Goal: Task Accomplishment & Management: Use online tool/utility

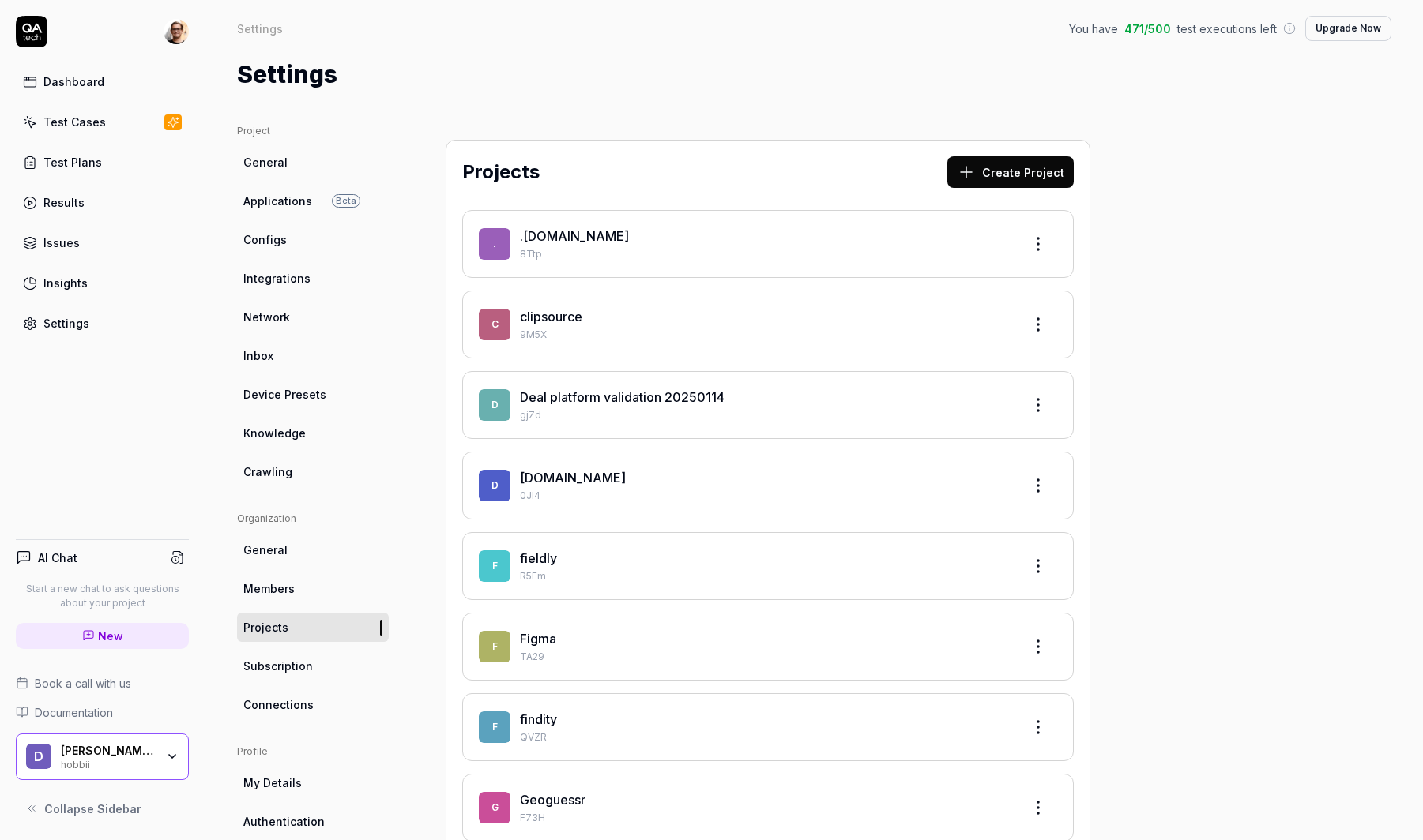
click at [162, 35] on div at bounding box center [102, 31] width 173 height 32
click at [173, 34] on html "Dashboard Test Cases Test Plans Results Issues Insights Settings AI Chat Start …" at bounding box center [711, 420] width 1423 height 840
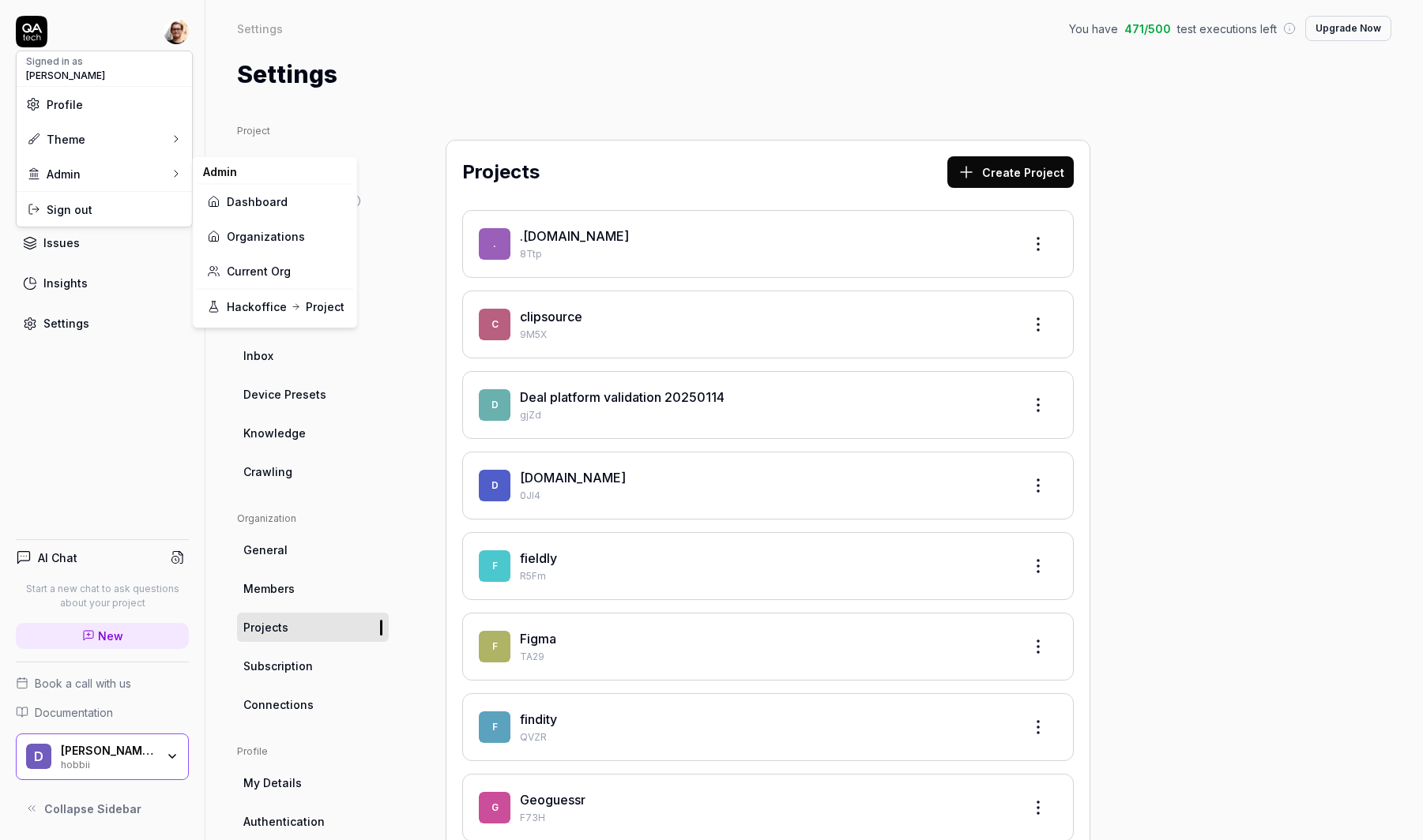
click at [305, 241] on link "Organizations" at bounding box center [275, 236] width 138 height 35
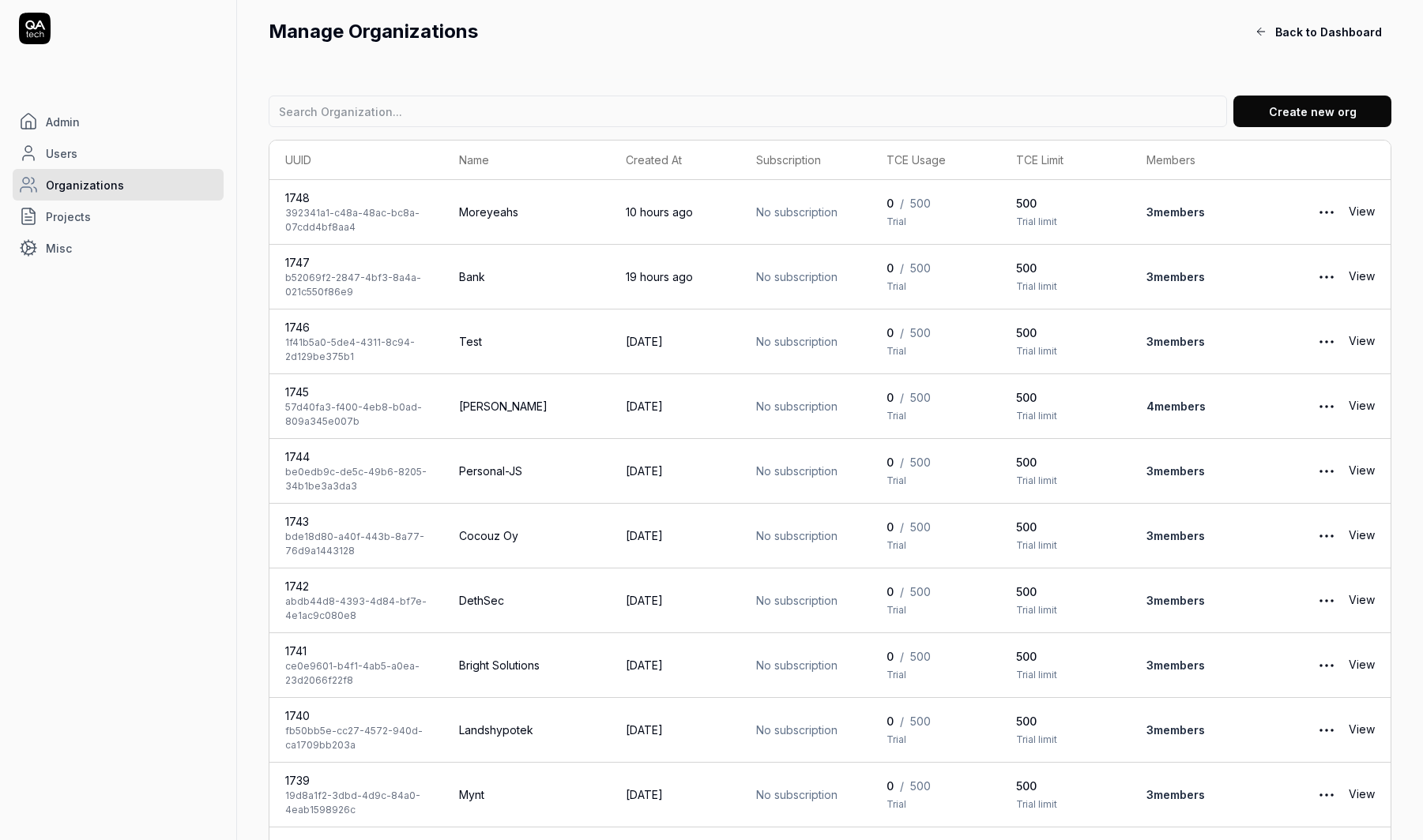
click at [110, 145] on link "Users" at bounding box center [118, 153] width 211 height 32
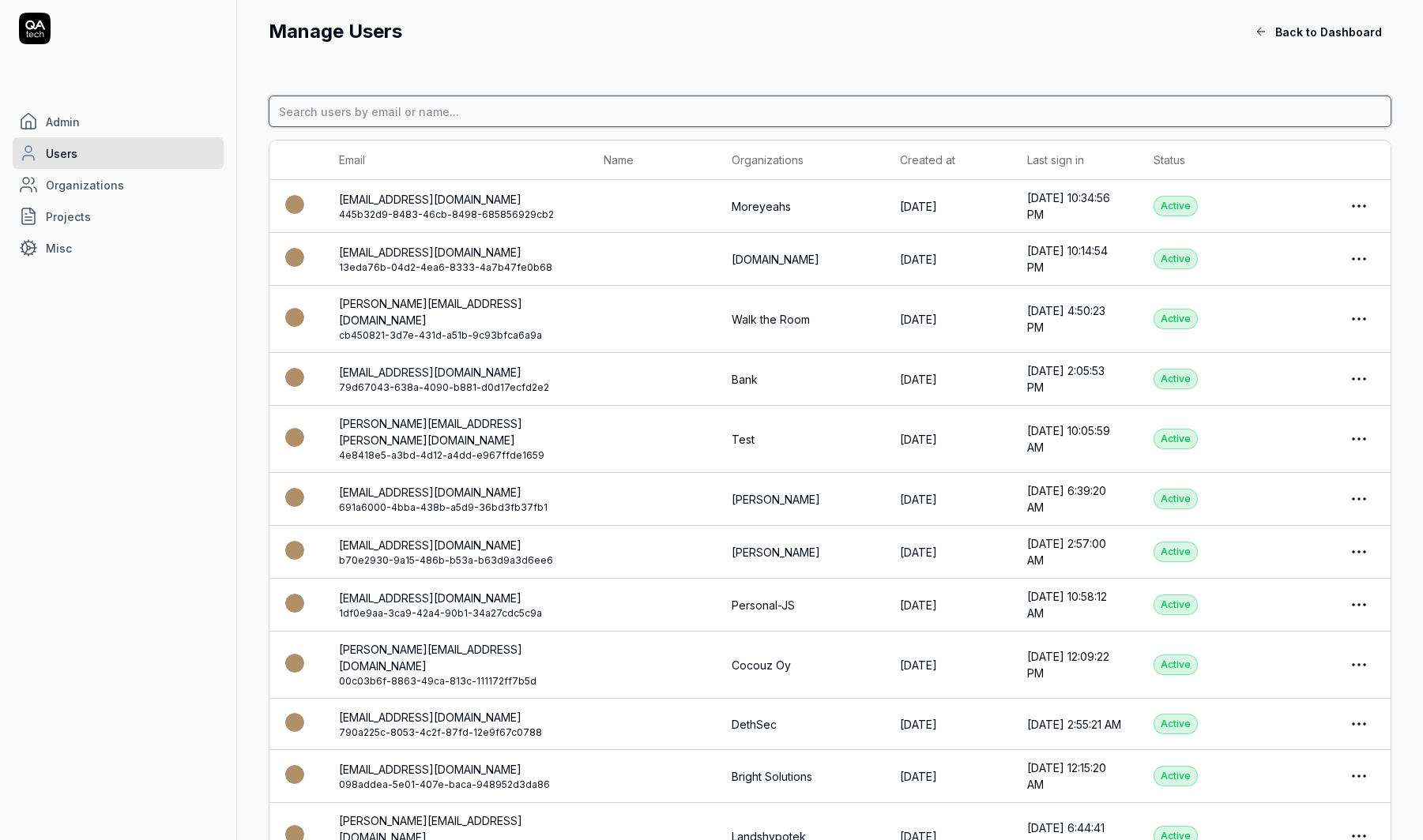
click at [337, 116] on input at bounding box center [830, 111] width 1122 height 32
type input "leonard"
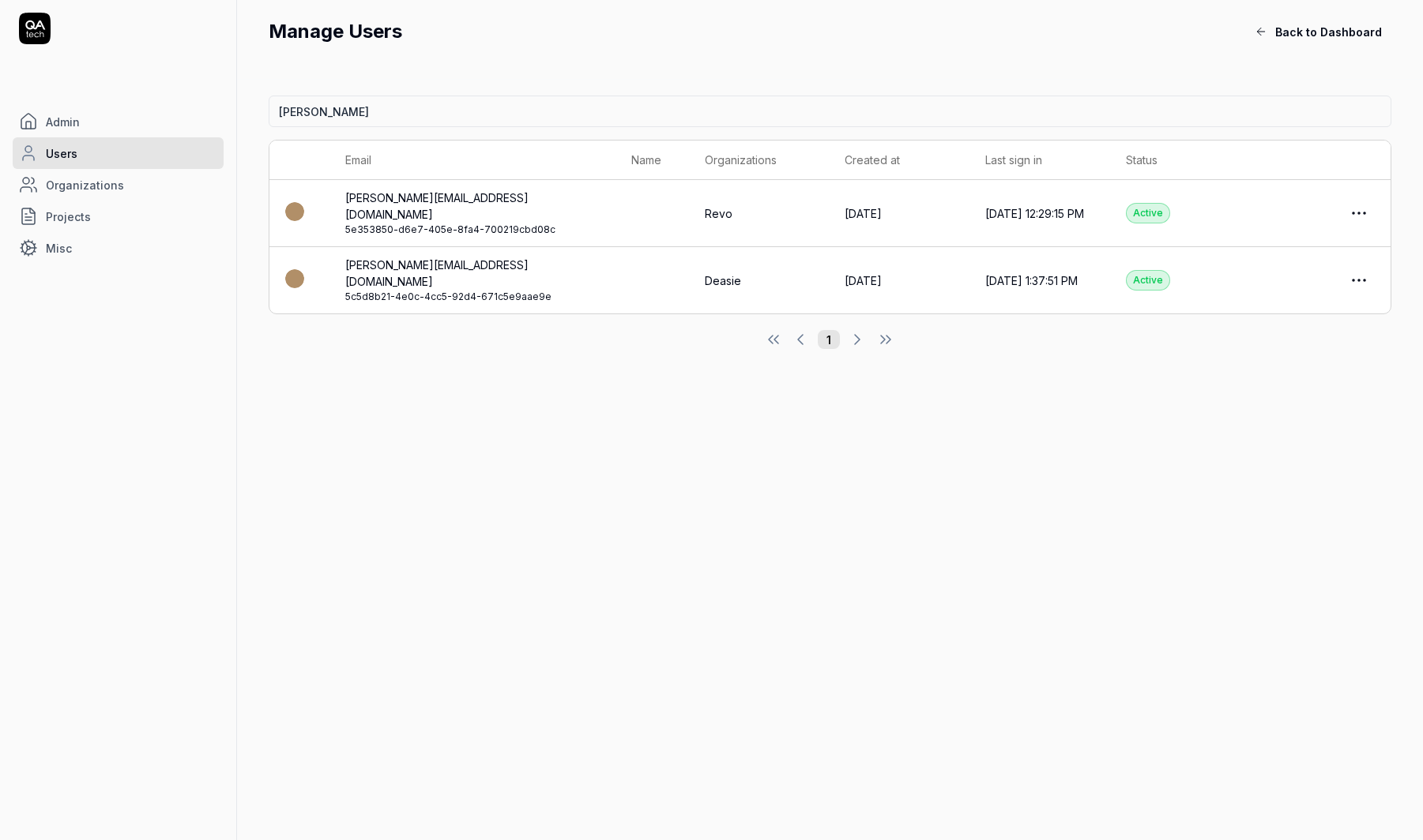
click at [422, 258] on link "leonard@deasie.com" at bounding box center [436, 273] width 183 height 30
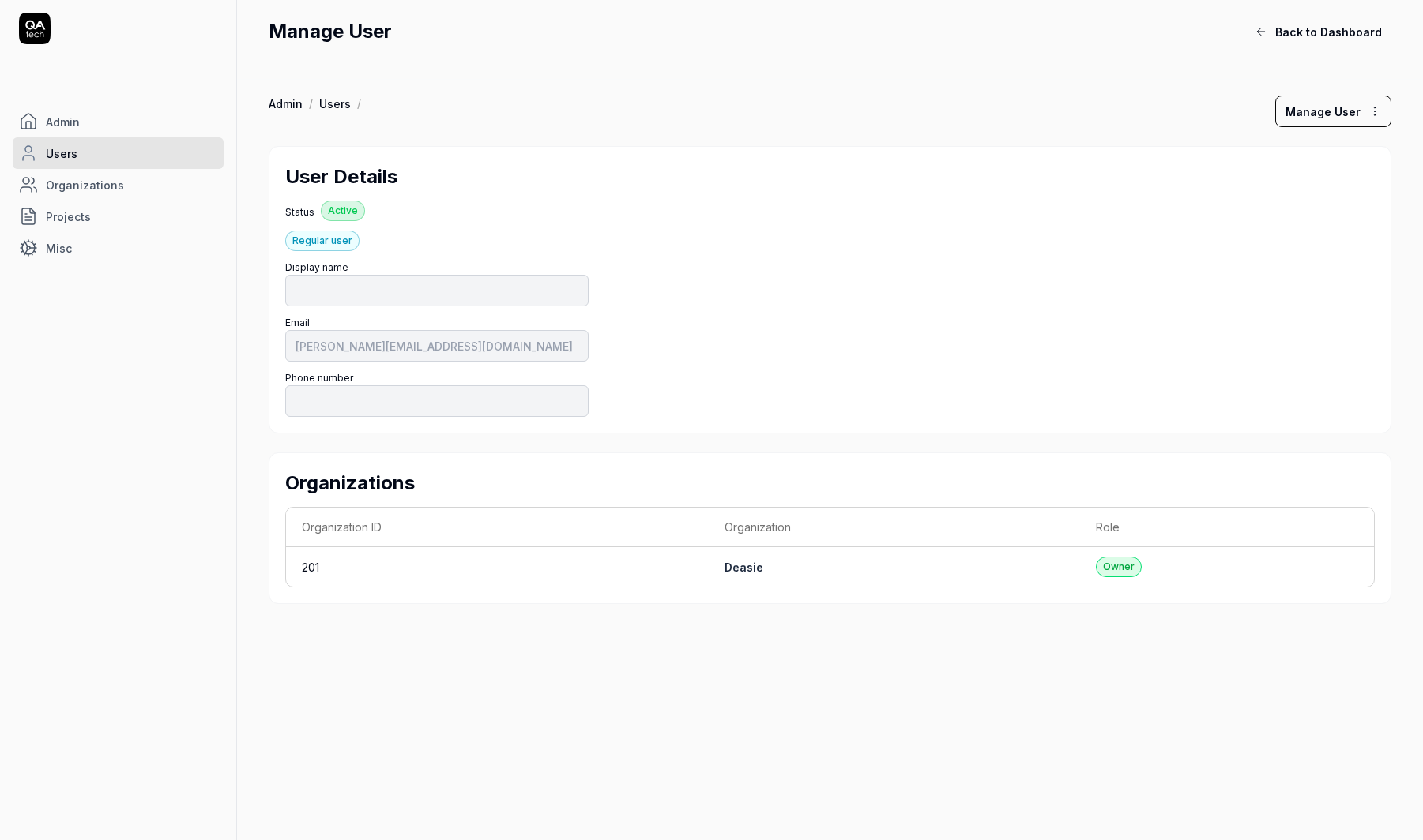
click at [752, 570] on link "Deasie" at bounding box center [743, 567] width 38 height 13
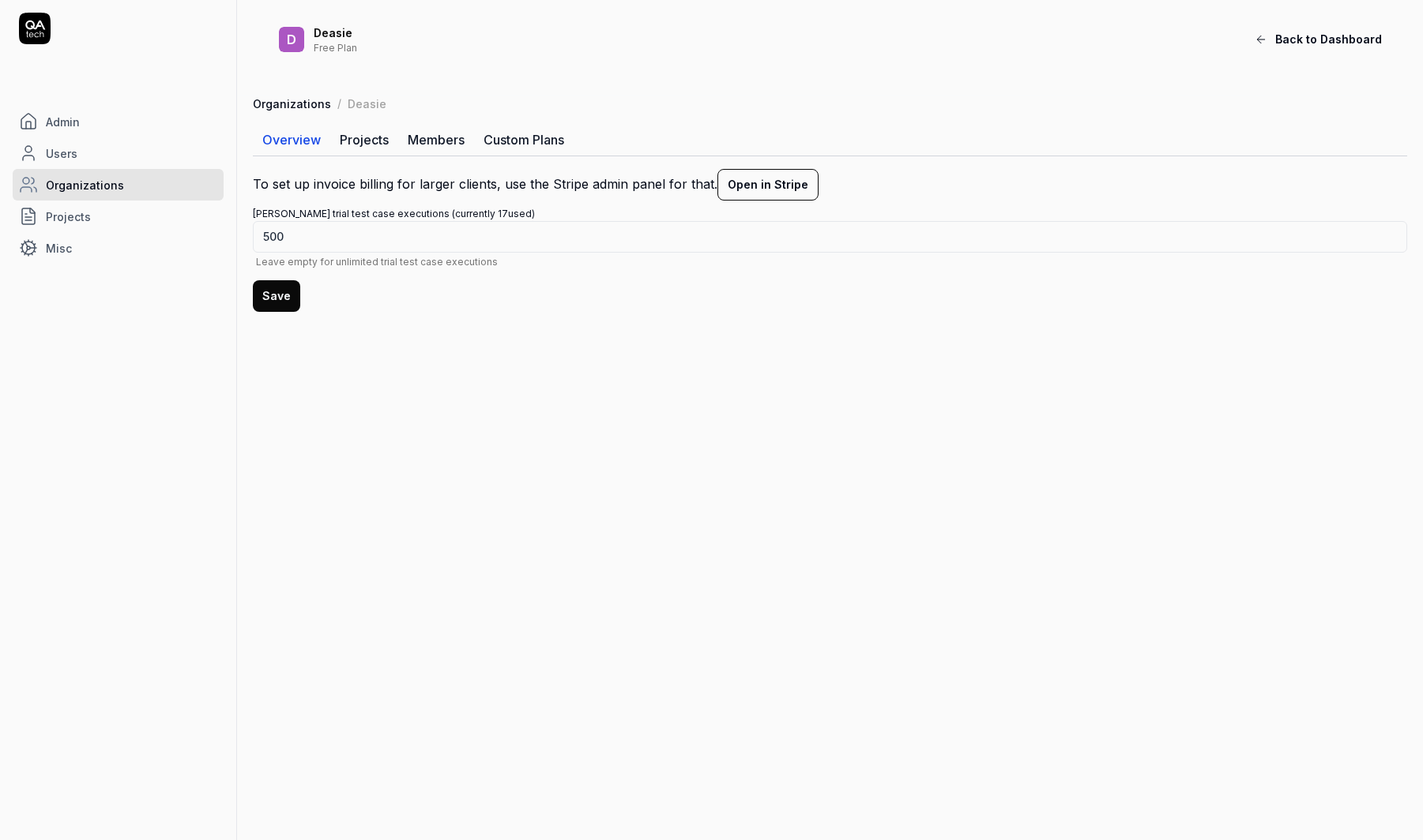
click at [494, 143] on link "Custom Plans" at bounding box center [524, 140] width 100 height 32
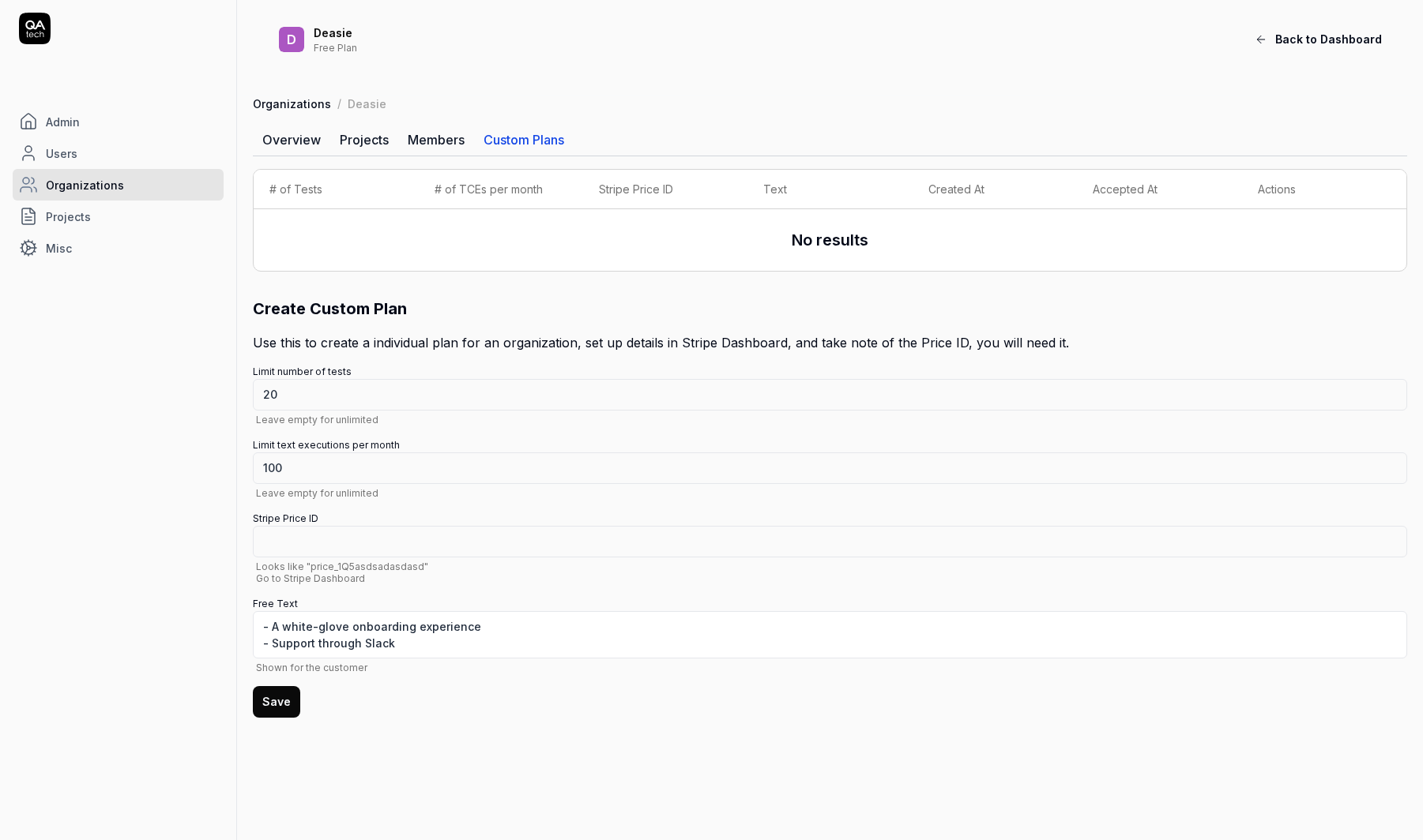
type textarea "*"
click at [281, 135] on link "Overview" at bounding box center [291, 140] width 78 height 32
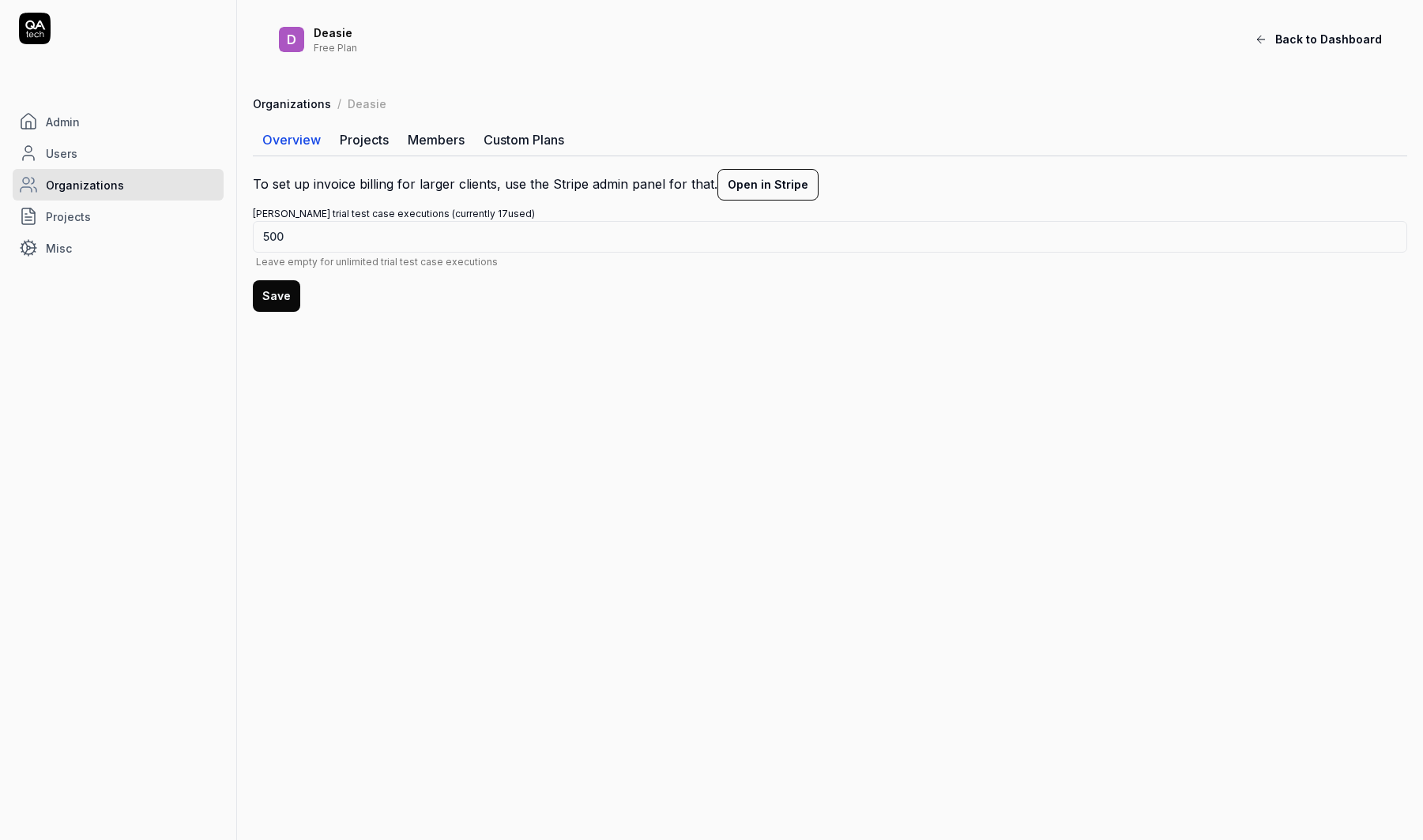
click at [146, 199] on link "Organizations" at bounding box center [118, 185] width 211 height 32
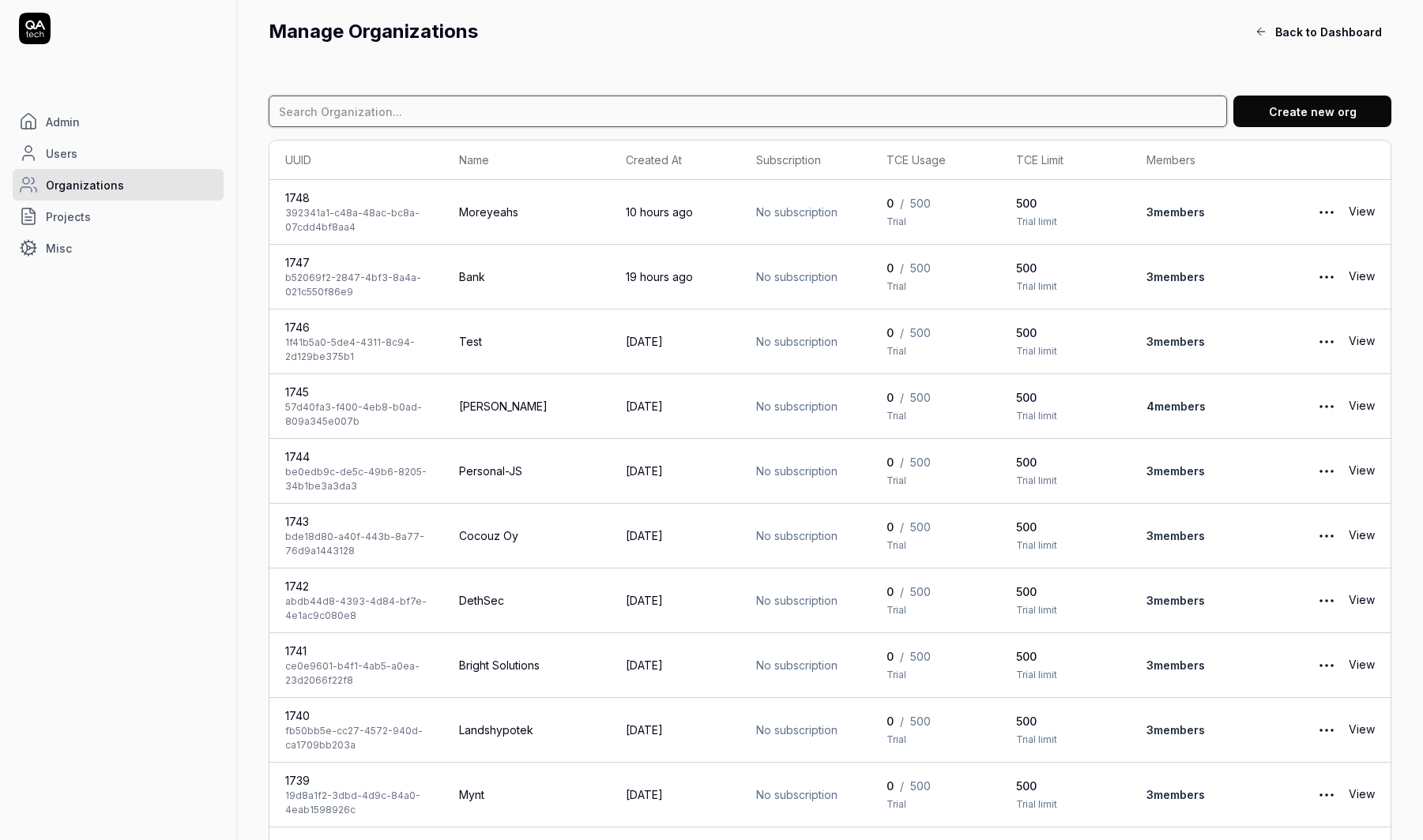
click at [446, 109] on input at bounding box center [748, 111] width 958 height 32
type input "deasie"
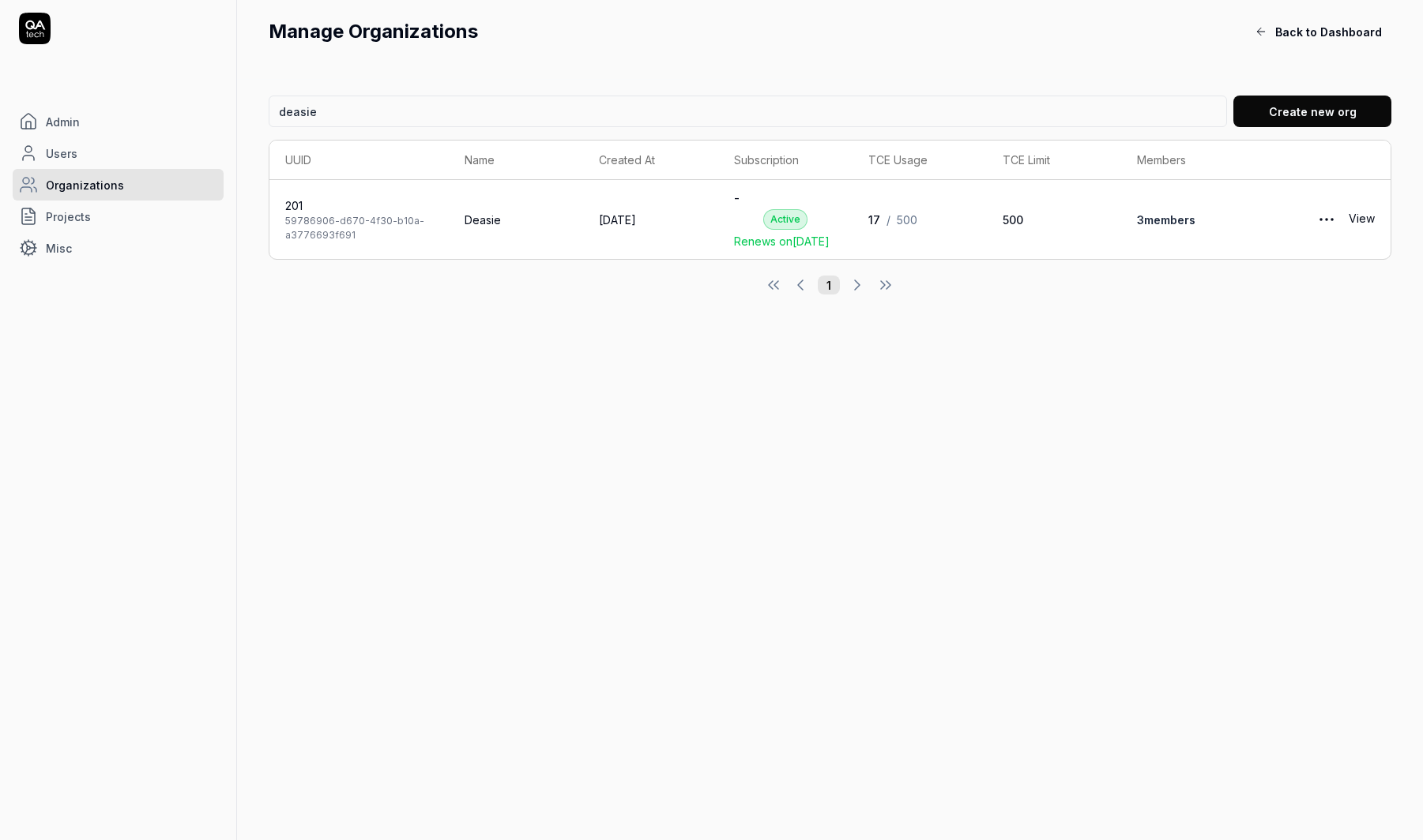
click at [486, 244] on td "Deasie" at bounding box center [516, 219] width 134 height 79
click at [490, 224] on td "Deasie" at bounding box center [516, 219] width 134 height 79
copy td "Deasie"
click at [478, 226] on td "Deasie" at bounding box center [516, 219] width 134 height 79
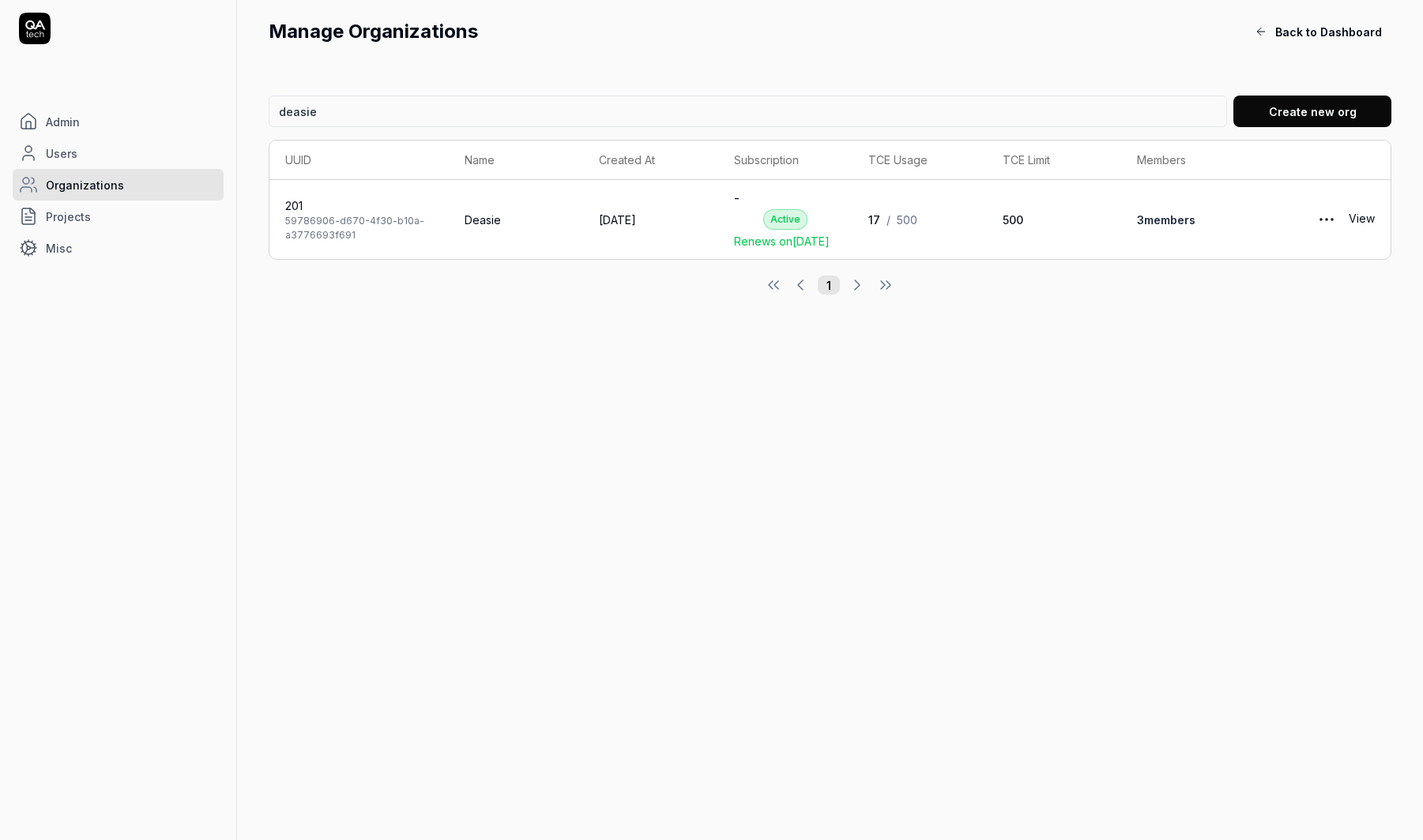
drag, startPoint x: 1351, startPoint y: 221, endPoint x: 1365, endPoint y: 222, distance: 14.0
click at [1365, 222] on link "View" at bounding box center [1362, 219] width 26 height 32
click at [1168, 226] on link "3 member s" at bounding box center [1166, 220] width 59 height 13
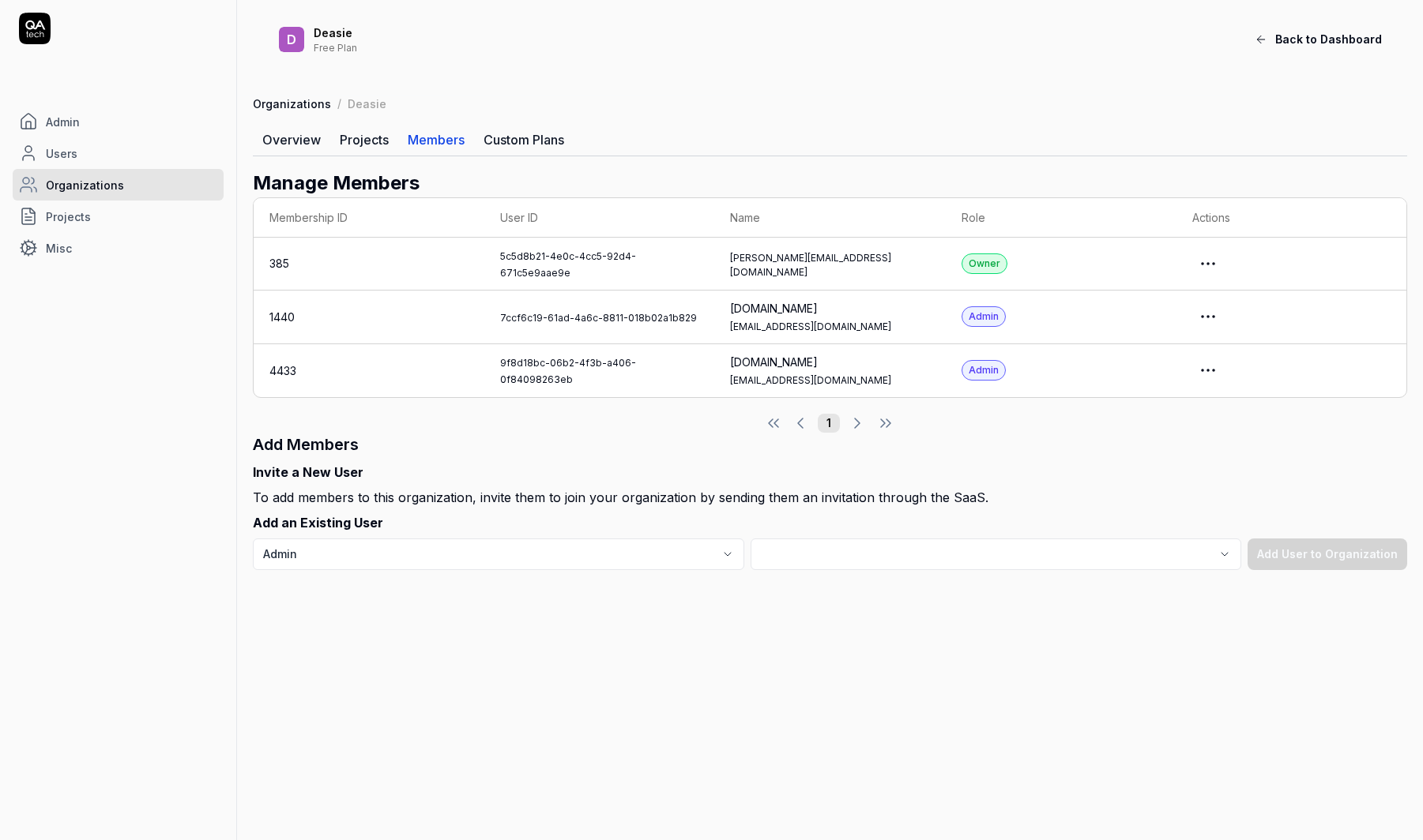
click at [1215, 261] on html "Admin Users Organizations Projects Misc D Deasie Free Plan Back to Dashboard Or…" at bounding box center [711, 420] width 1423 height 840
click at [1143, 327] on link "Impersonate User" at bounding box center [1159, 333] width 125 height 35
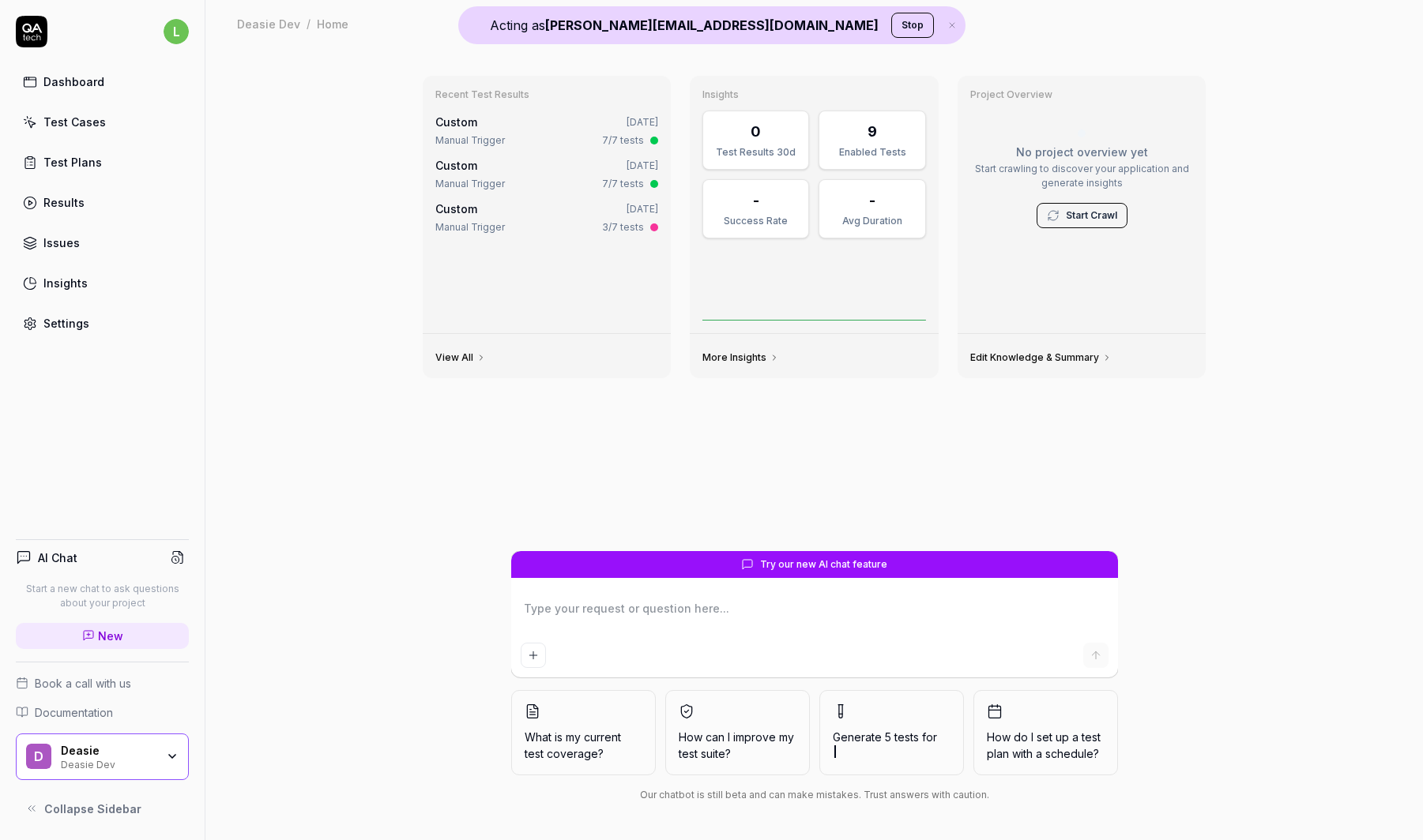
click at [101, 279] on link "Insights" at bounding box center [102, 284] width 173 height 31
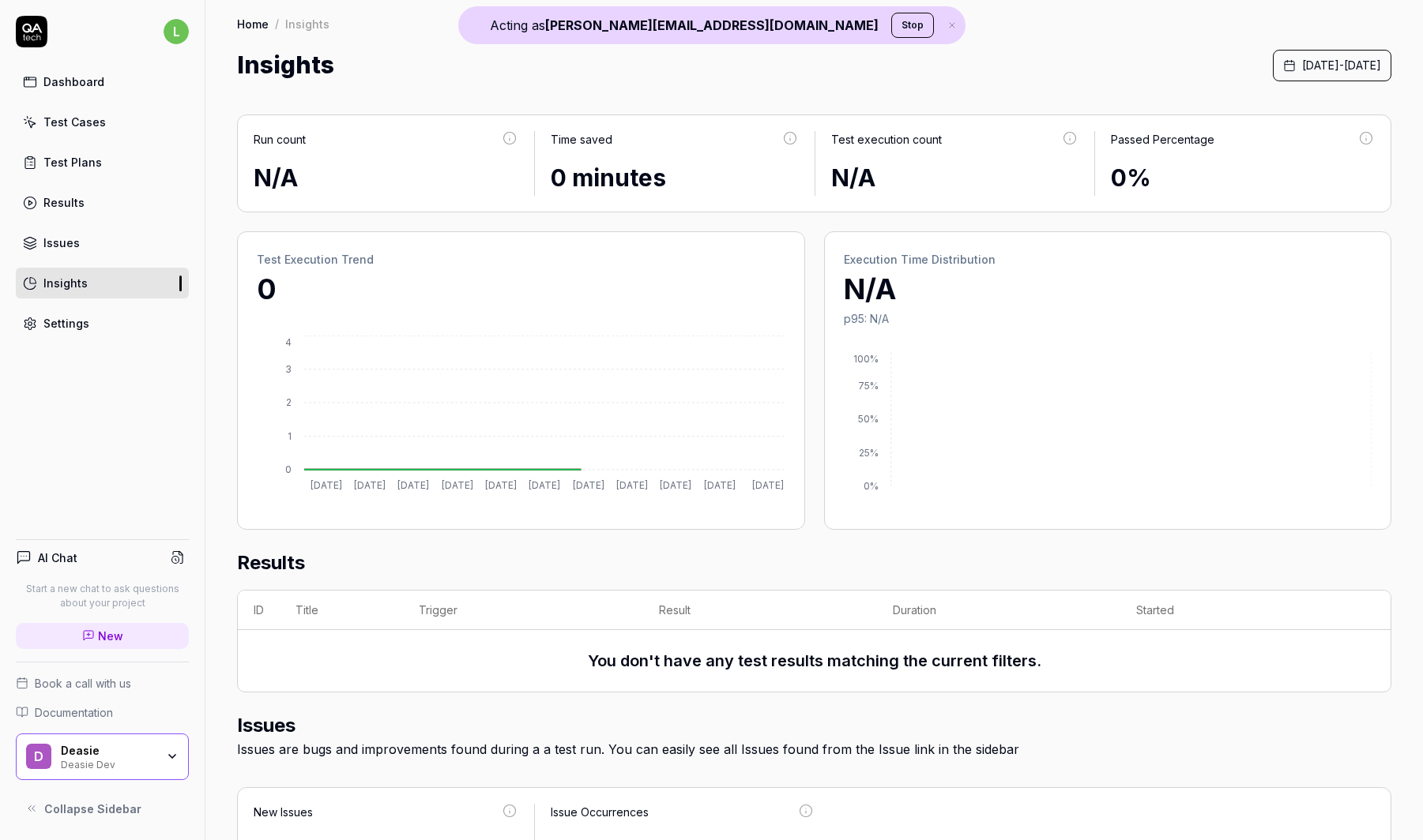
click at [154, 117] on link "Test Cases" at bounding box center [102, 122] width 173 height 31
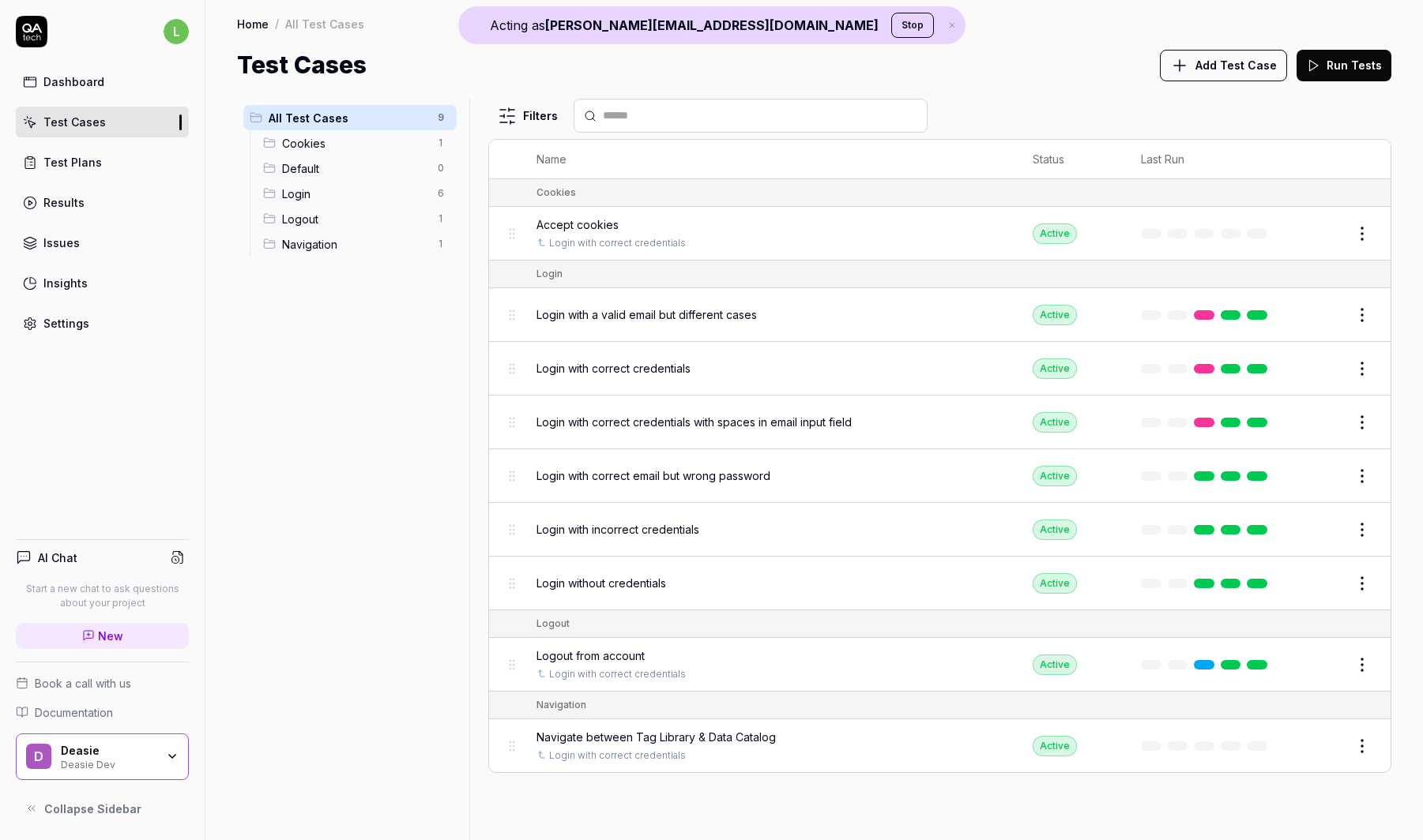
click at [588, 226] on span "Accept cookies" at bounding box center [577, 225] width 83 height 16
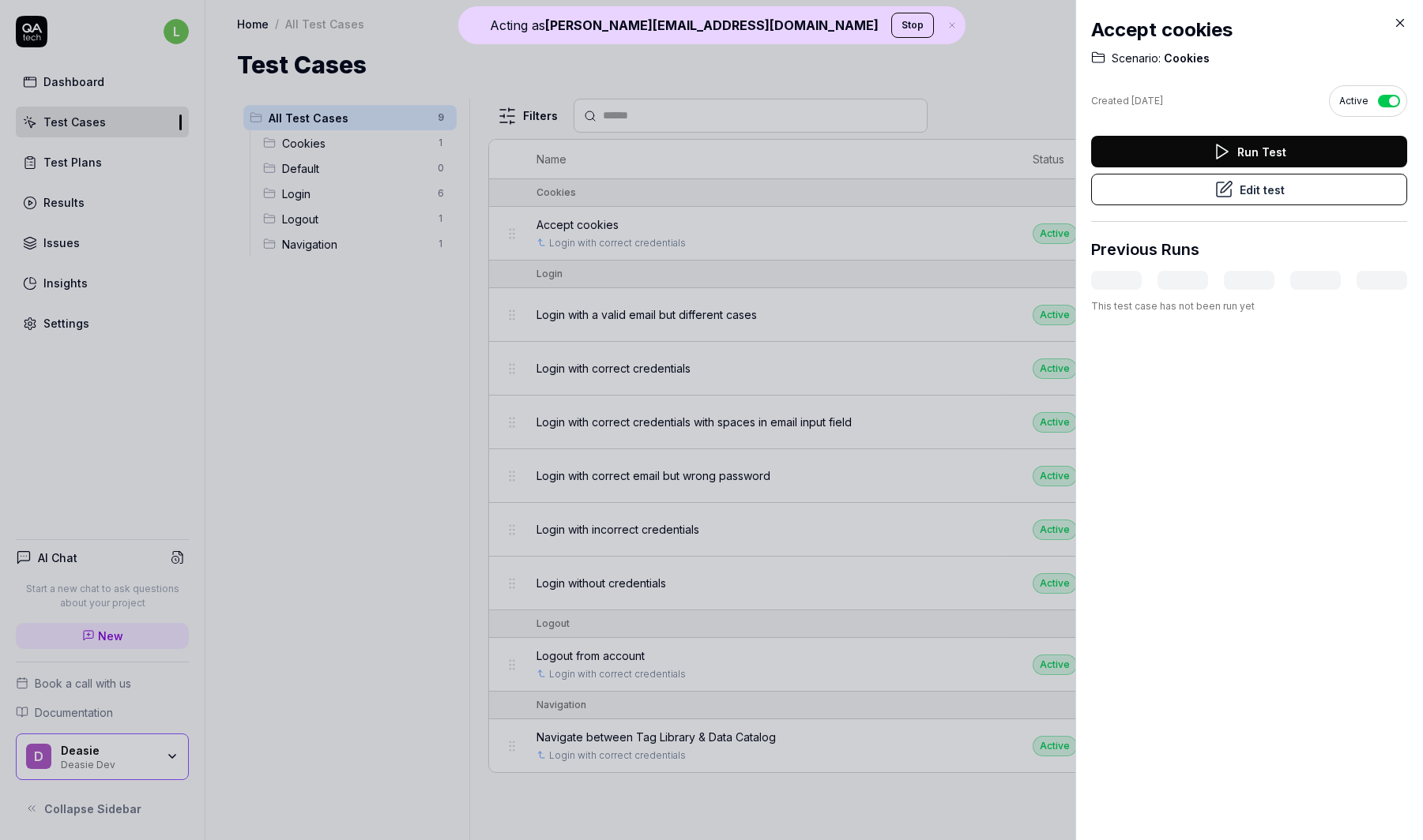
click at [1316, 195] on button "Edit test" at bounding box center [1249, 190] width 316 height 32
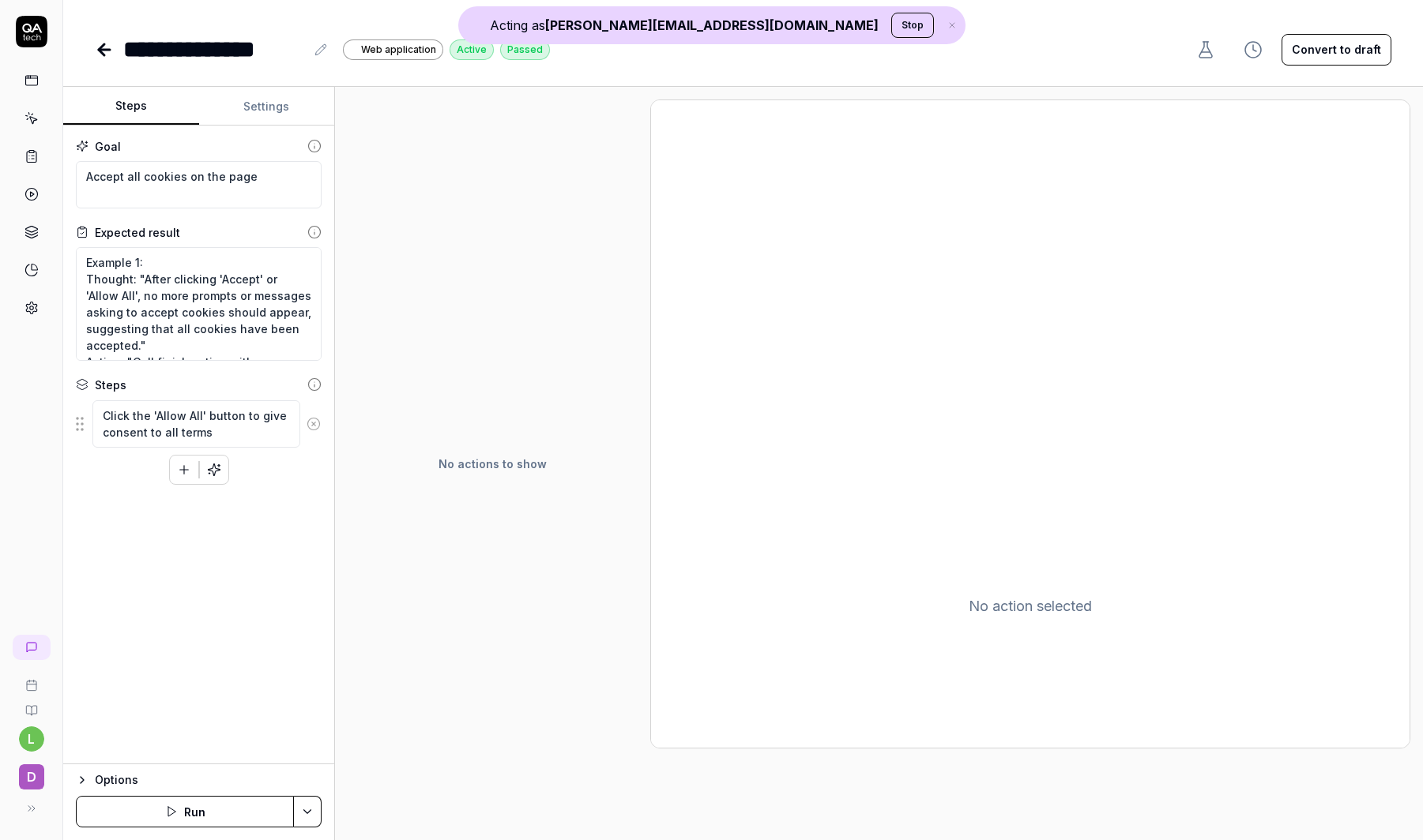
click at [253, 96] on button "Settings" at bounding box center [267, 106] width 136 height 38
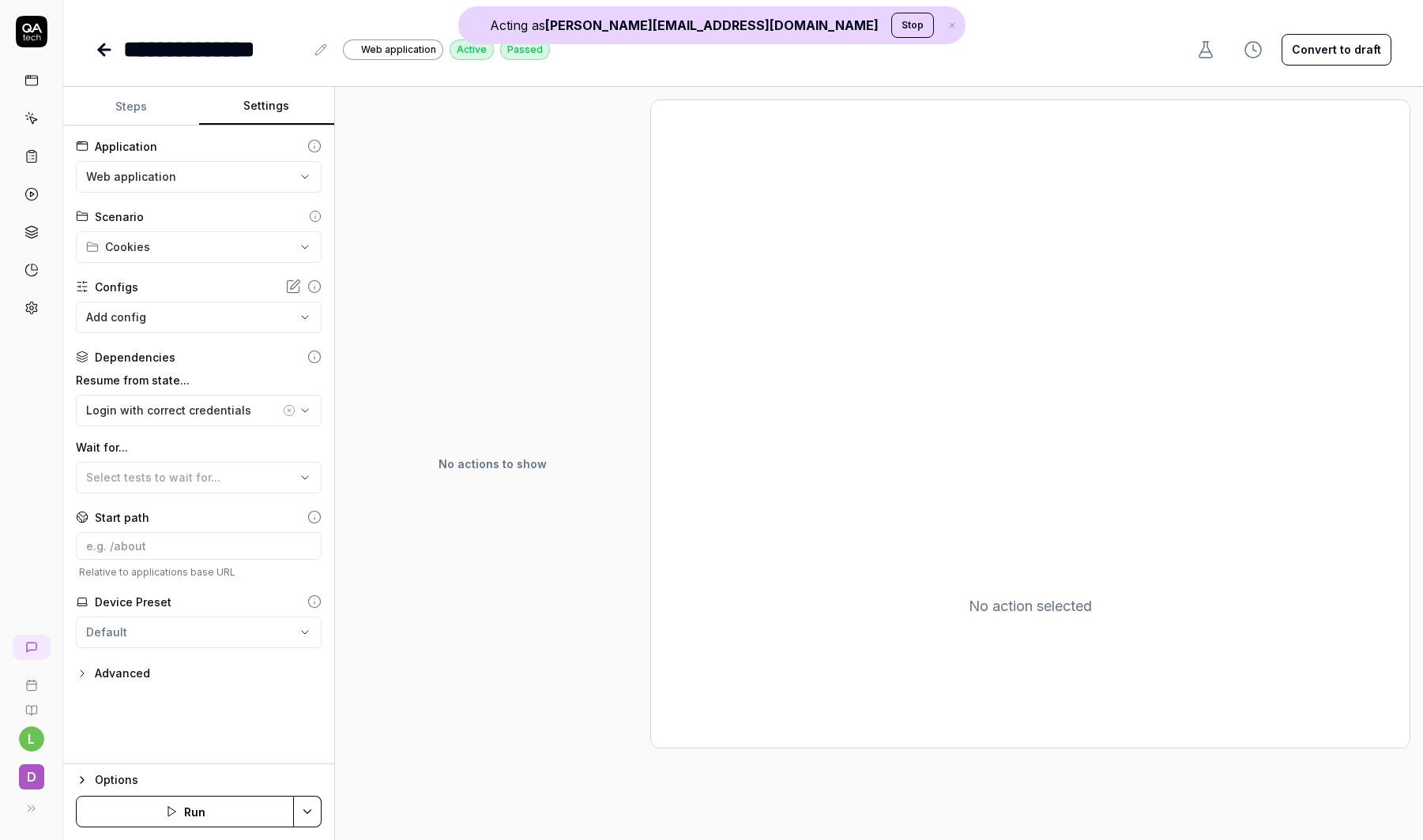
click at [131, 98] on button "Steps" at bounding box center [131, 106] width 136 height 38
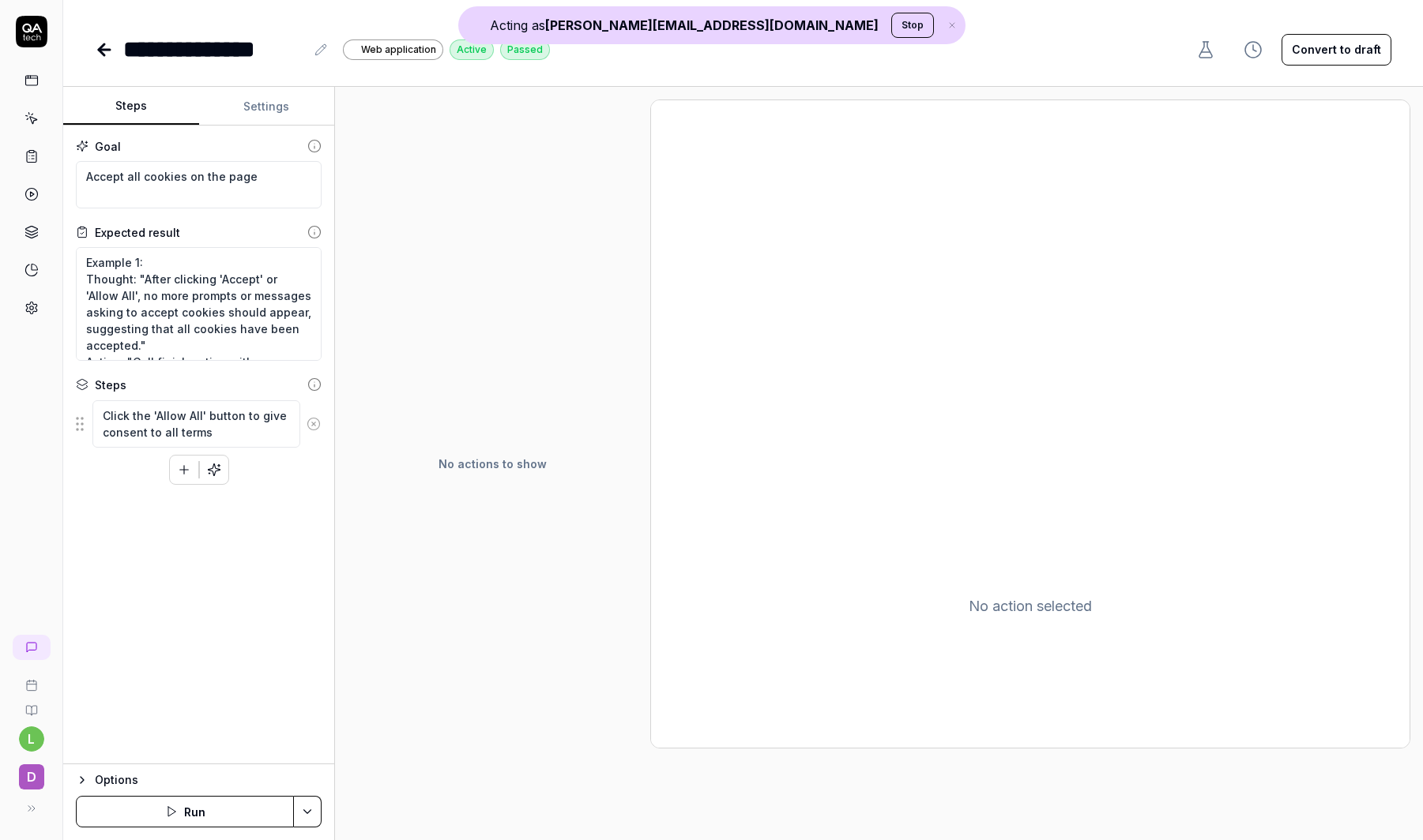
click at [131, 101] on button "Steps" at bounding box center [131, 106] width 136 height 38
click at [17, 308] on link at bounding box center [31, 308] width 29 height 29
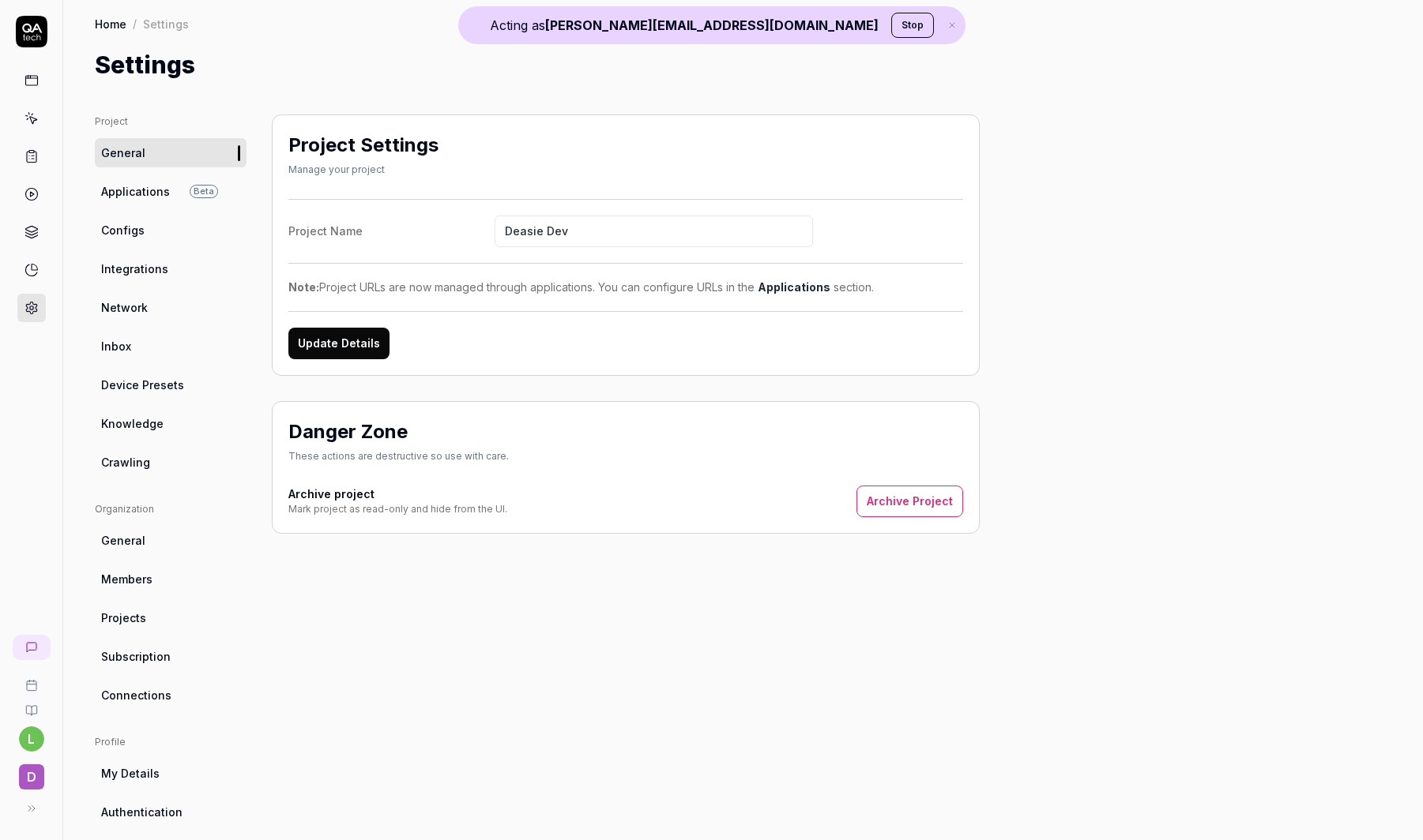
click at [179, 208] on ul "Project General Applications Beta Configs Integrations Network Inbox Device Pre…" at bounding box center [171, 296] width 152 height 363
click at [179, 200] on link "Applications Beta" at bounding box center [171, 191] width 152 height 29
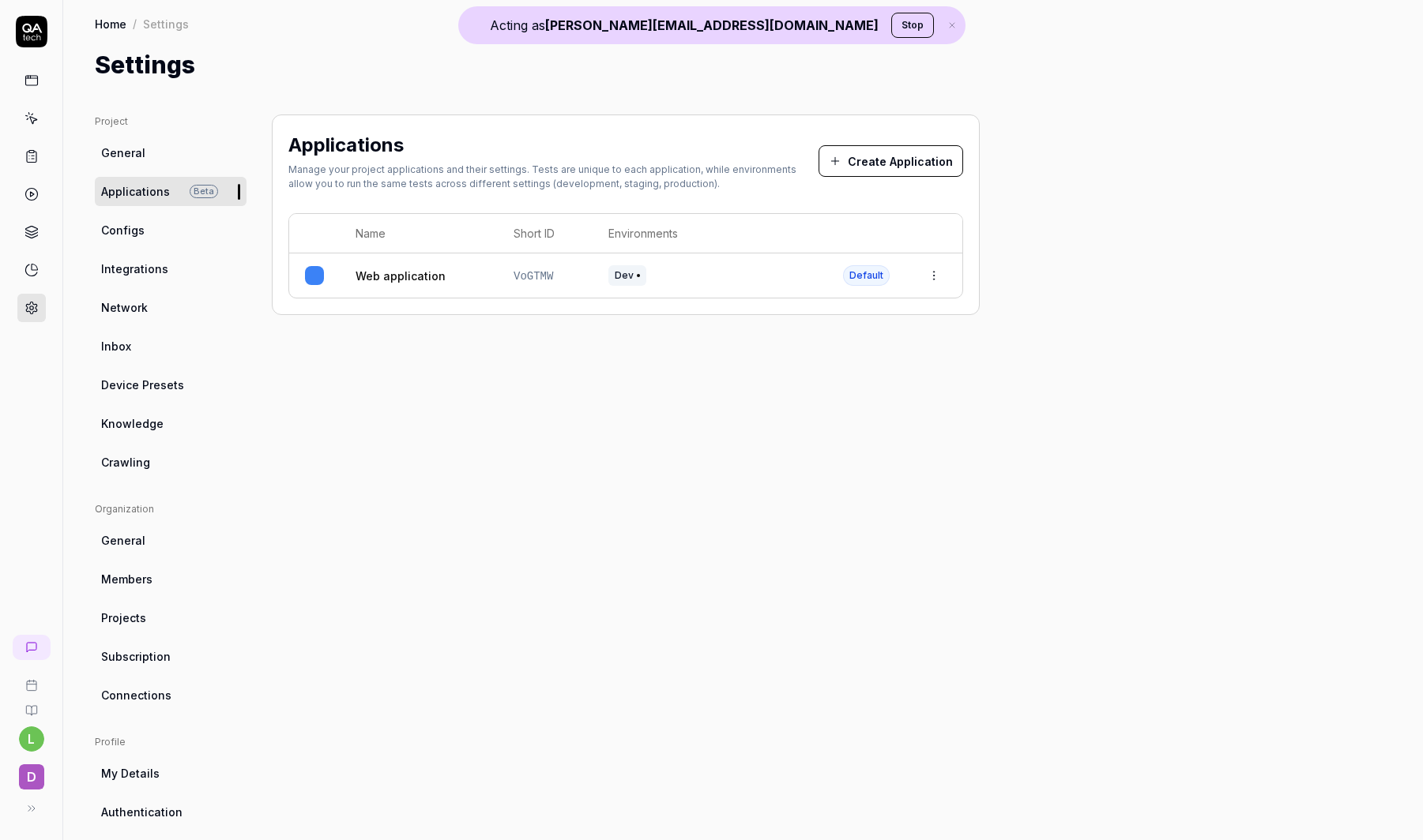
click at [416, 270] on link "Web application" at bounding box center [400, 276] width 90 height 16
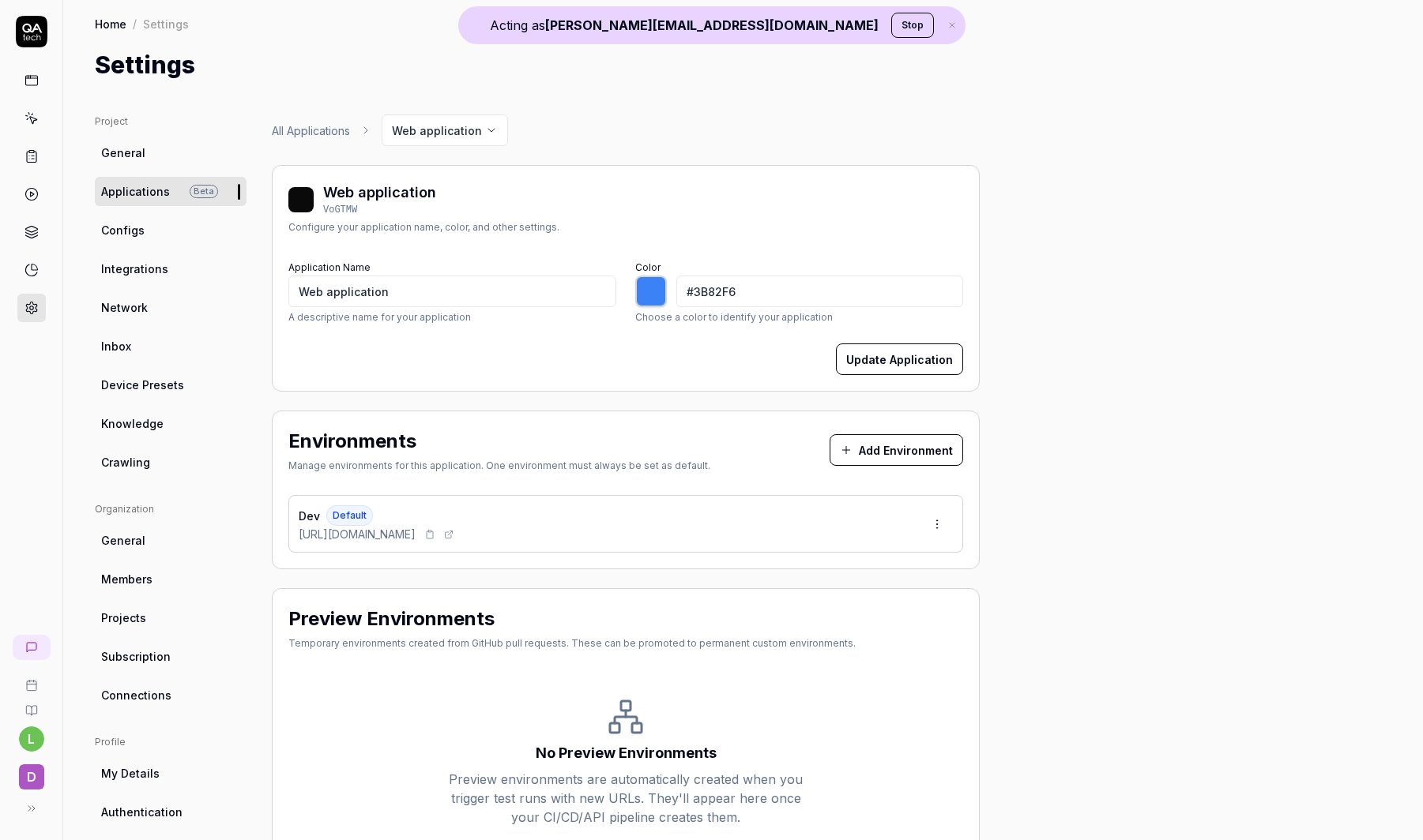
click at [415, 528] on span "https://deasie-dev-fe-3763-22b8877f-taq355ku.onporter.run/" at bounding box center [356, 534] width 117 height 16
copy div "https://deasie-dev-fe-3763-22b8877f-taq355ku.onporter.run/"
type input "*******"
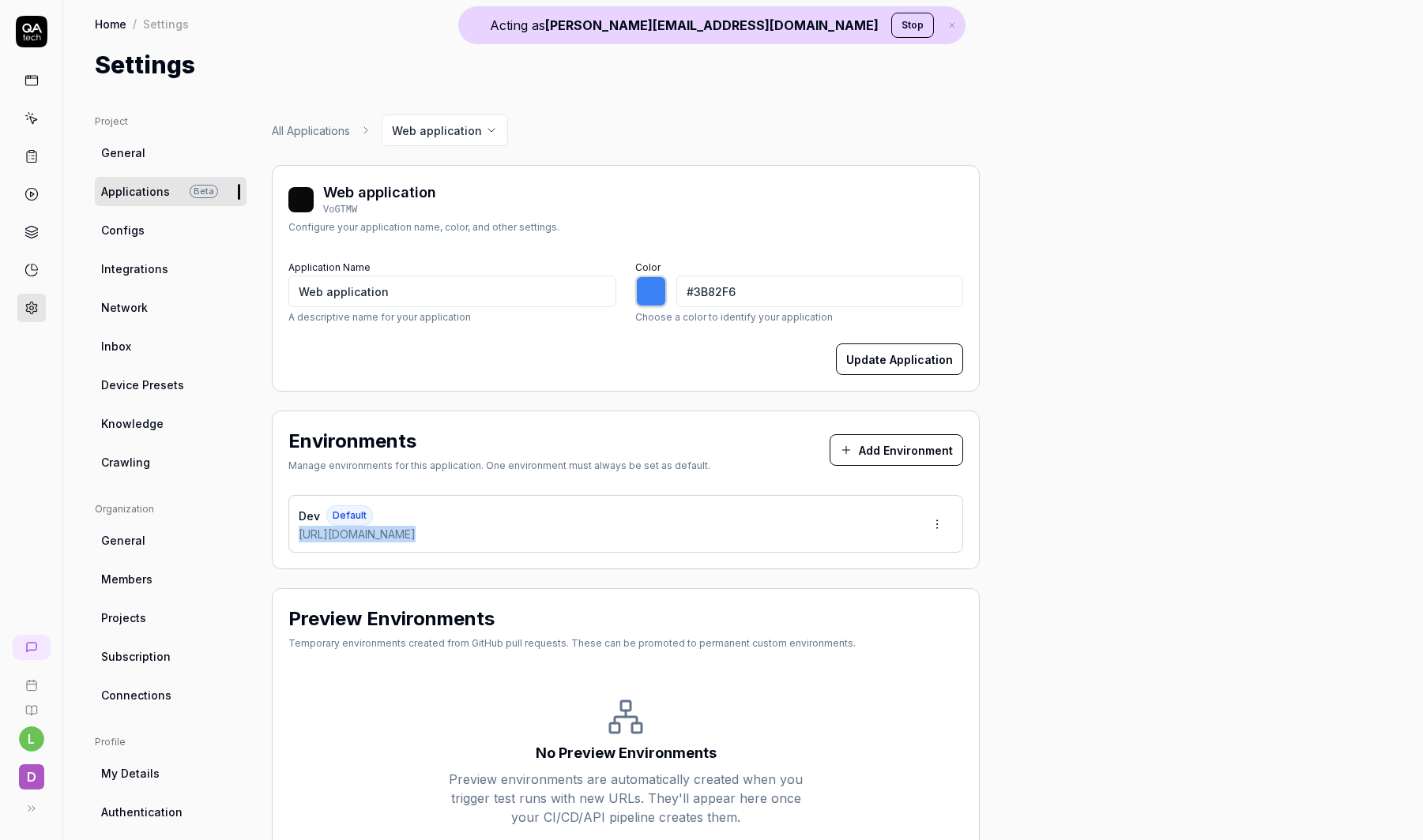
click at [163, 695] on span "Connections" at bounding box center [136, 695] width 70 height 16
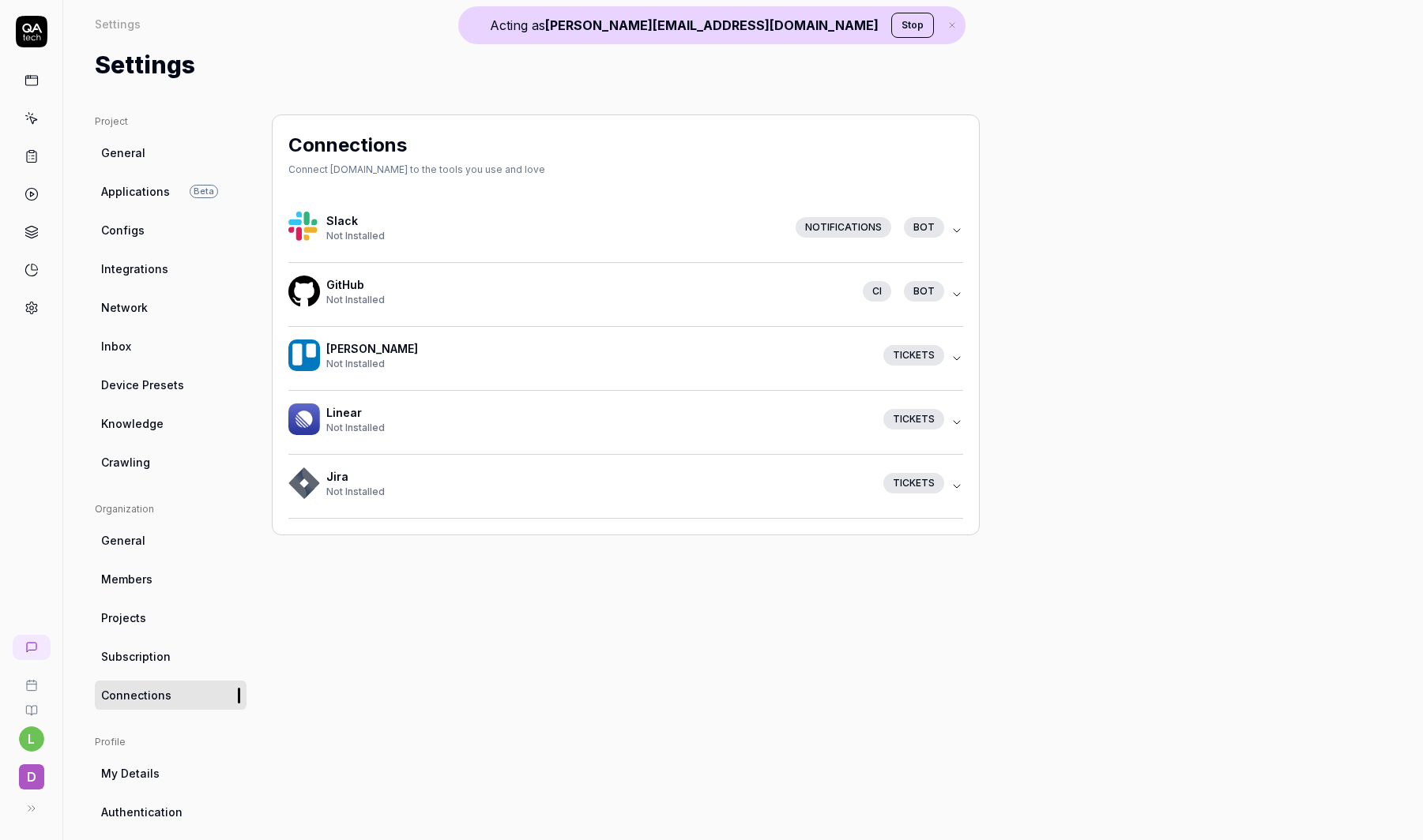
click at [141, 666] on link "Subscription" at bounding box center [171, 657] width 152 height 29
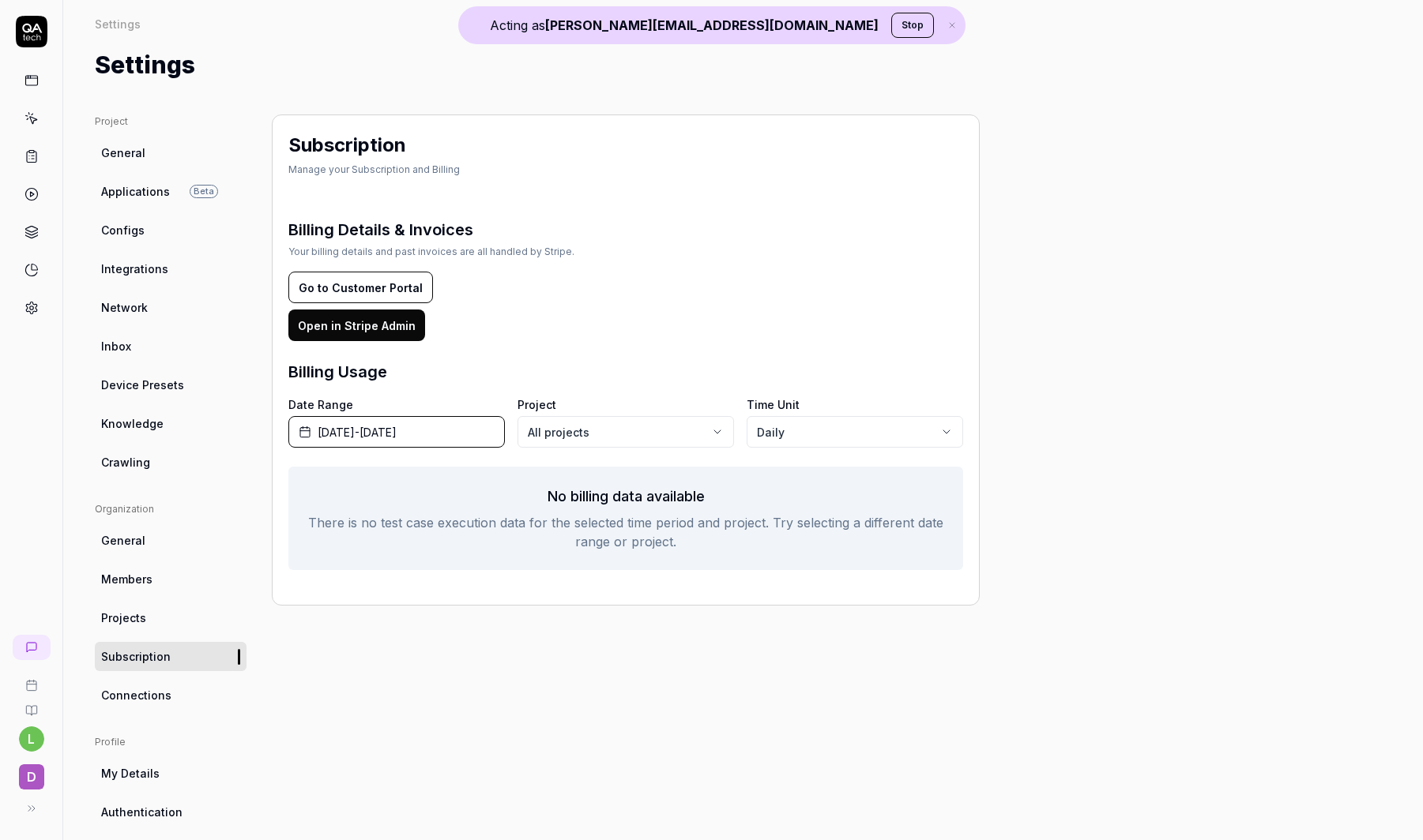
click at [392, 297] on button "Go to Customer Portal" at bounding box center [360, 287] width 145 height 32
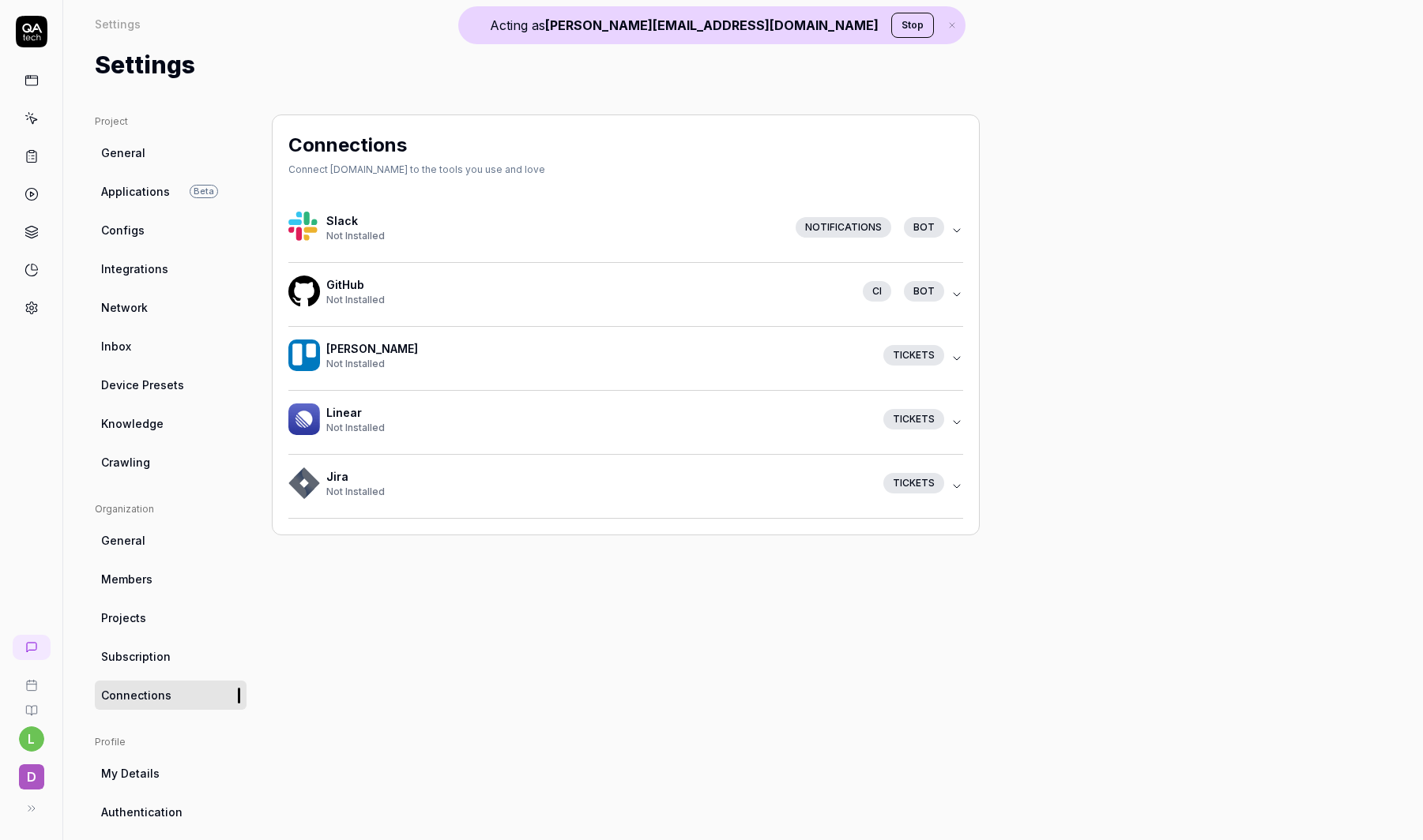
click at [166, 652] on span "Subscription" at bounding box center [136, 656] width 69 height 16
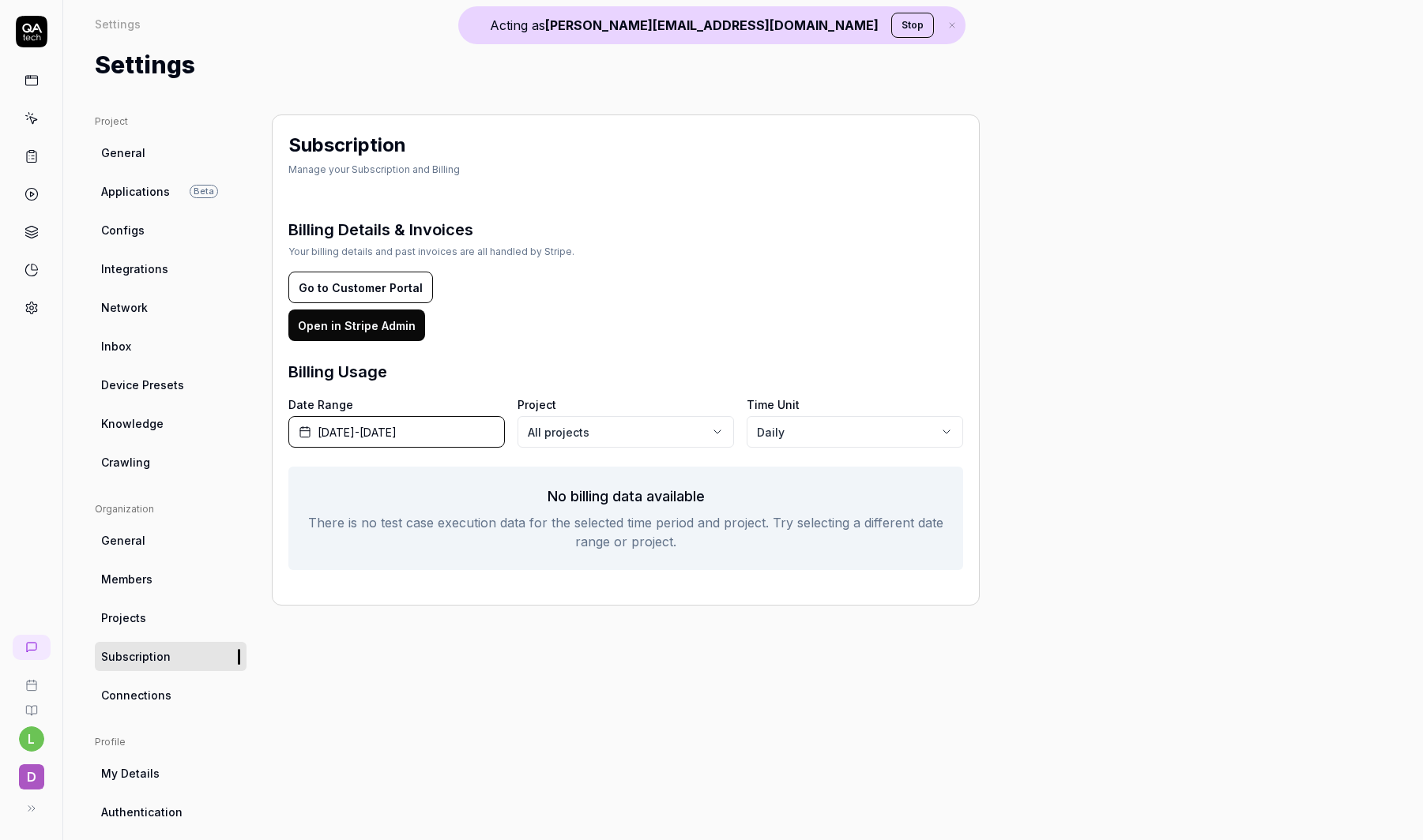
click at [133, 145] on span "General" at bounding box center [123, 153] width 44 height 16
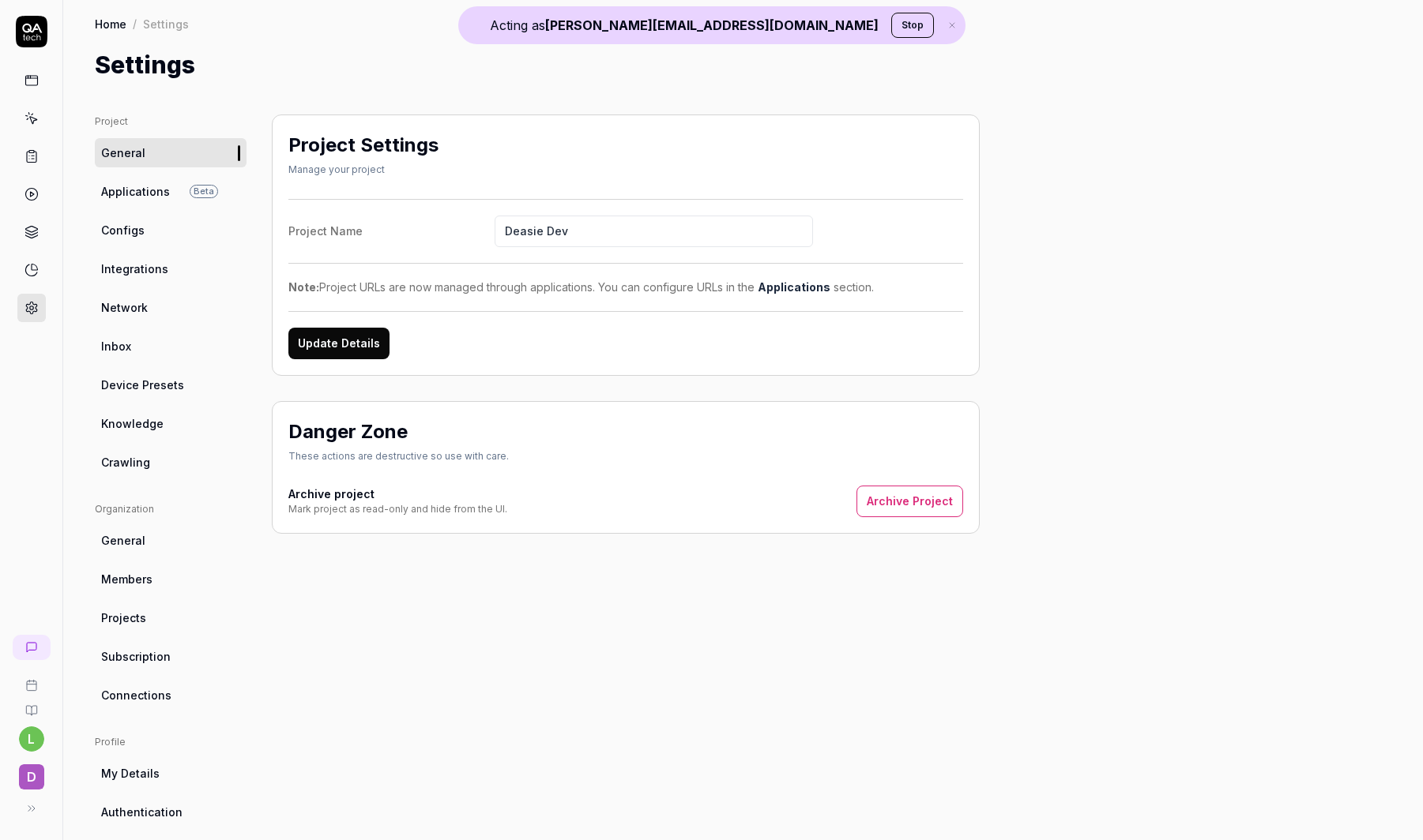
click at [633, 560] on div "Project Settings Manage your project Project Name Deasie Dev Note: Project URLs…" at bounding box center [625, 509] width 708 height 789
click at [630, 561] on div "Project Settings Manage your project Project Name Deasie Dev Note: Project URLs…" at bounding box center [625, 509] width 708 height 789
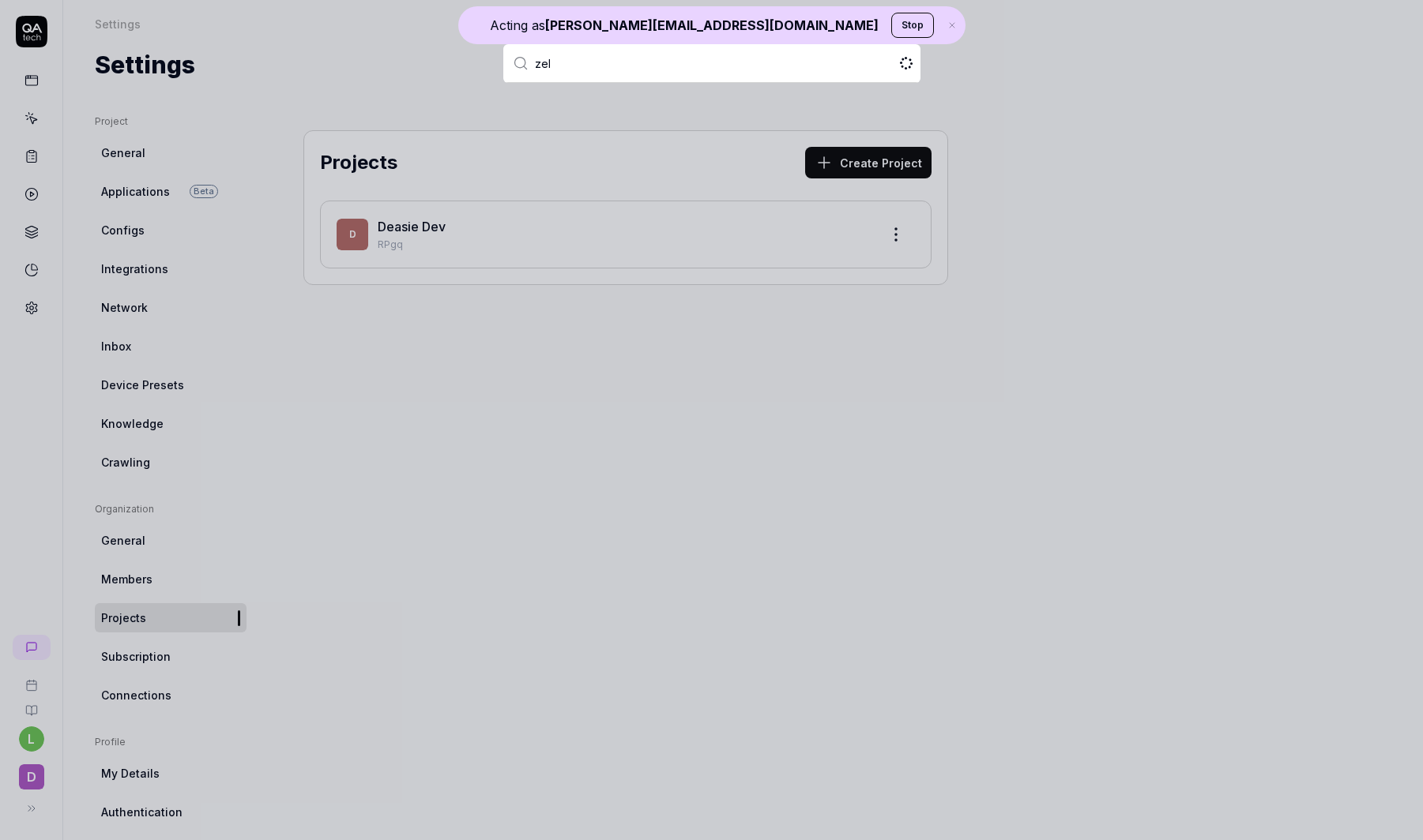
type input "[PERSON_NAME]"
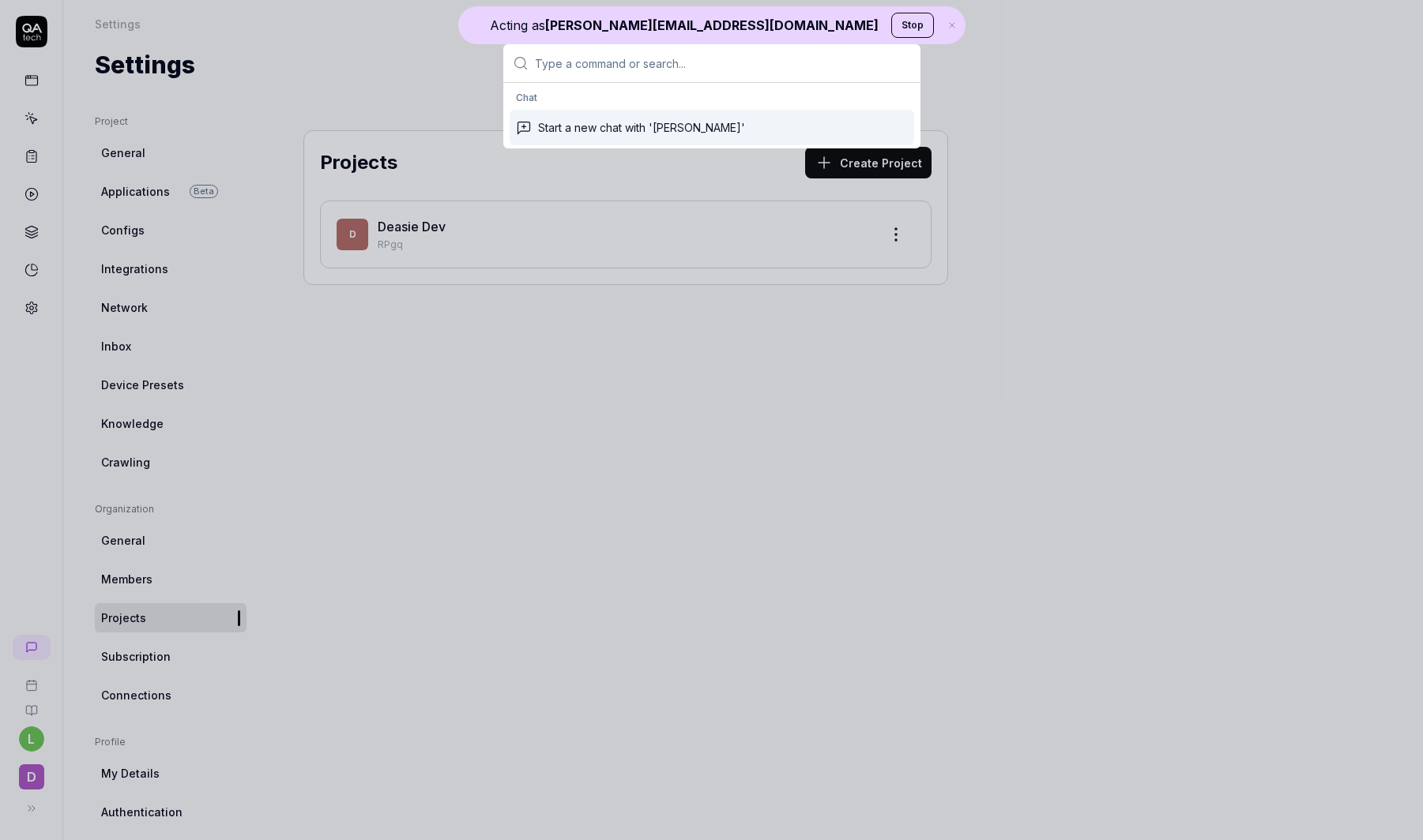
click at [891, 27] on button "Stop" at bounding box center [912, 25] width 43 height 25
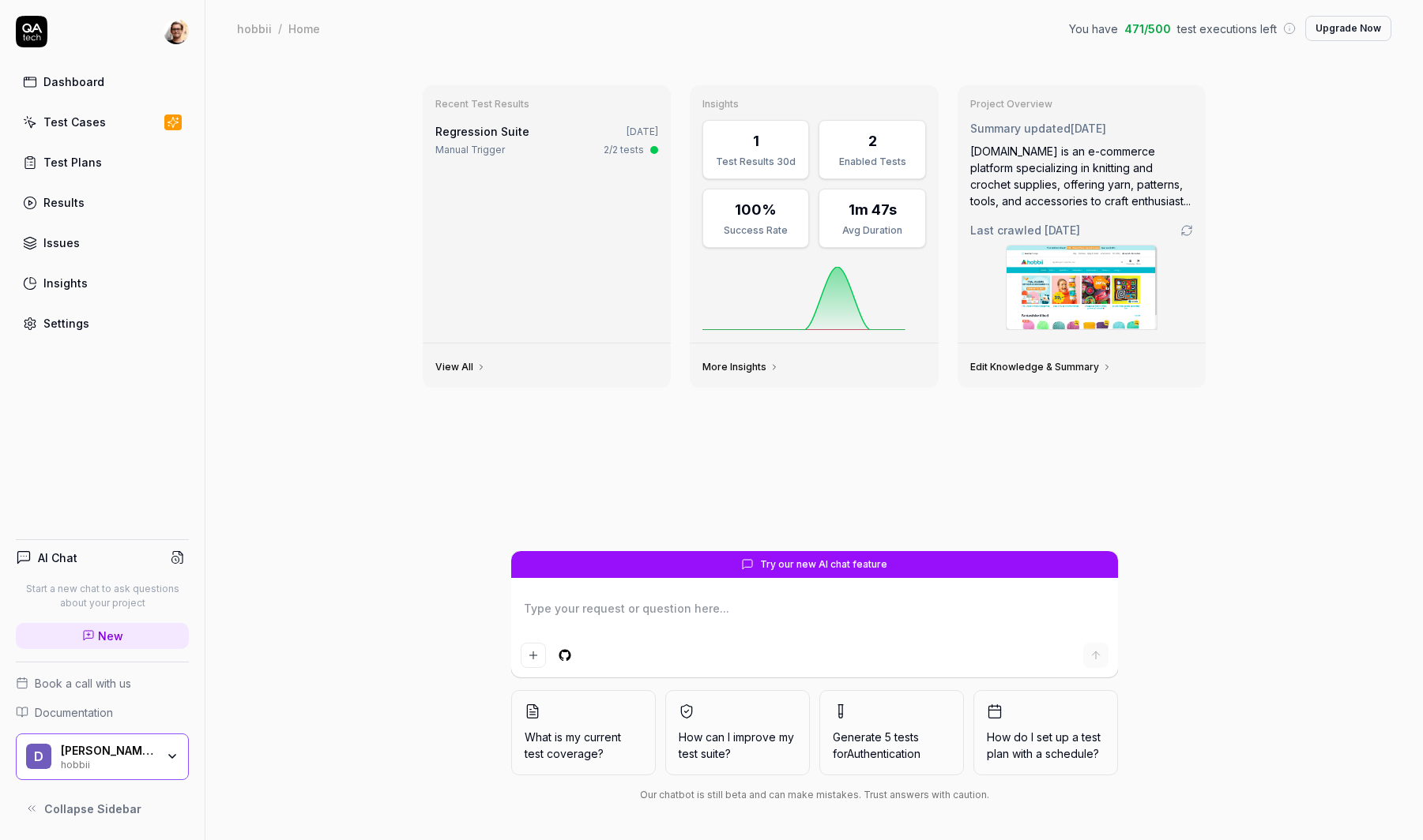
type textarea "*"
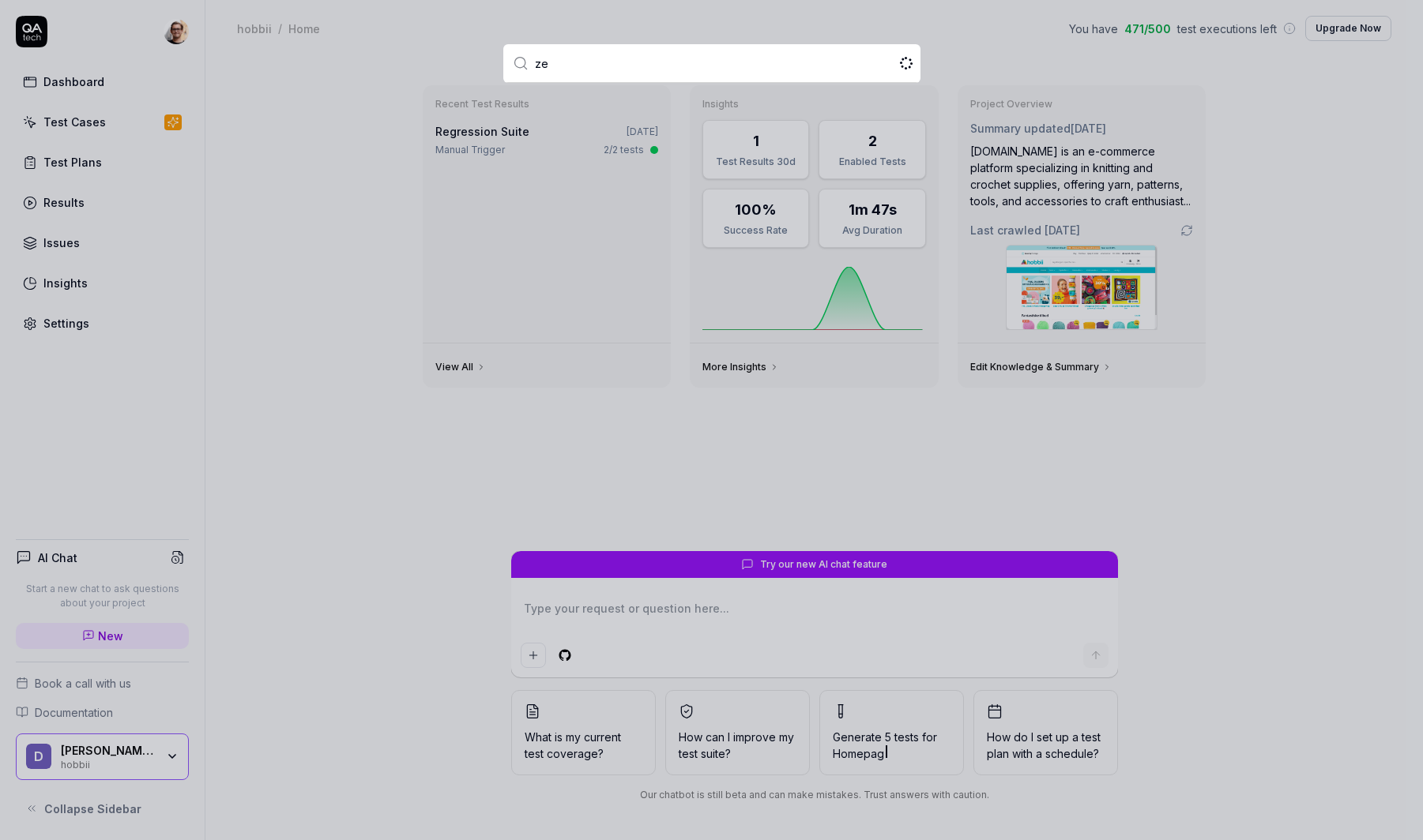
type input "zel"
type textarea "*"
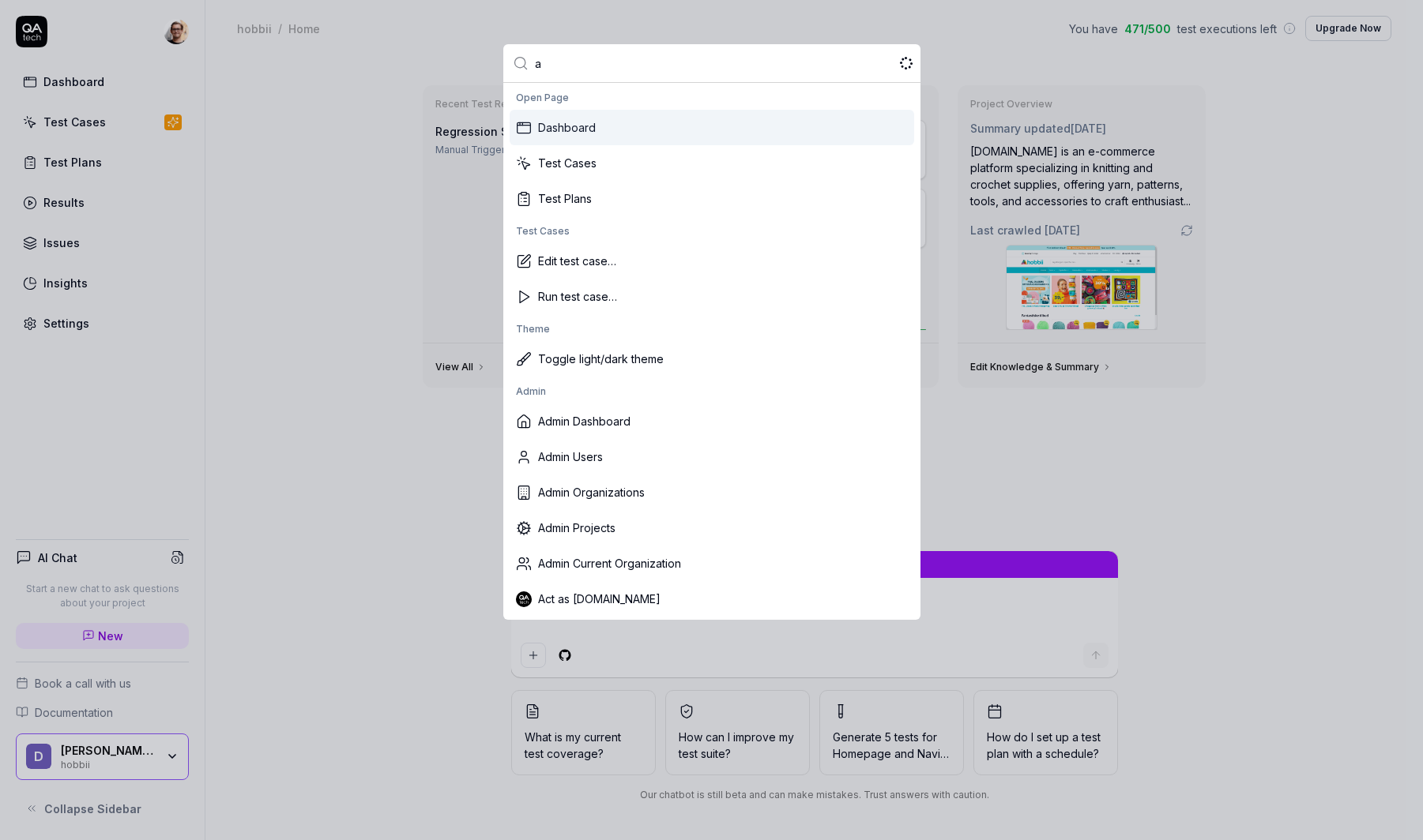
type input "ac"
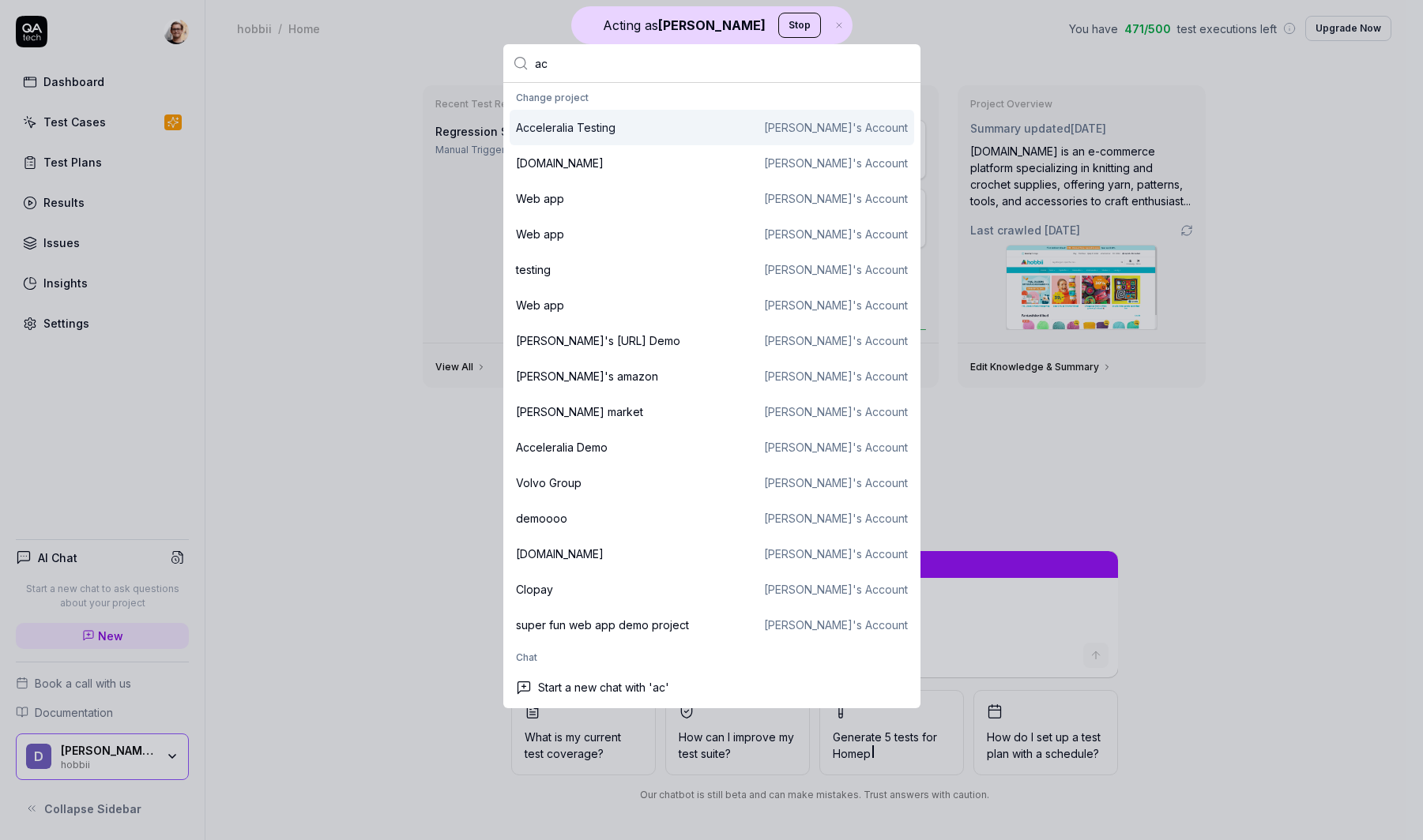
type textarea "*"
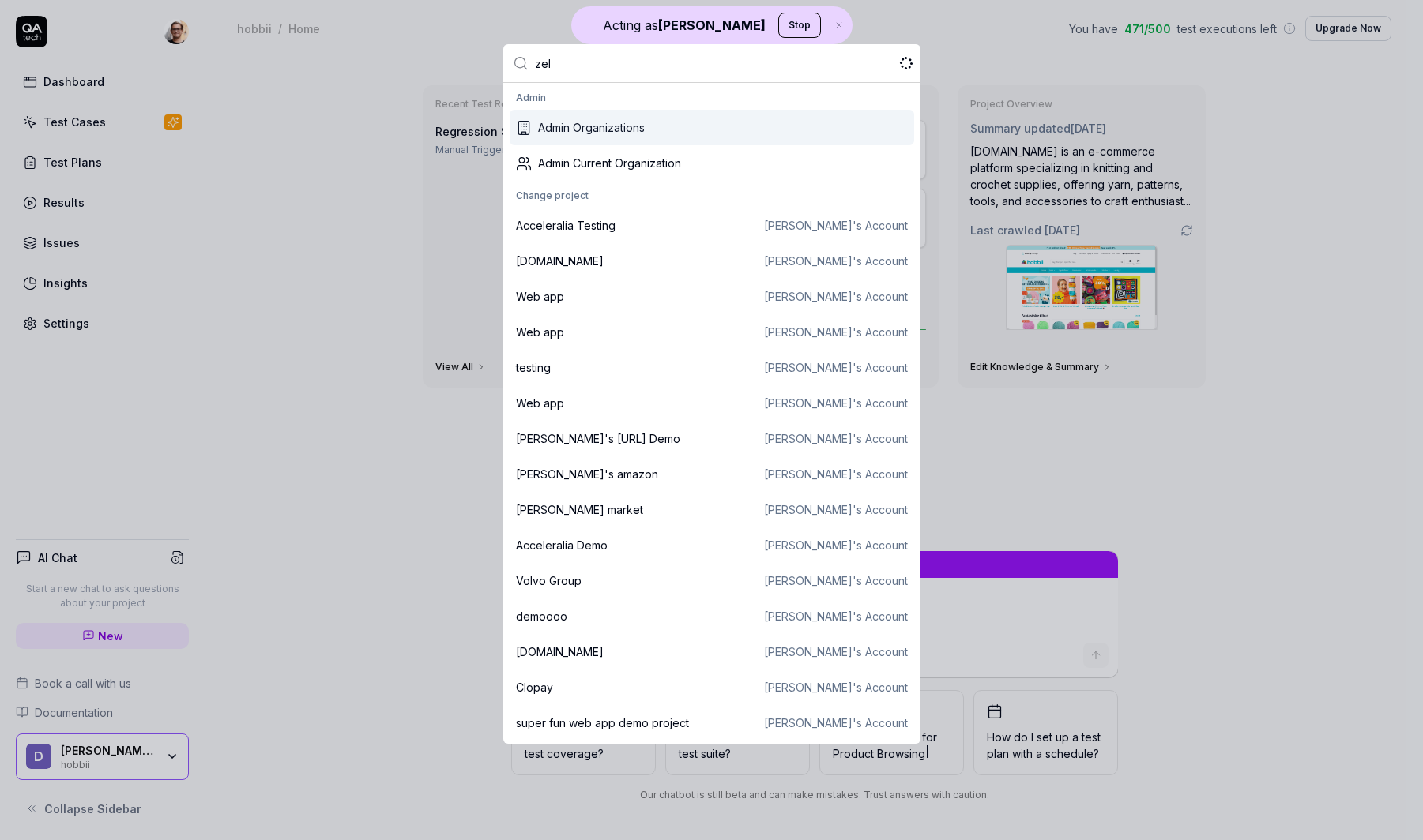
type input "[PERSON_NAME]"
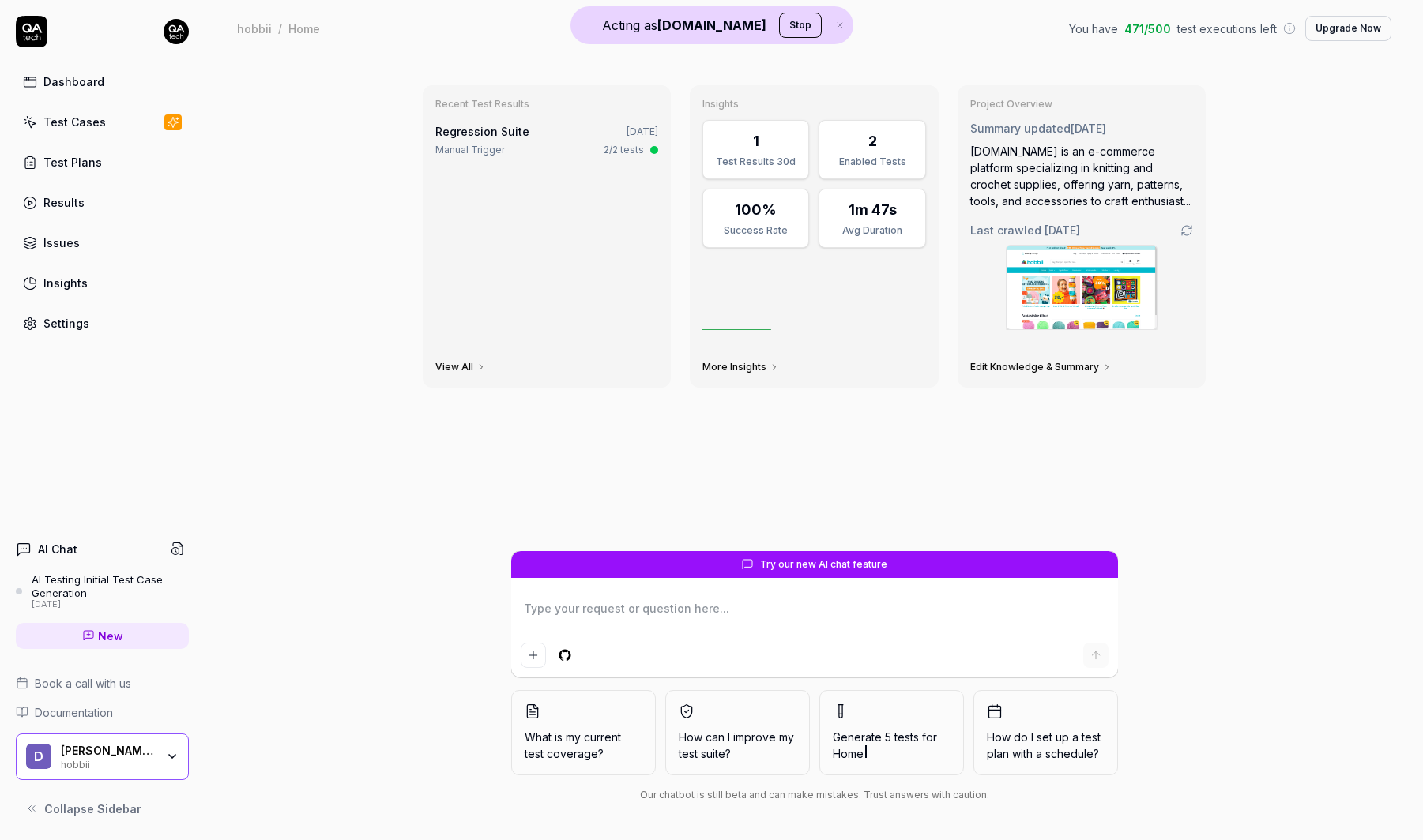
type textarea "*"
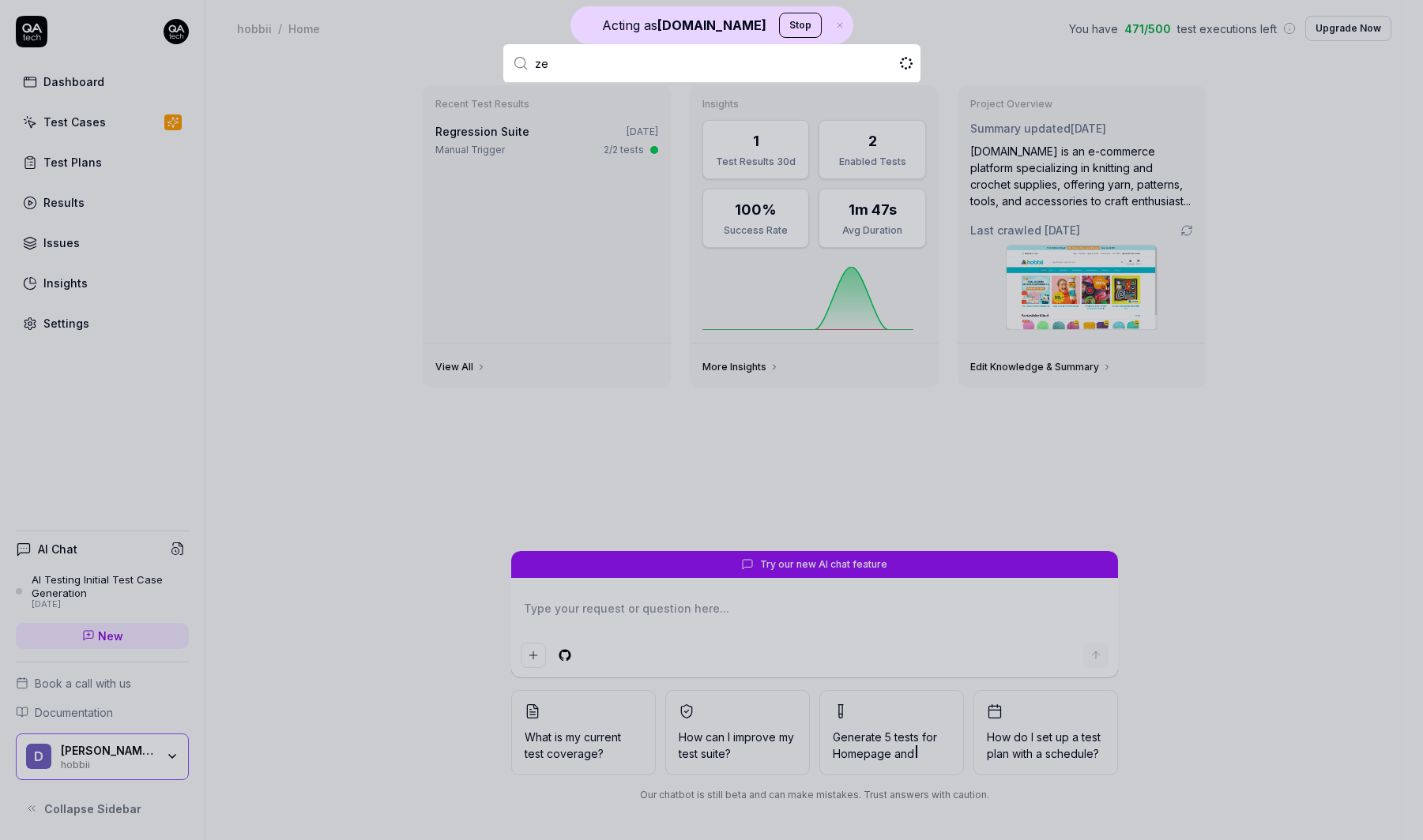
type input "zel"
type textarea "*"
type input "[PERSON_NAME]"
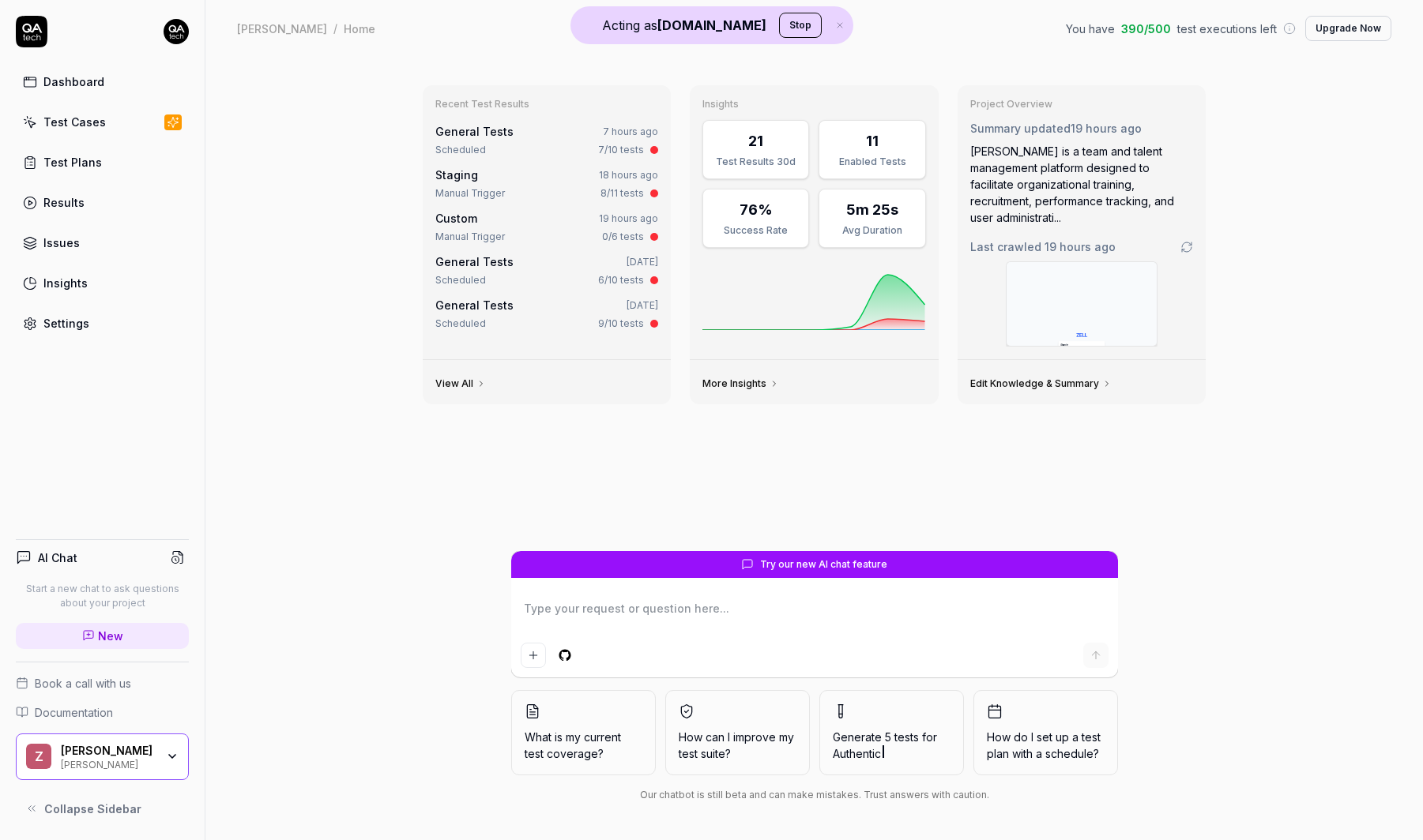
type textarea "*"
click at [101, 323] on link "Settings" at bounding box center [102, 324] width 173 height 31
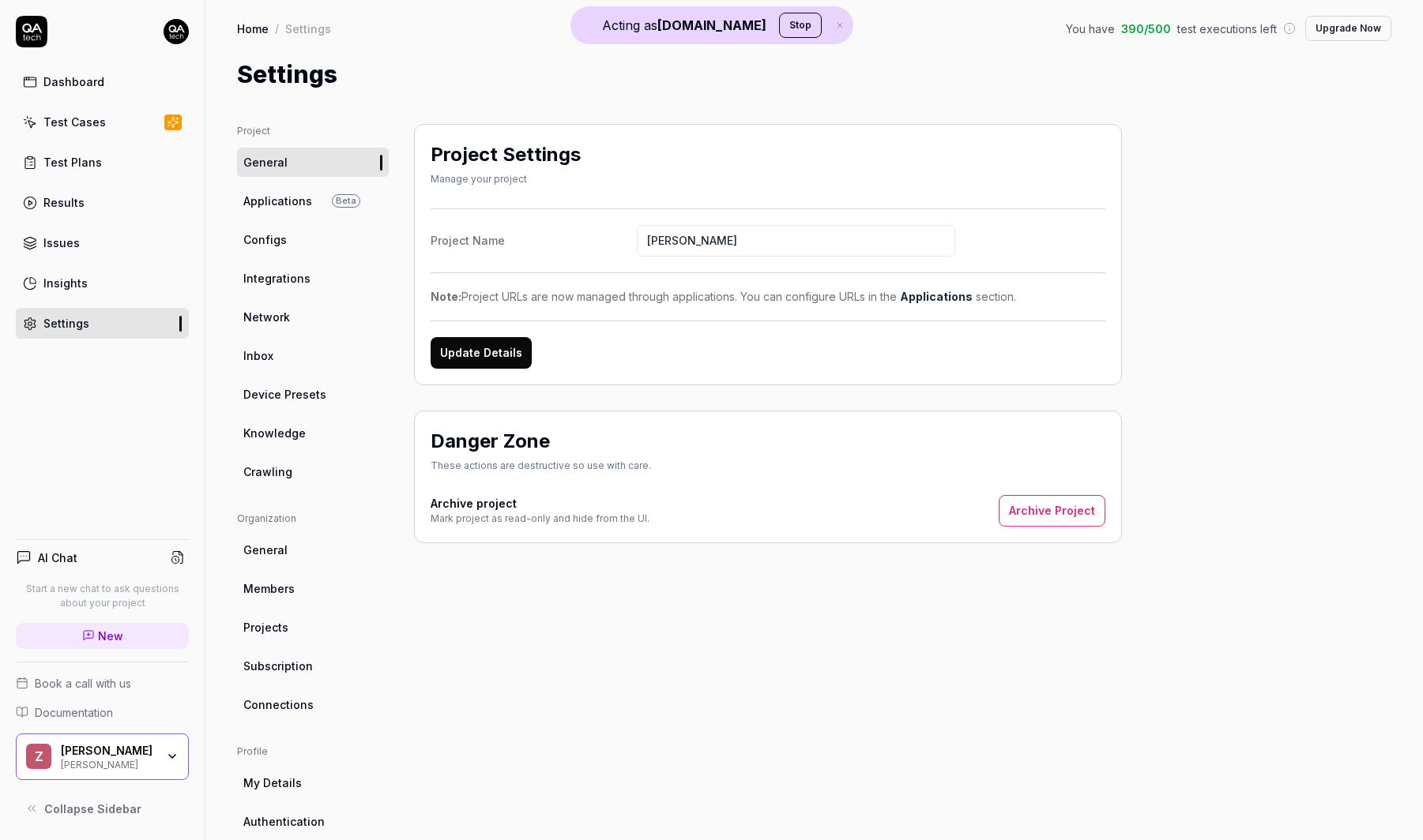
click at [319, 695] on link "Connections" at bounding box center [313, 705] width 152 height 29
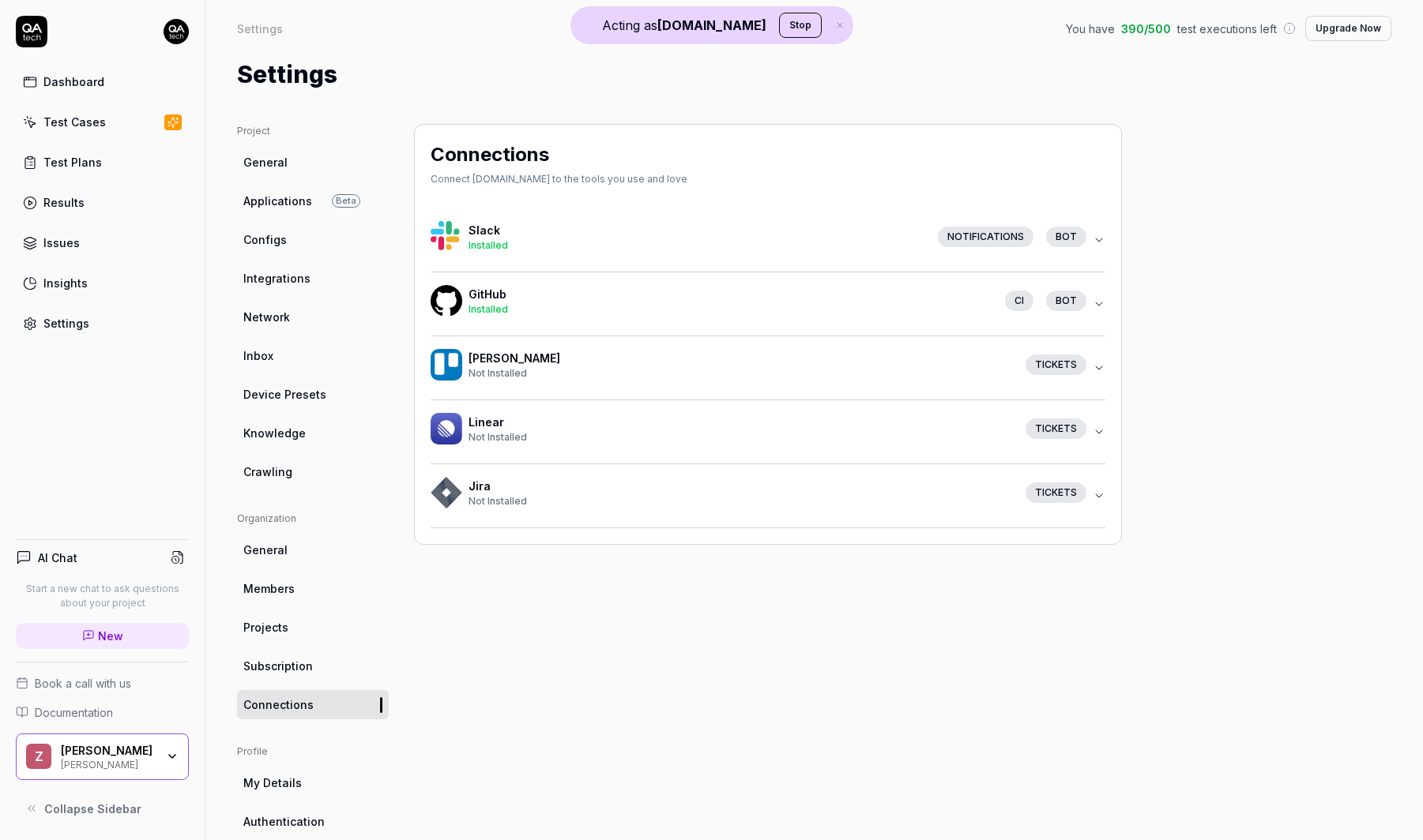
click at [811, 291] on h4 "GitHub" at bounding box center [730, 294] width 524 height 16
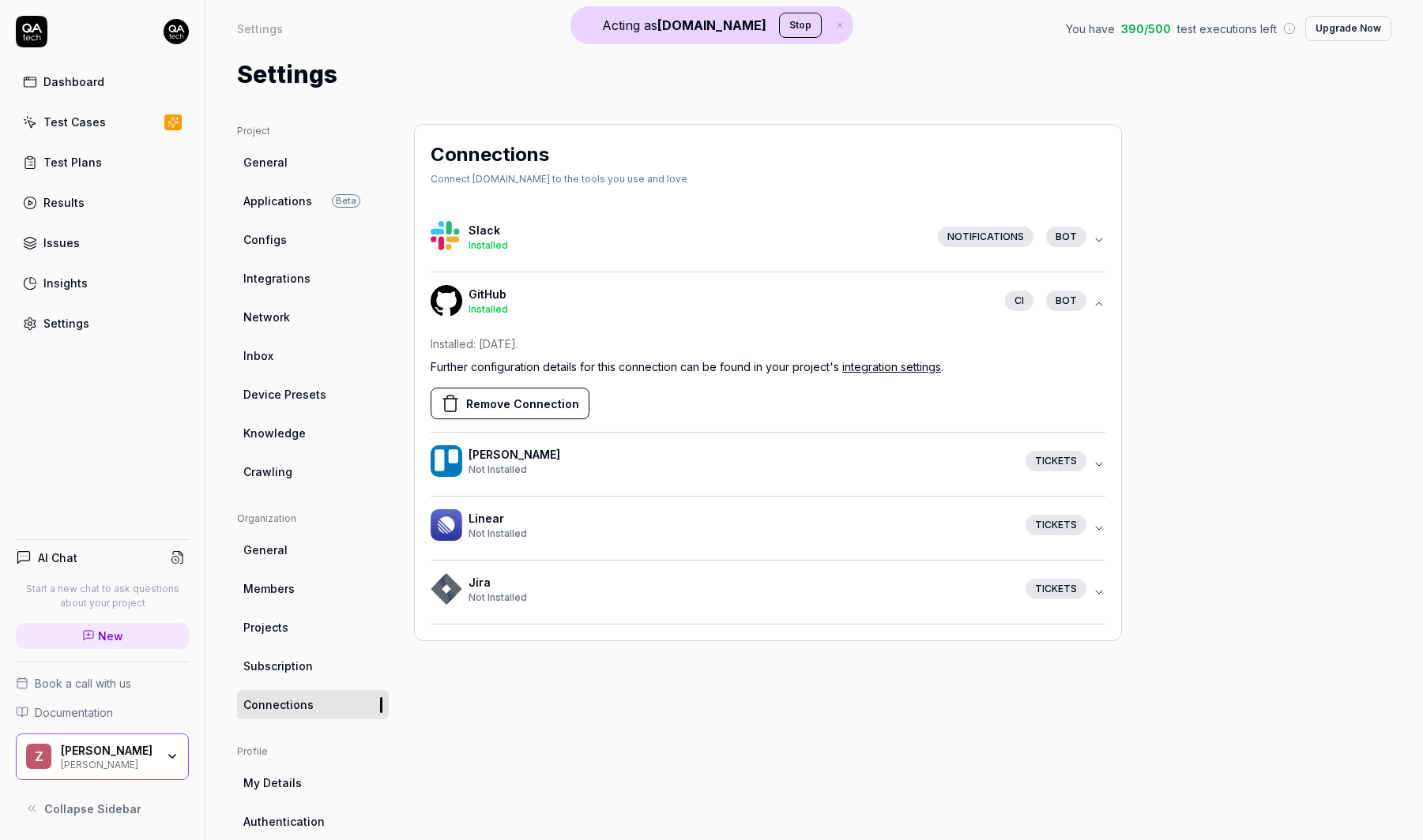
click at [533, 404] on button "Remove Connection" at bounding box center [510, 404] width 159 height 32
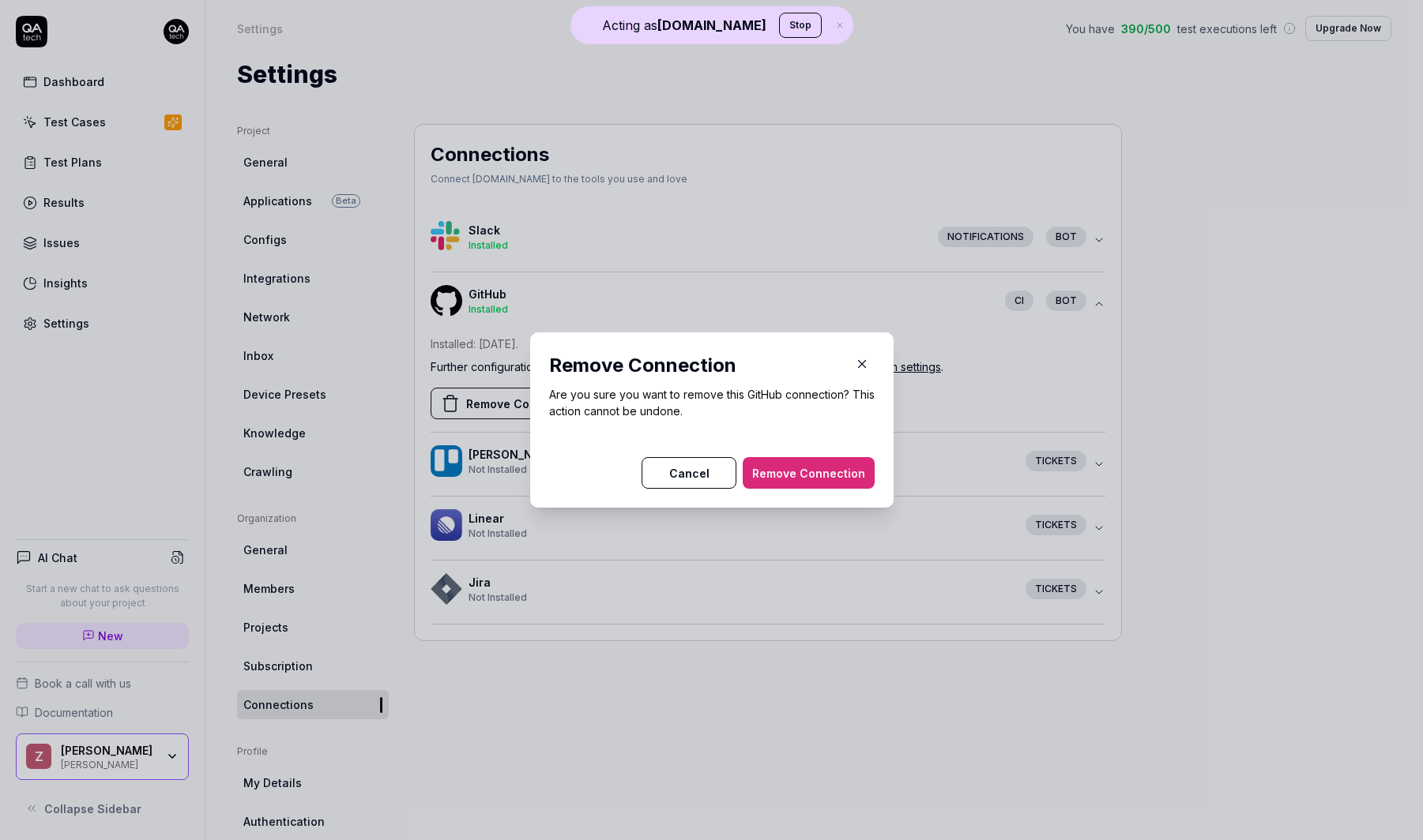
click at [805, 473] on button "Remove Connection" at bounding box center [808, 473] width 132 height 32
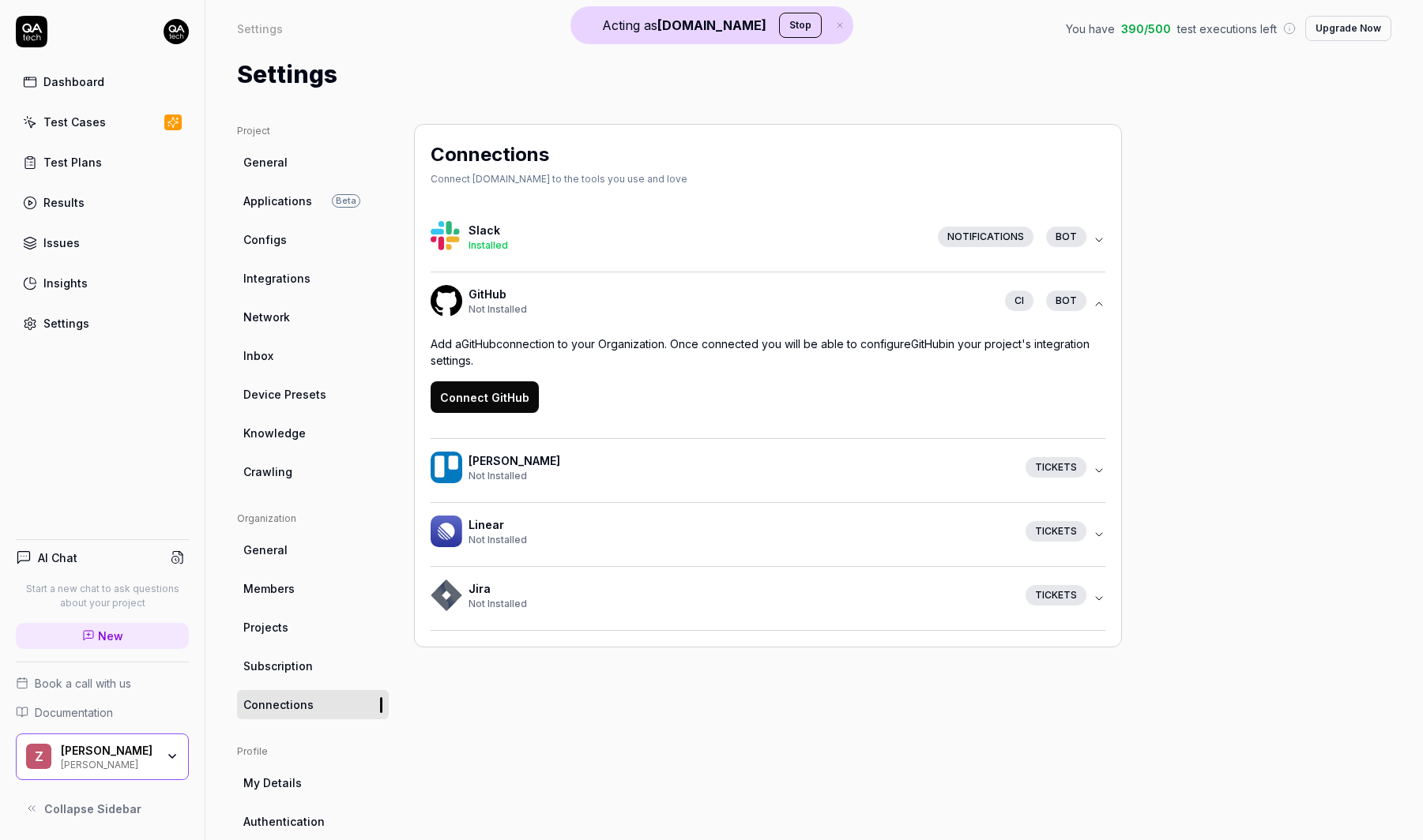
click at [34, 459] on div "Dashboard Test Cases Test Plans Results Issues Insights Settings AI Chat Start …" at bounding box center [102, 420] width 205 height 840
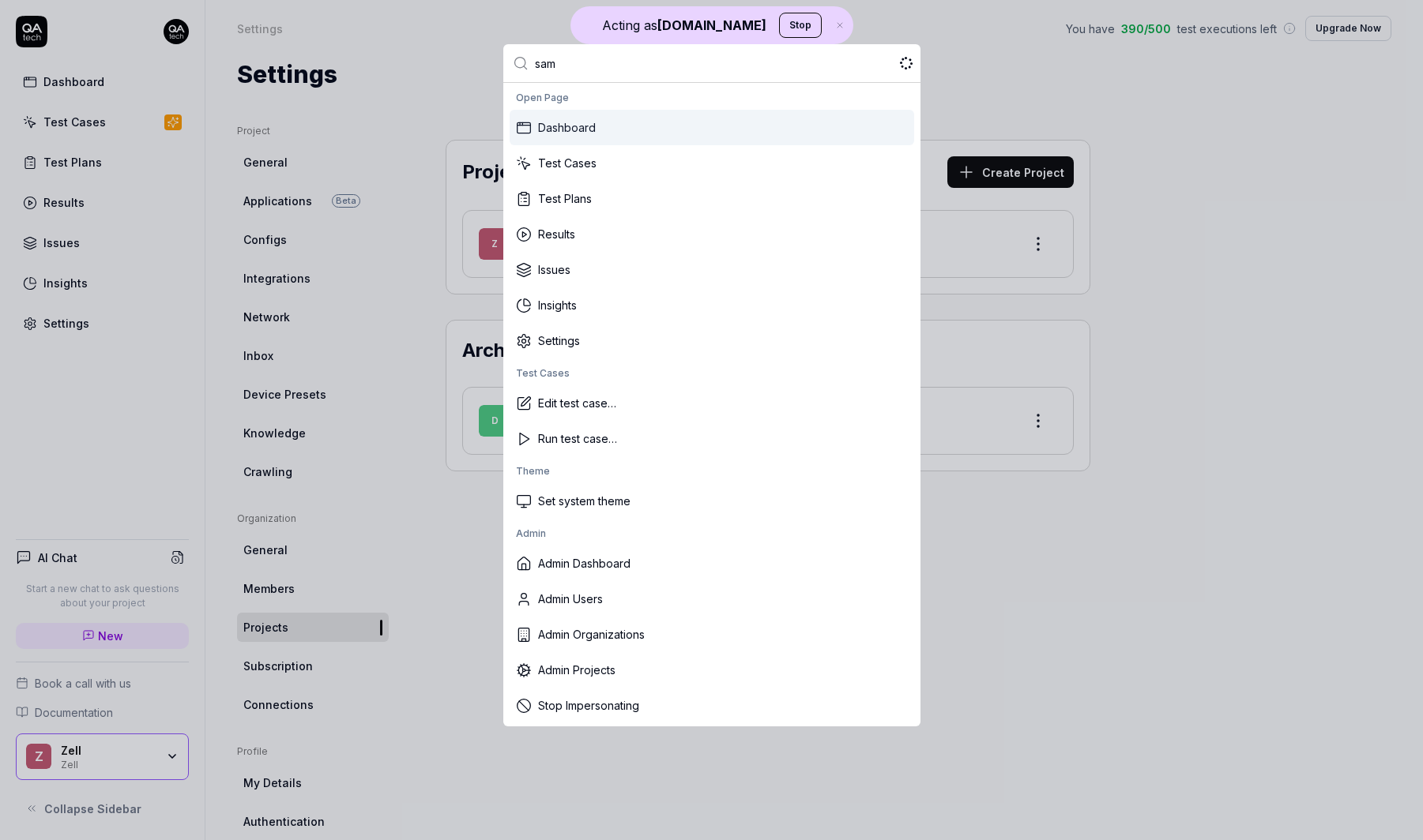
type input "samb"
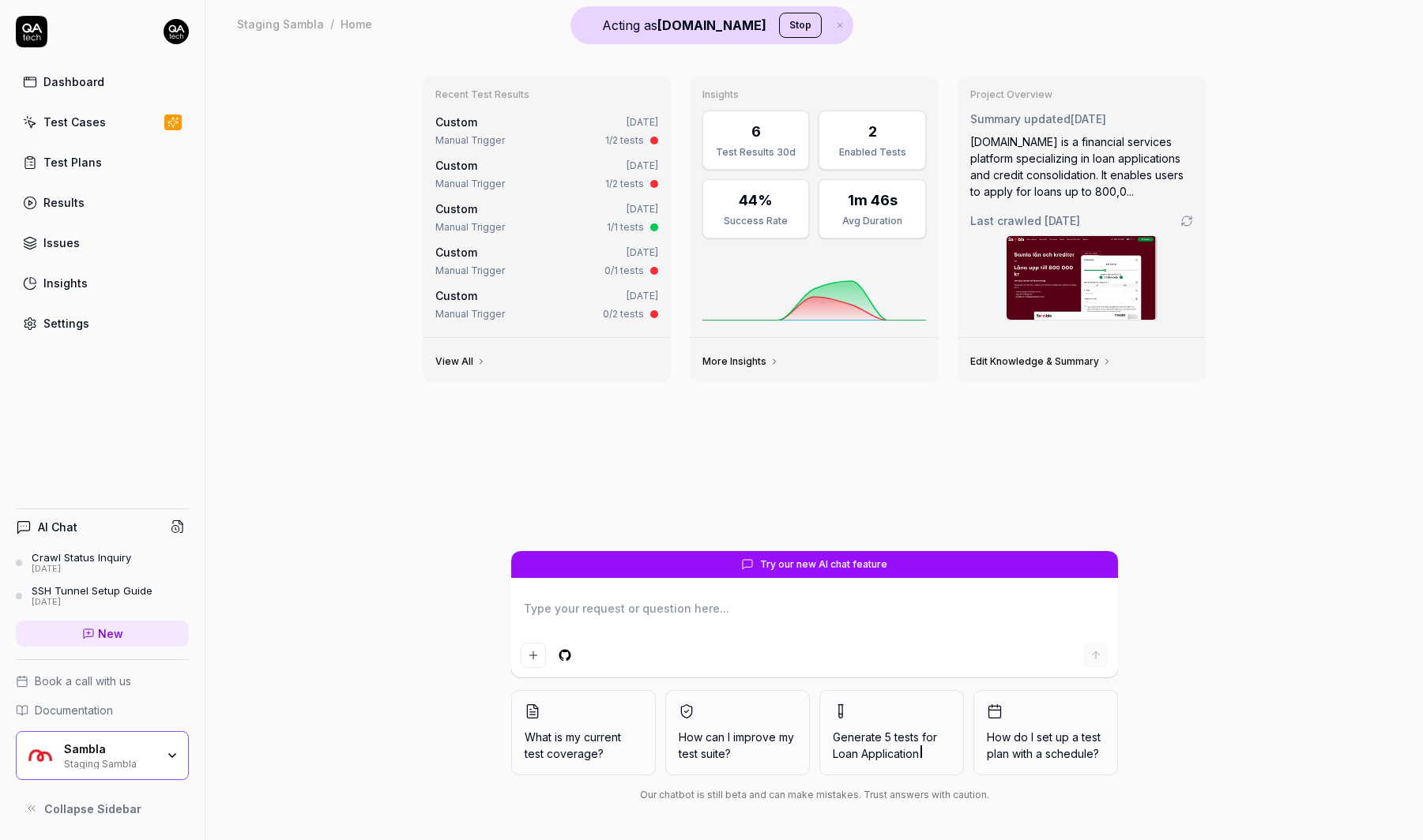
type textarea "*"
click at [144, 216] on link "Results" at bounding box center [102, 203] width 173 height 31
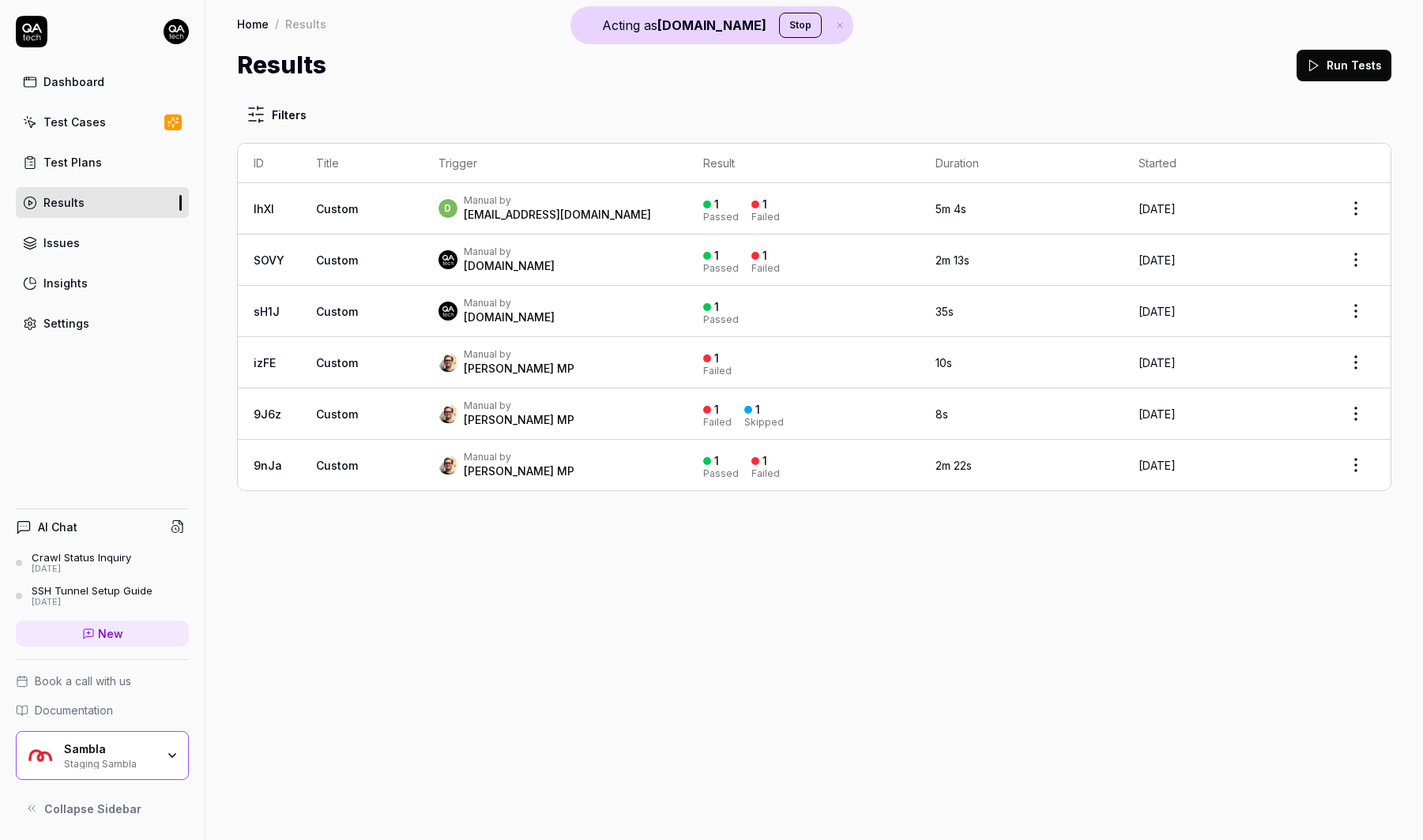
click at [1395, 77] on div "Home / Results Home / Results Results Run Tests" at bounding box center [813, 41] width 1217 height 83
click at [1383, 69] on button "Run Tests" at bounding box center [1344, 65] width 95 height 32
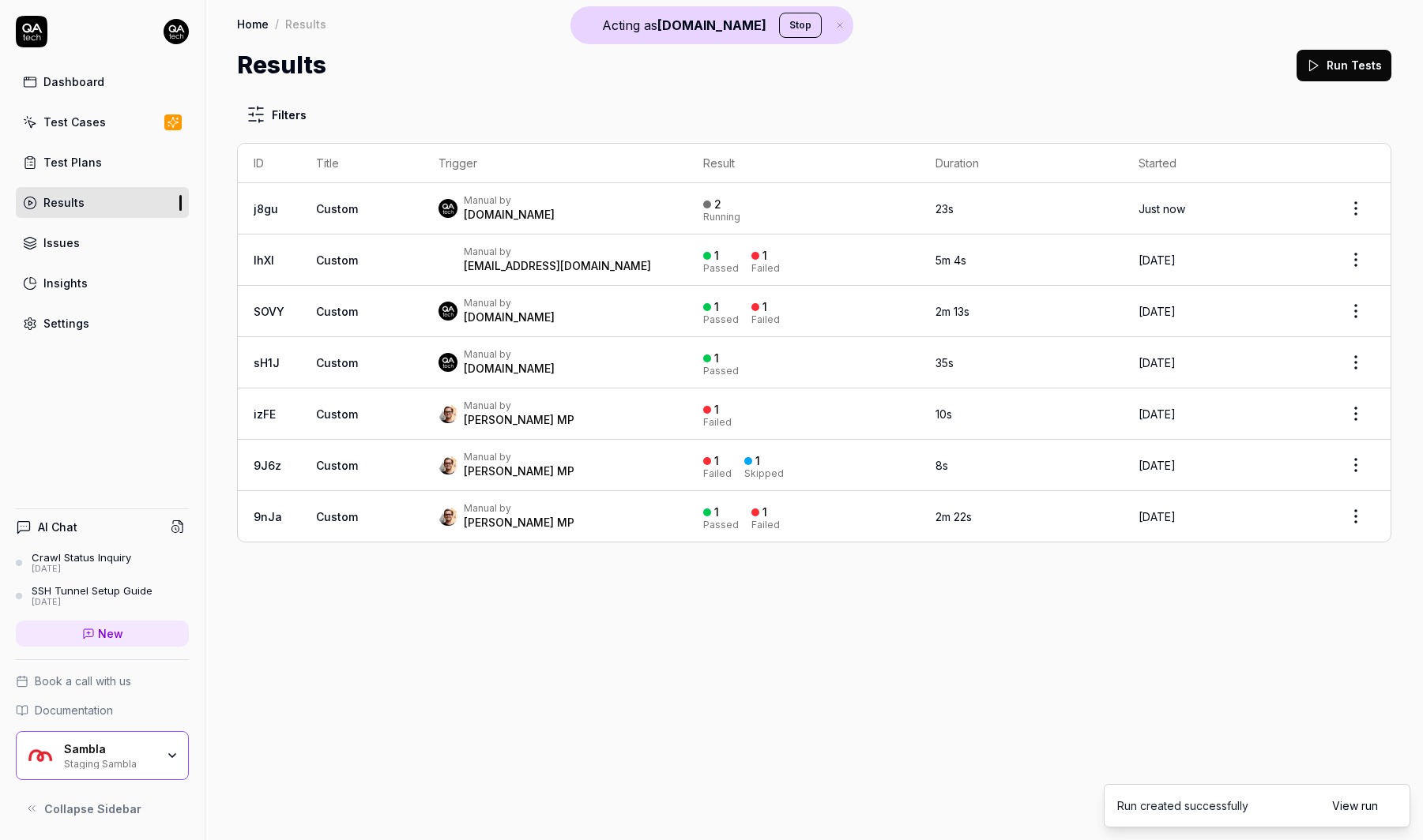
click at [672, 217] on div "Manual by [DOMAIN_NAME]" at bounding box center [555, 208] width 234 height 29
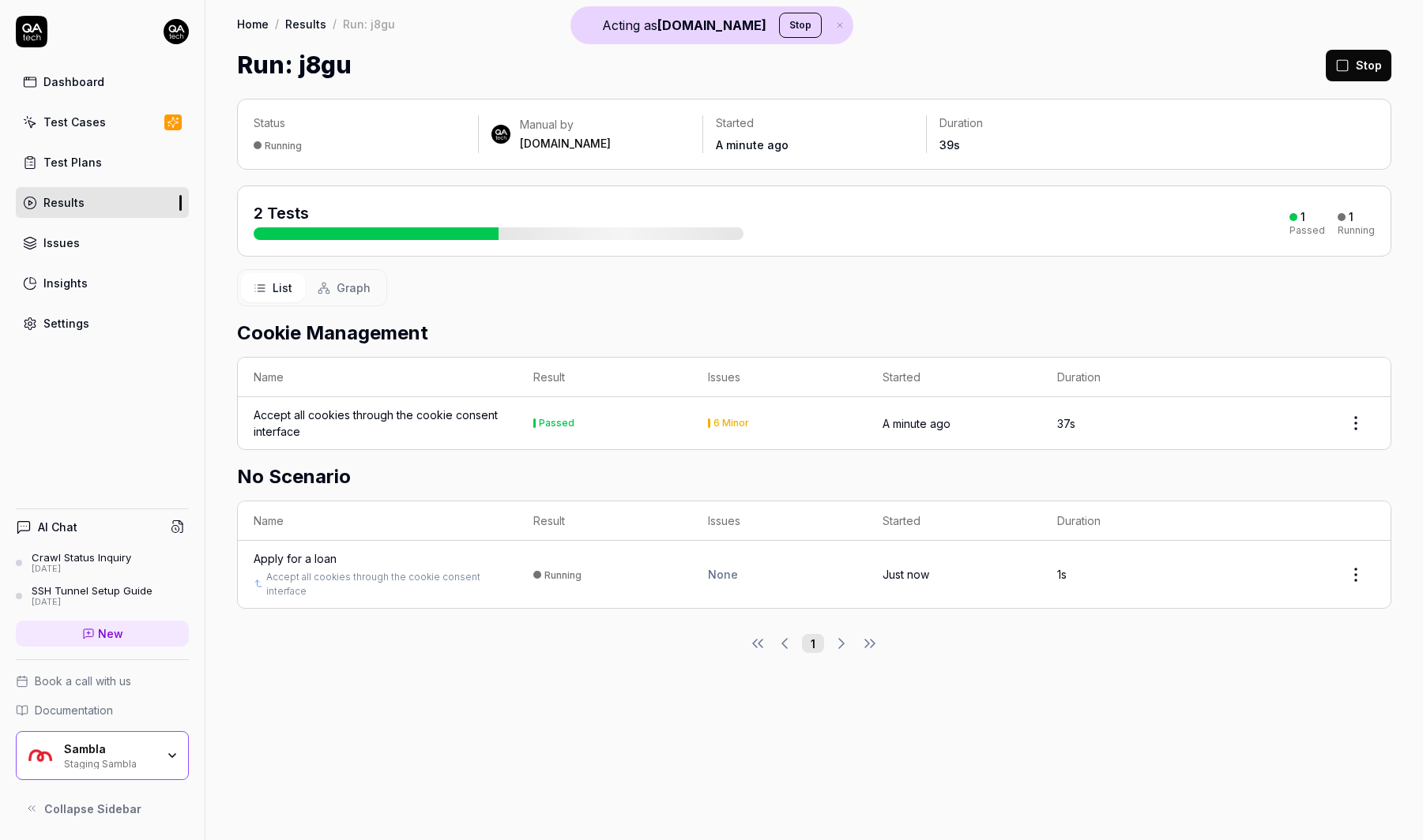
click at [322, 553] on div "Apply for a loan" at bounding box center [294, 559] width 83 height 16
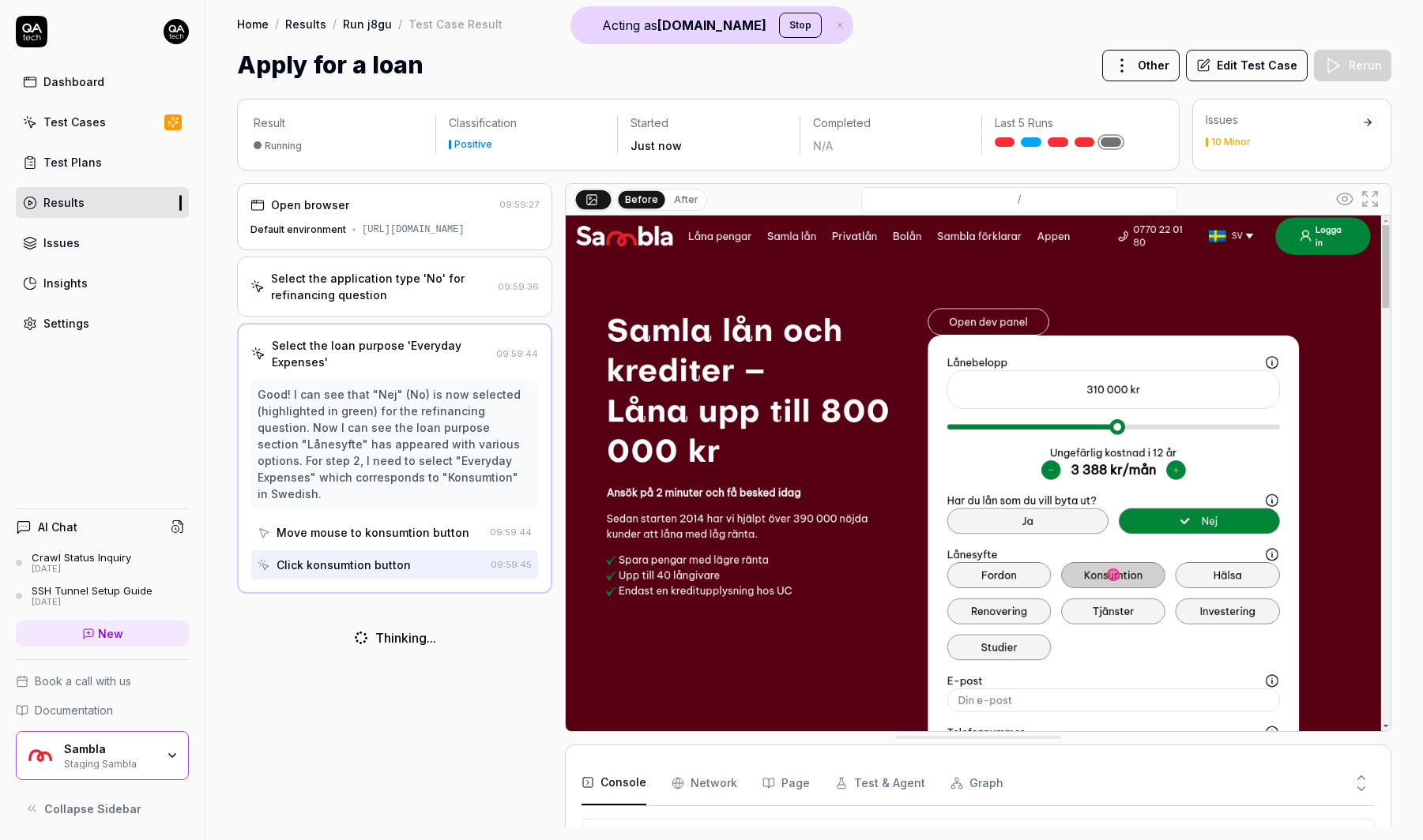
click at [678, 197] on button "After" at bounding box center [686, 199] width 37 height 17
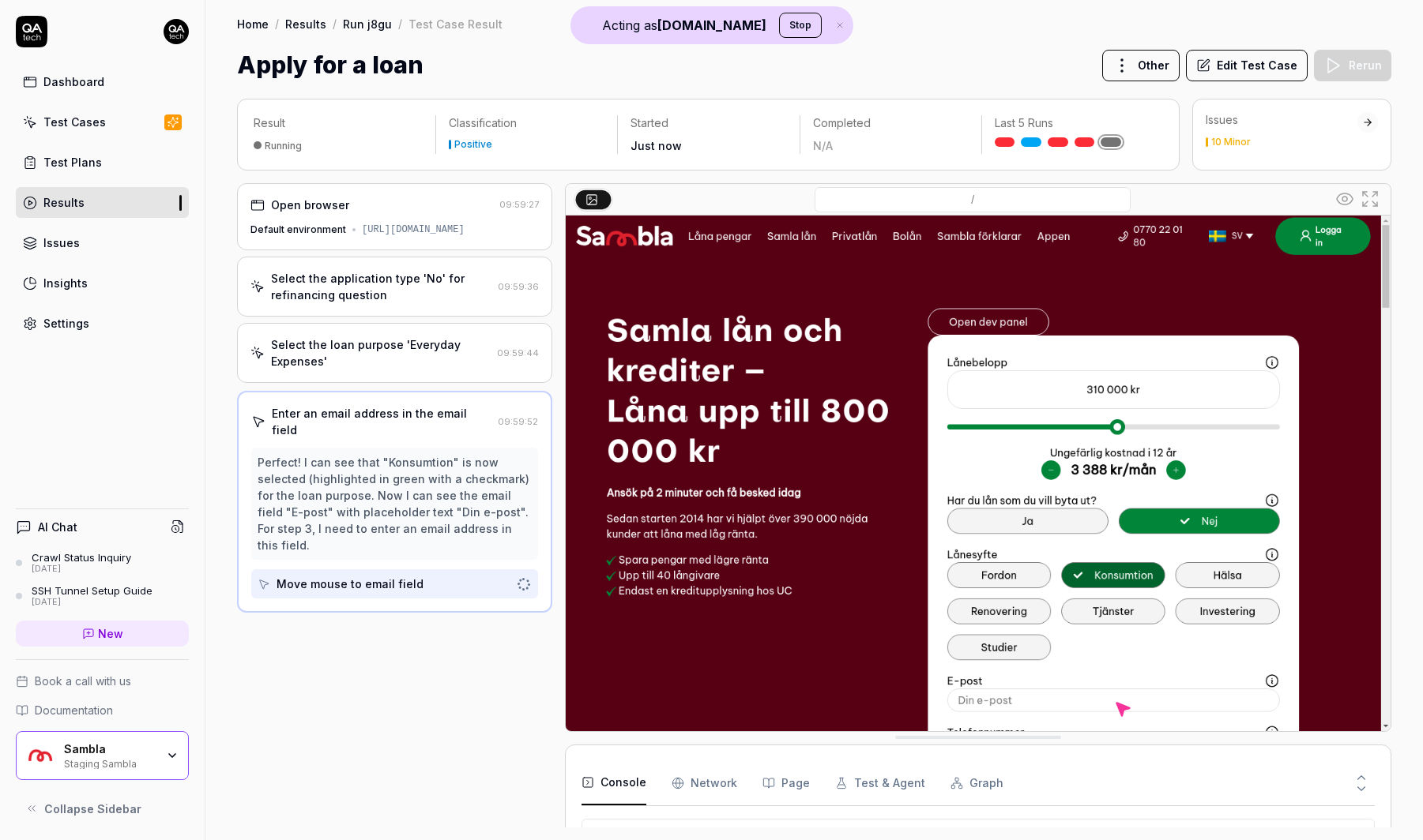
click at [653, 197] on div "/" at bounding box center [972, 199] width 718 height 25
click at [1341, 200] on icon at bounding box center [1344, 199] width 19 height 19
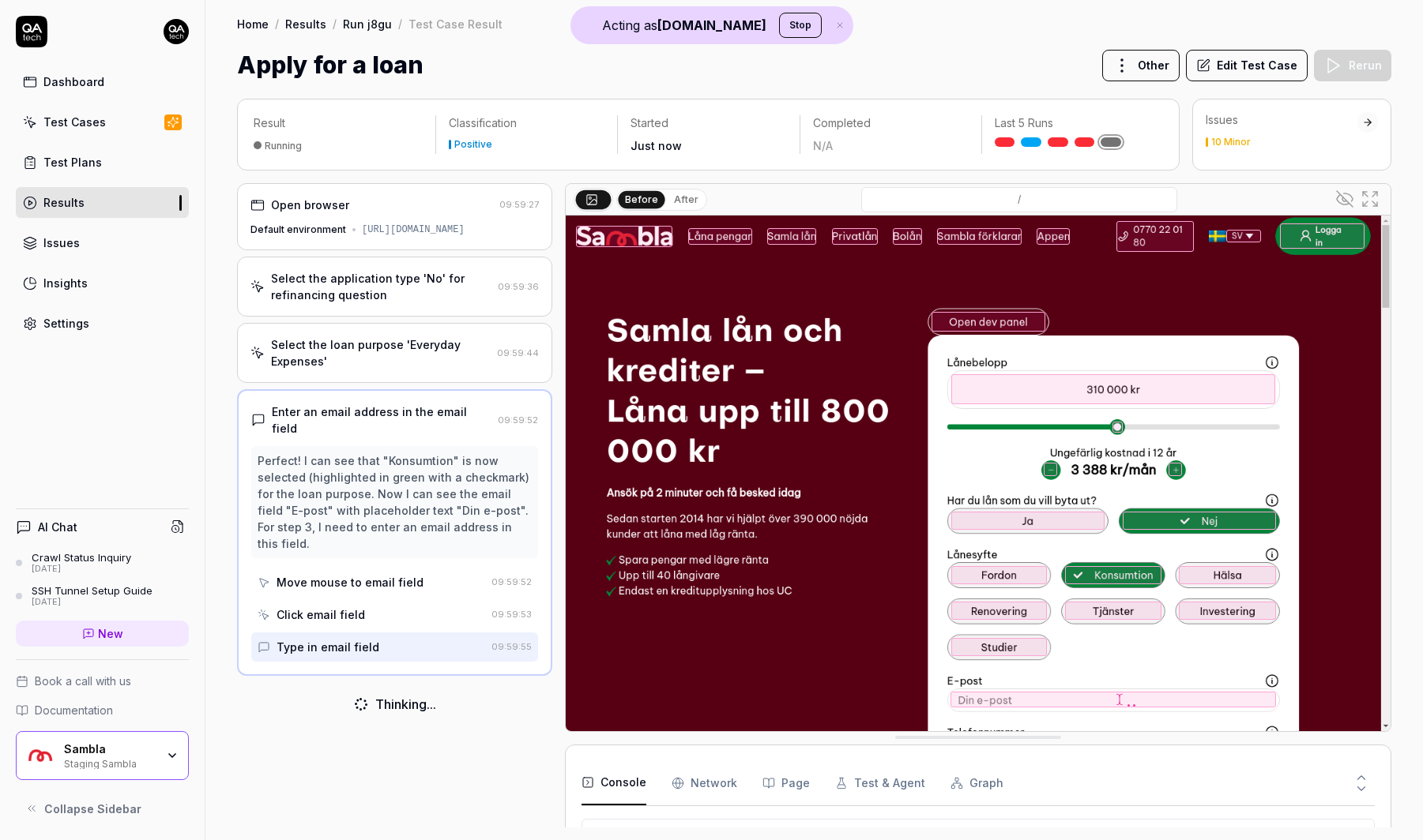
click at [1337, 203] on icon at bounding box center [1344, 199] width 19 height 19
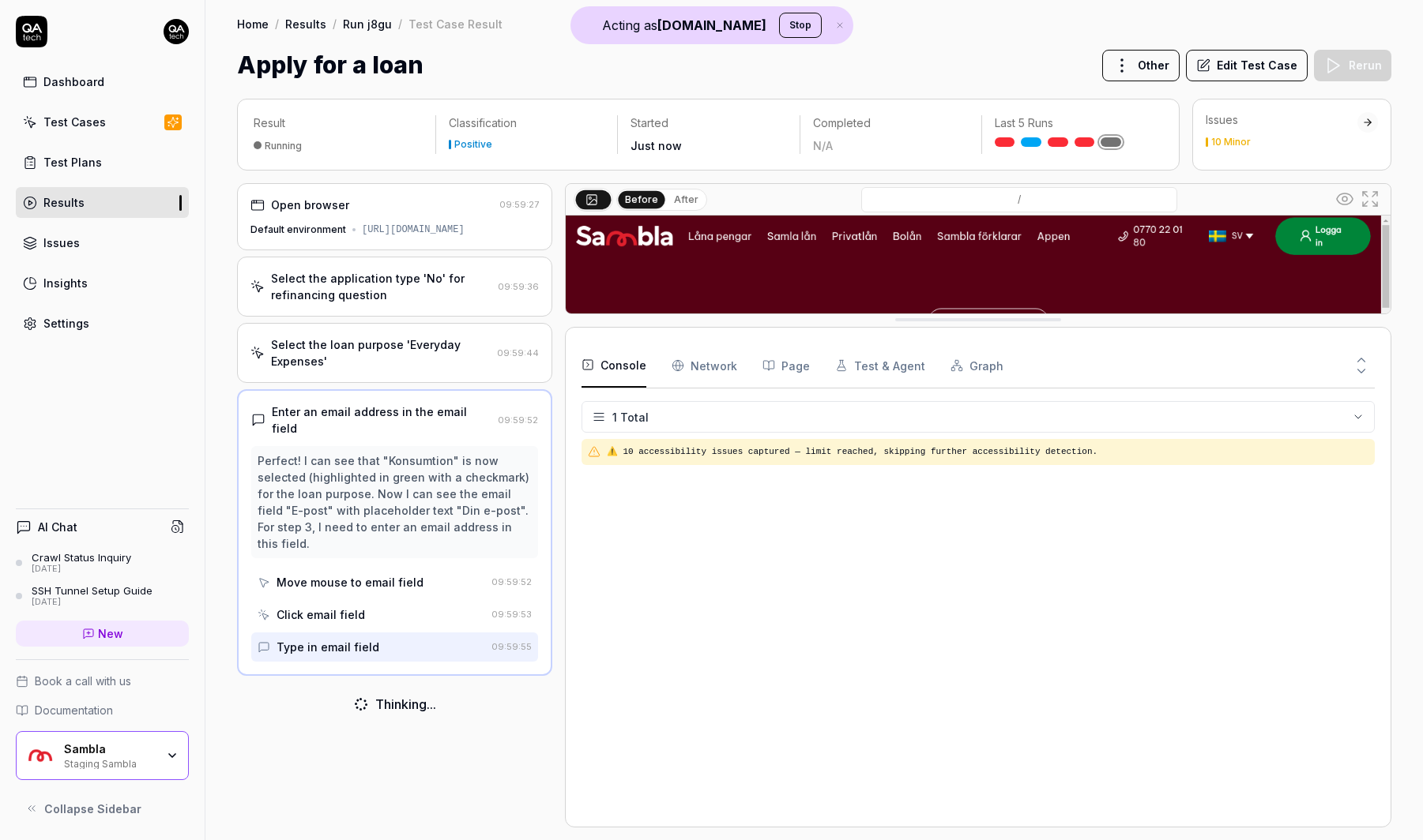
drag, startPoint x: 752, startPoint y: 739, endPoint x: 900, endPoint y: 320, distance: 444.4
click at [694, 375] on Requests "Network" at bounding box center [704, 365] width 65 height 44
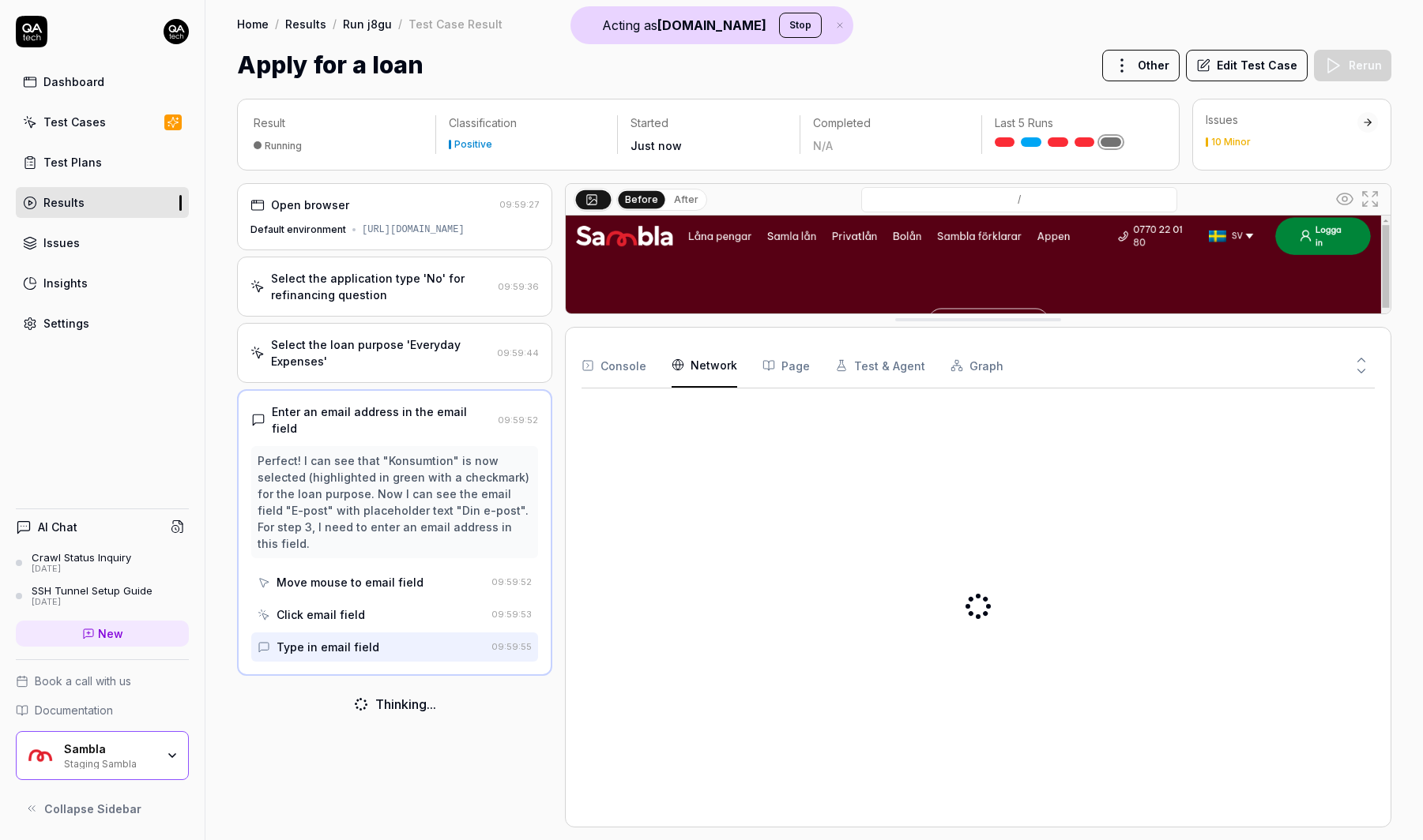
click at [776, 375] on button "Page" at bounding box center [786, 365] width 47 height 44
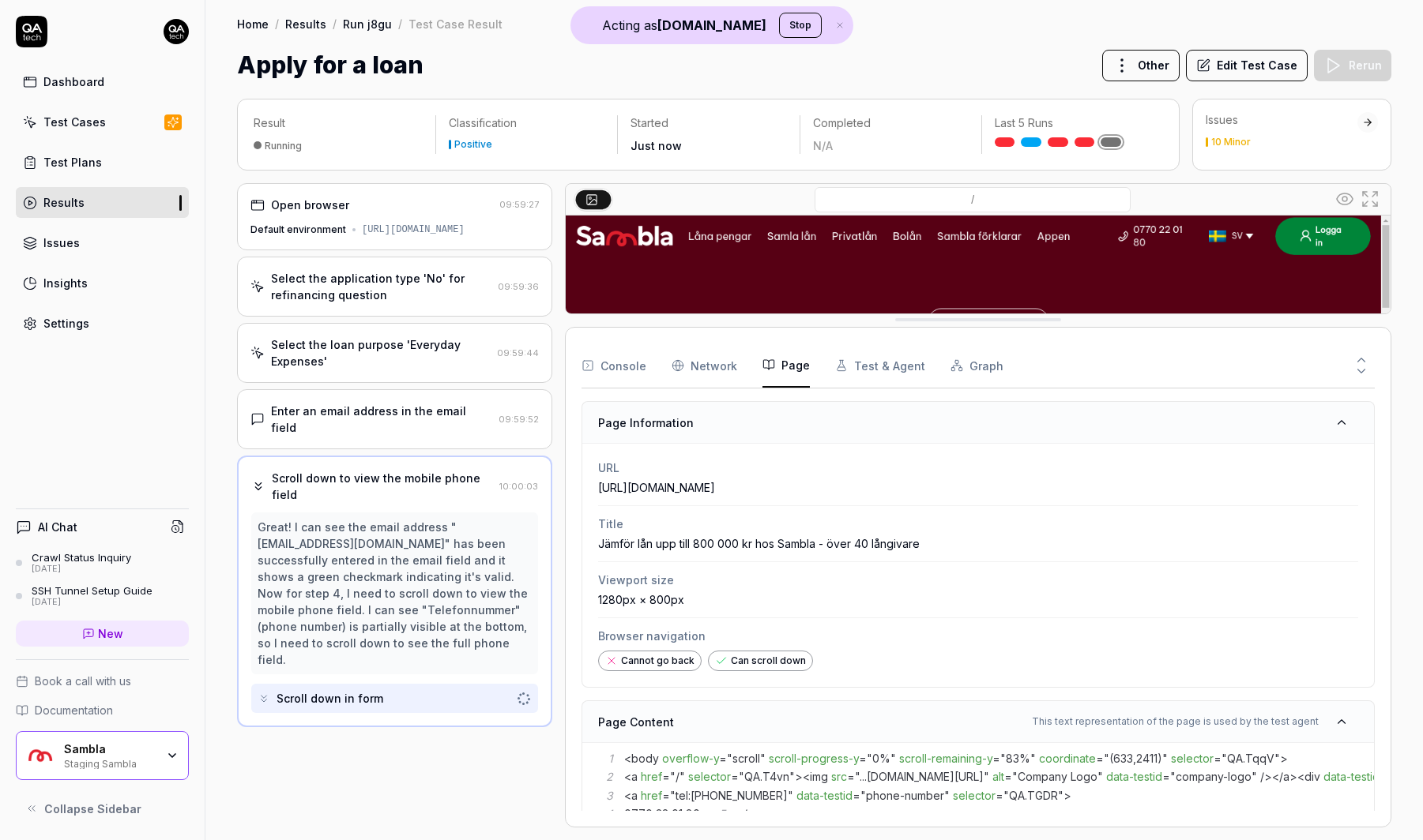
click at [664, 364] on div "Console Network Page Test & Agent Graph" at bounding box center [978, 365] width 793 height 45
click at [501, 359] on time "09:59:44" at bounding box center [517, 353] width 42 height 11
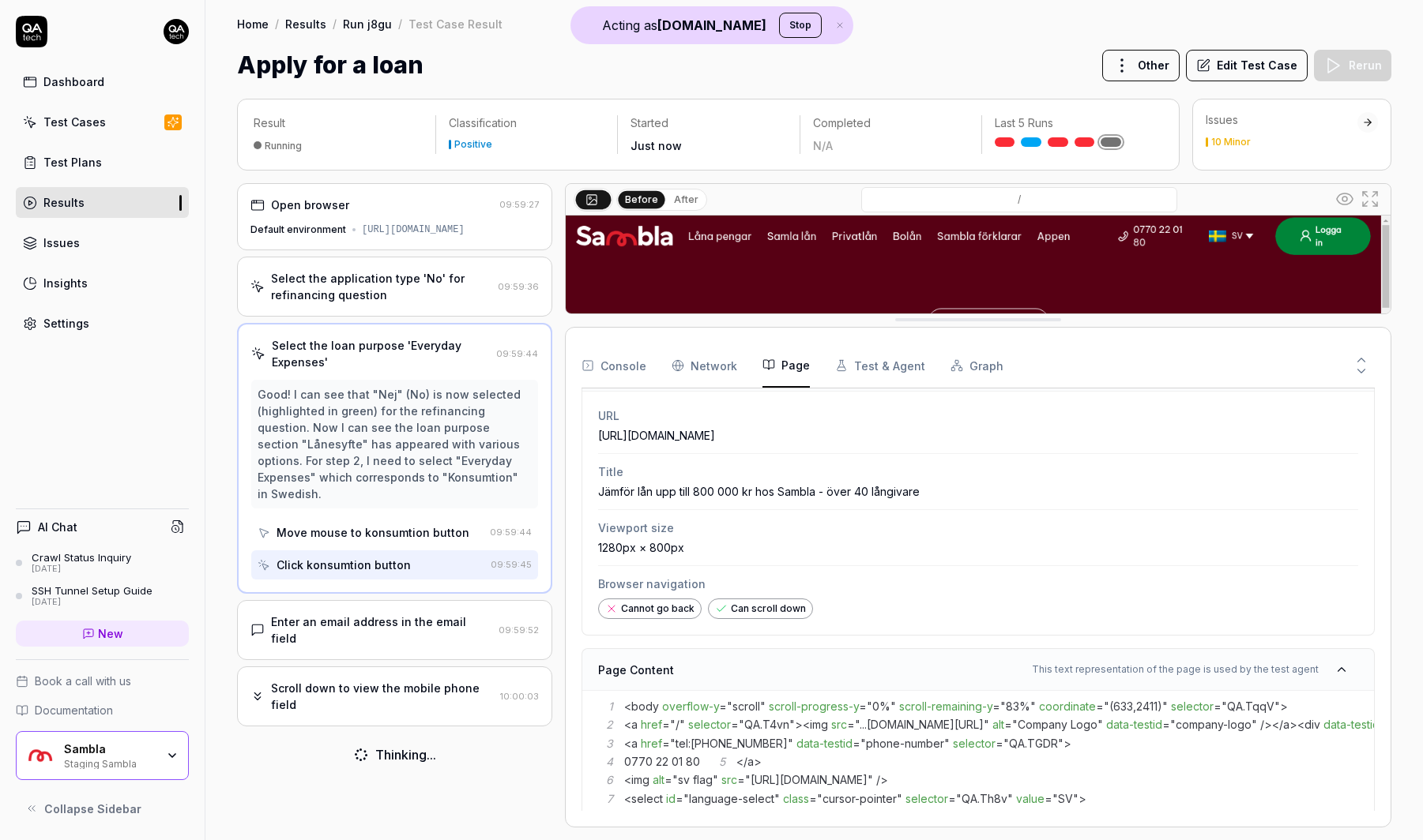
scroll to position [148, 0]
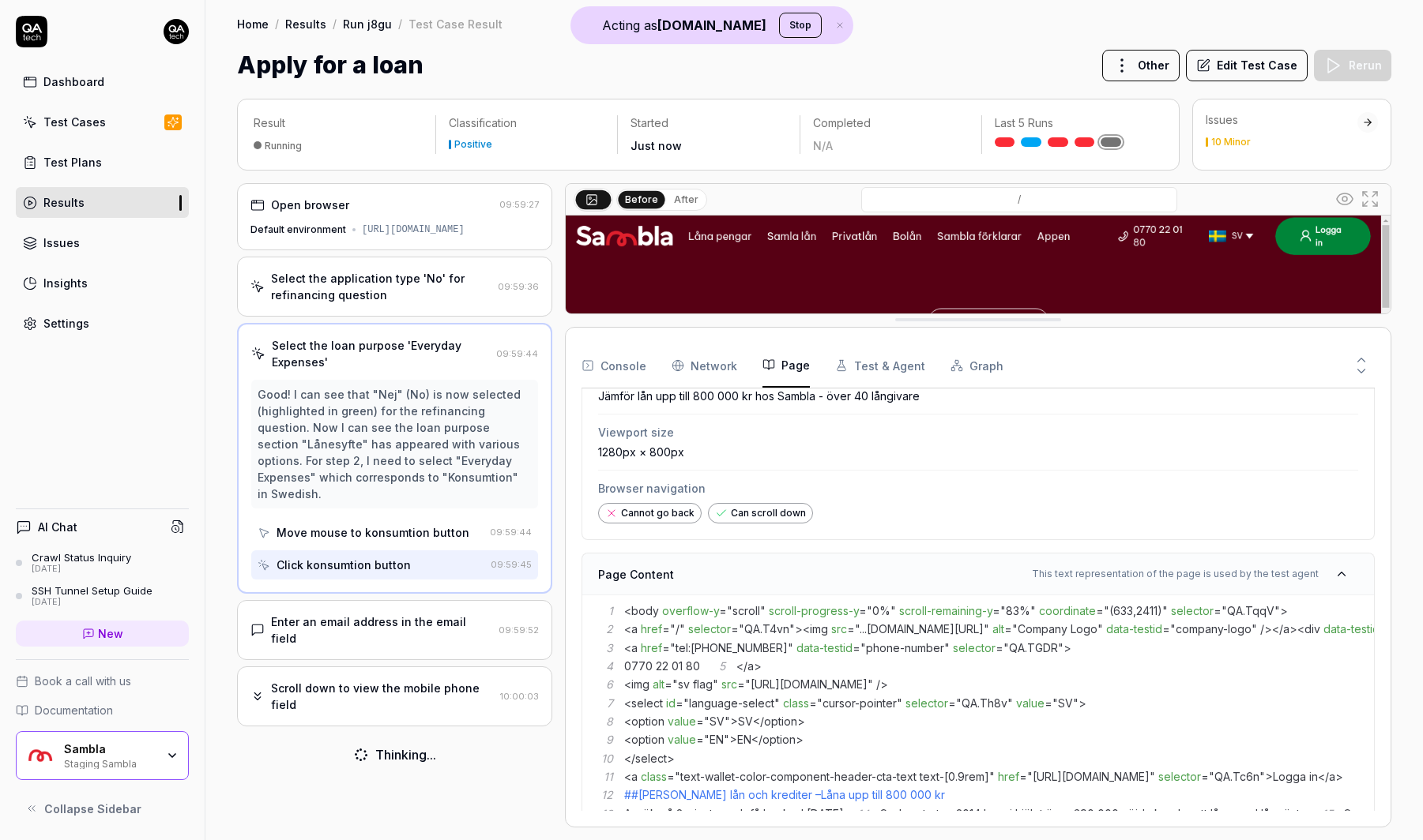
click at [703, 360] on Requests "Network" at bounding box center [704, 365] width 65 height 44
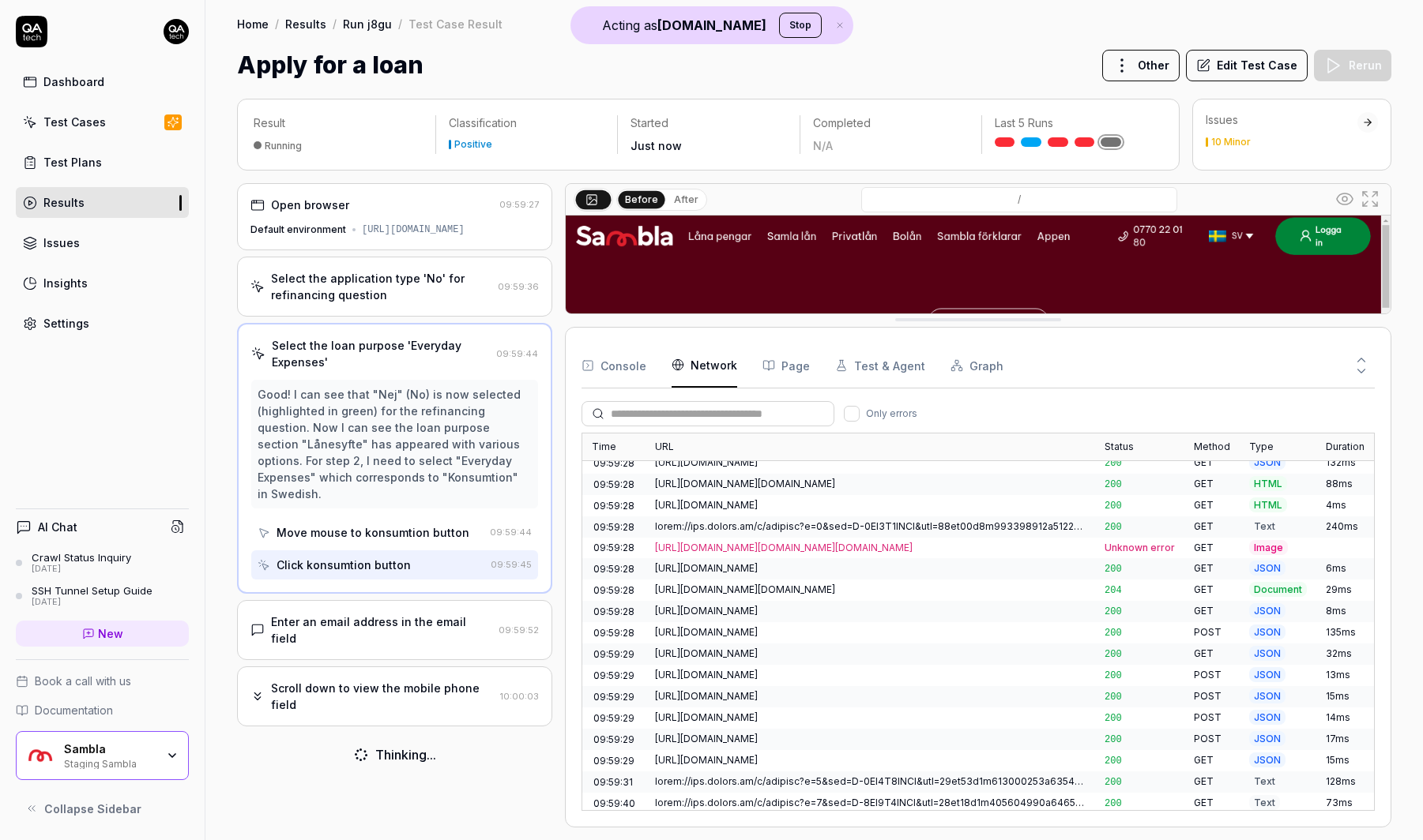
scroll to position [570, 0]
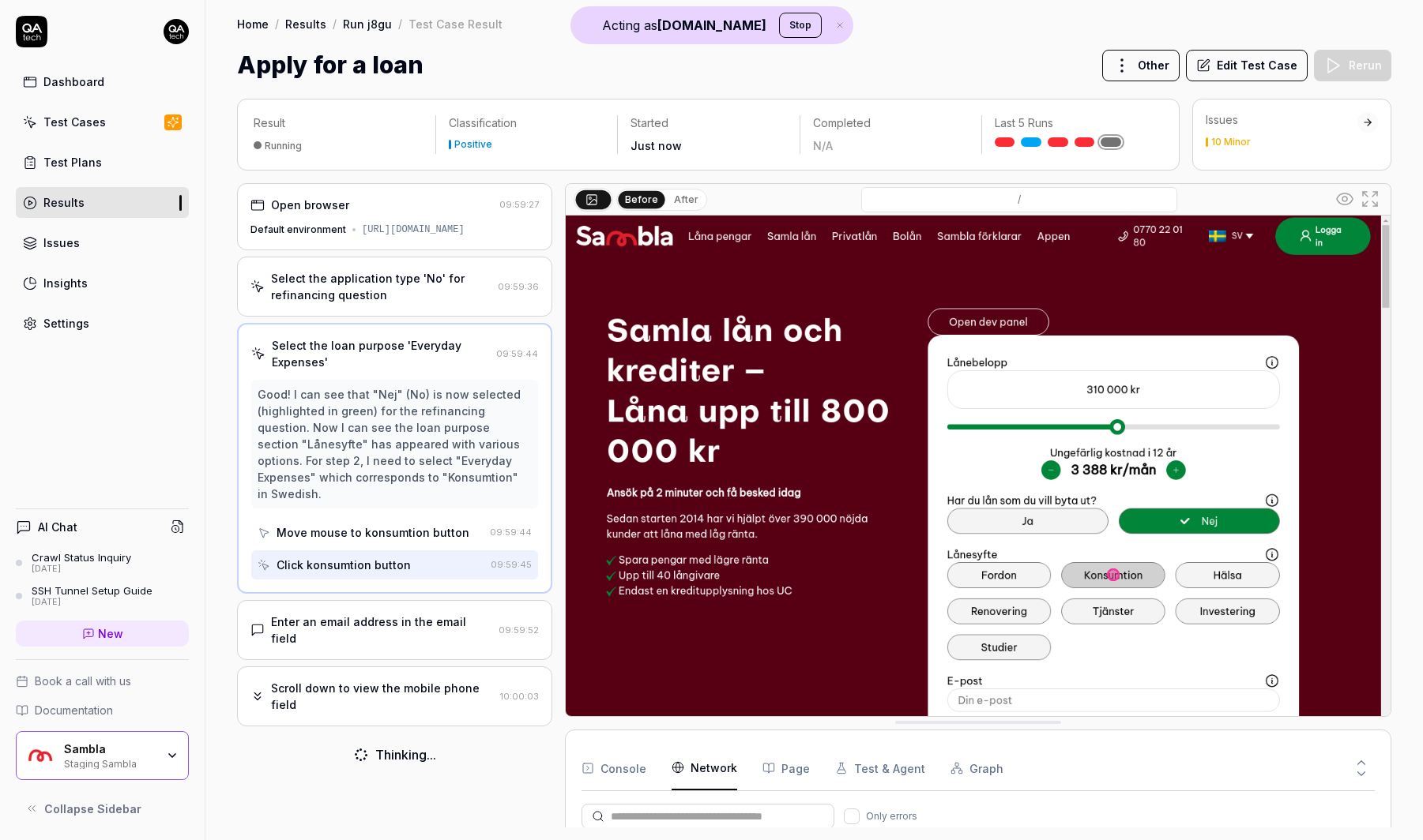
drag, startPoint x: 972, startPoint y: 323, endPoint x: 840, endPoint y: 714, distance: 412.7
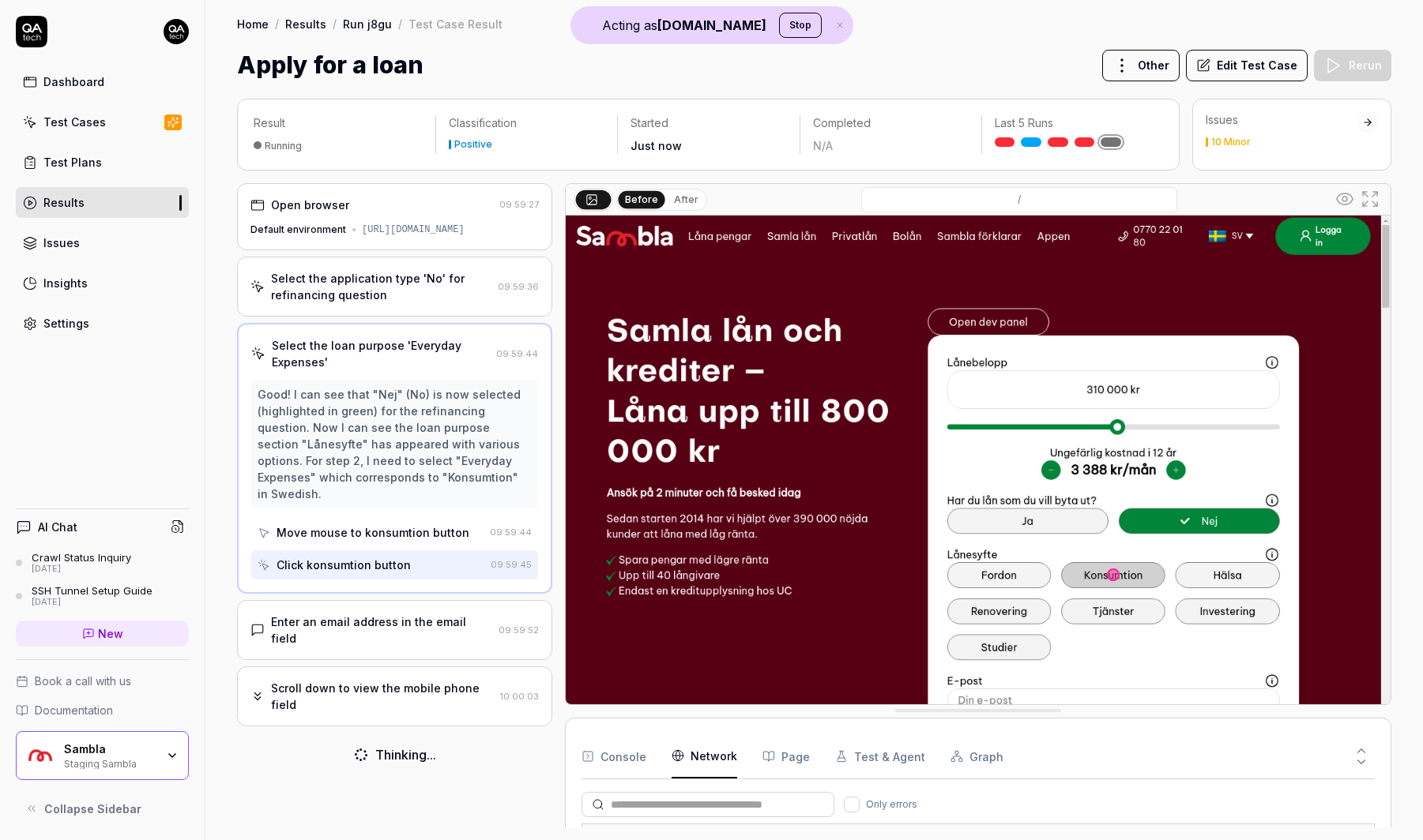
click at [451, 680] on div "Scroll down to view the mobile phone field" at bounding box center [382, 696] width 223 height 34
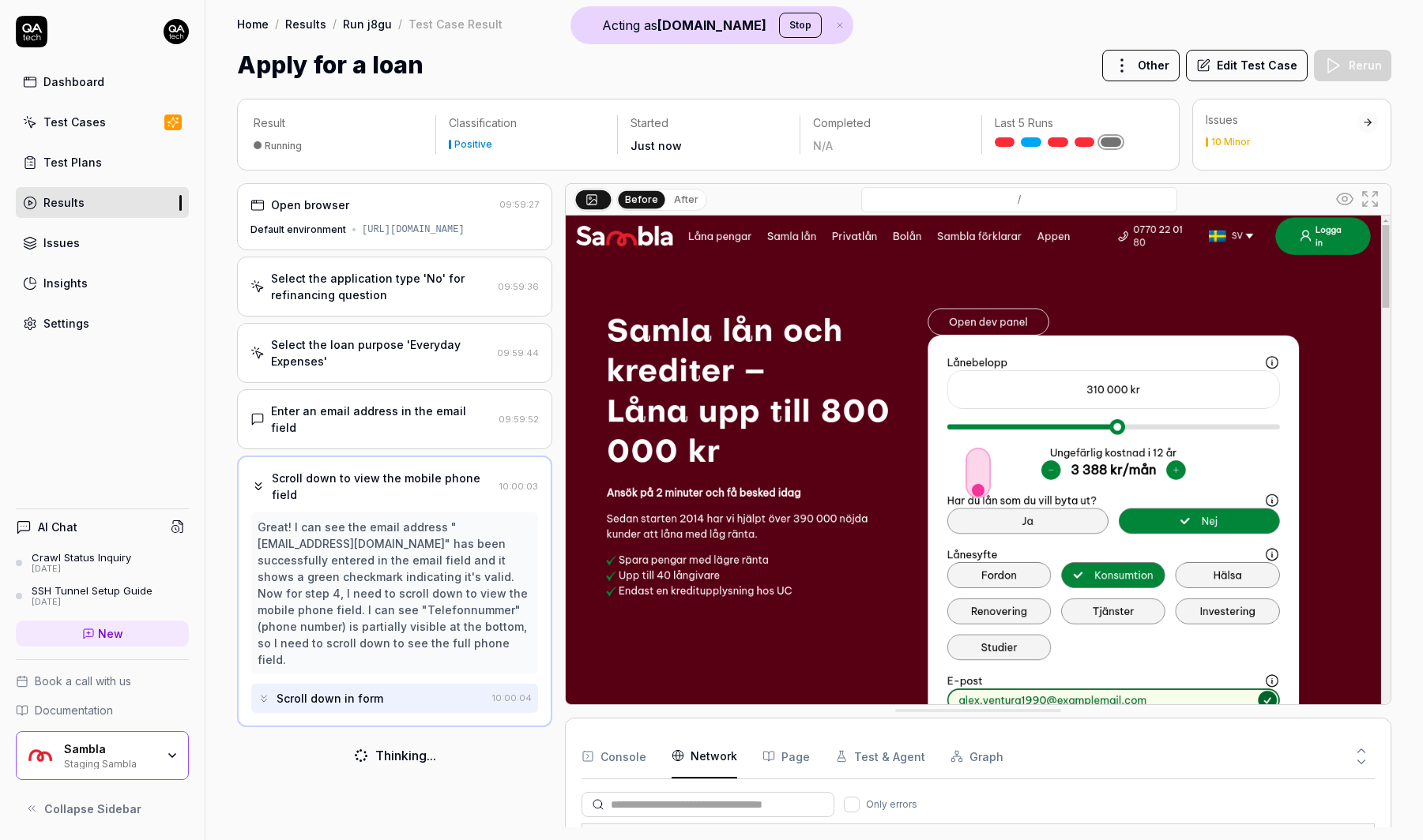
scroll to position [26, 0]
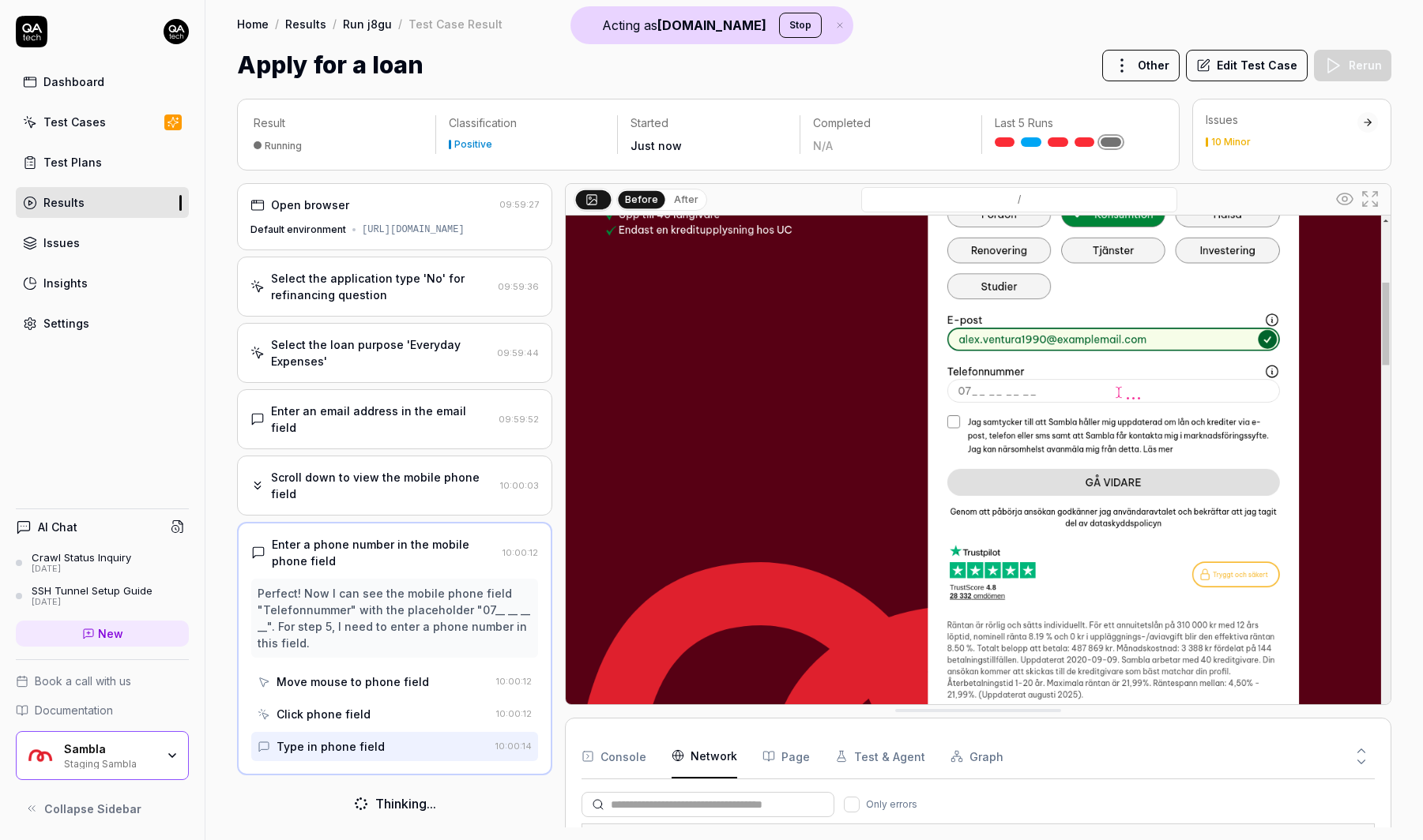
click at [675, 209] on div "Before After" at bounding box center [640, 199] width 133 height 24
click at [675, 209] on div "Before After" at bounding box center [661, 199] width 91 height 22
click at [676, 202] on button "After" at bounding box center [686, 199] width 37 height 17
